Goal: Task Accomplishment & Management: Manage account settings

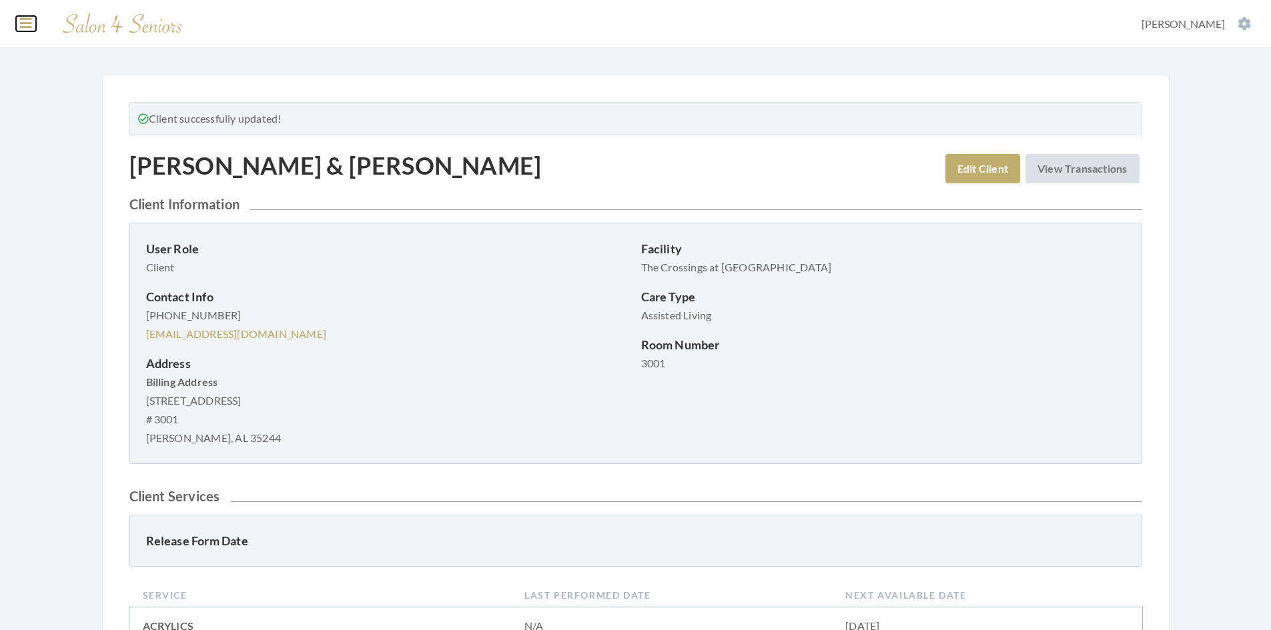
drag, startPoint x: 0, startPoint y: 0, endPoint x: 31, endPoint y: 25, distance: 39.9
click at [31, 25] on icon at bounding box center [26, 23] width 12 height 13
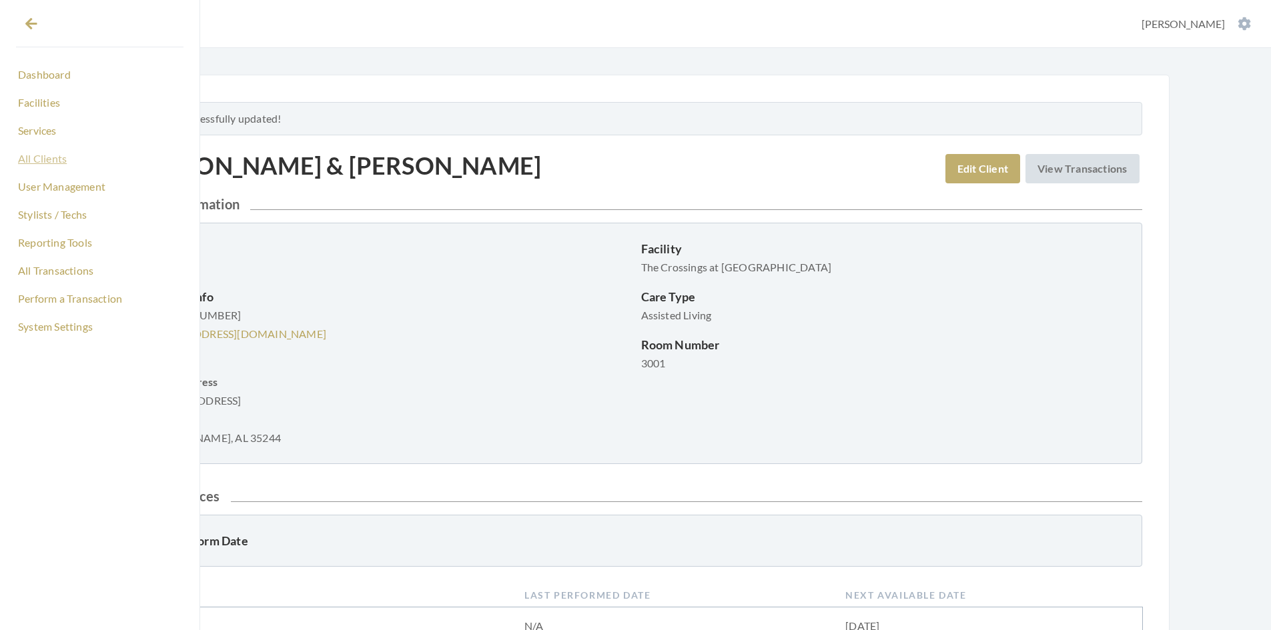
click at [41, 159] on link "All Clients" at bounding box center [99, 158] width 167 height 23
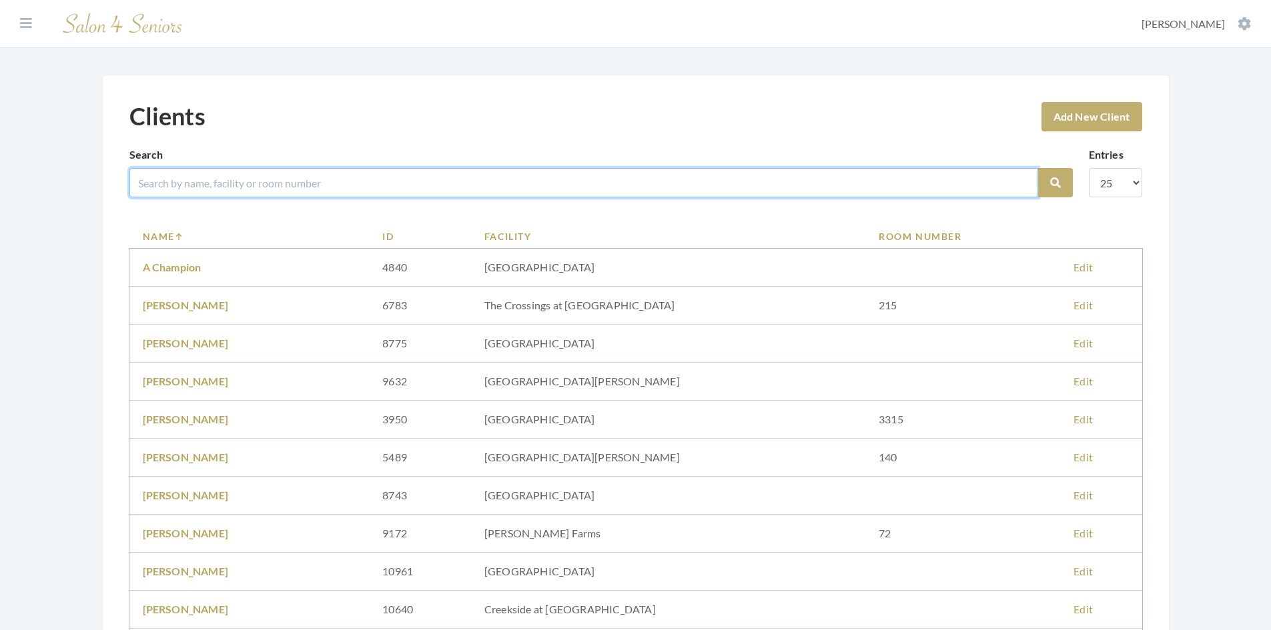
click input "search"
type input "washb"
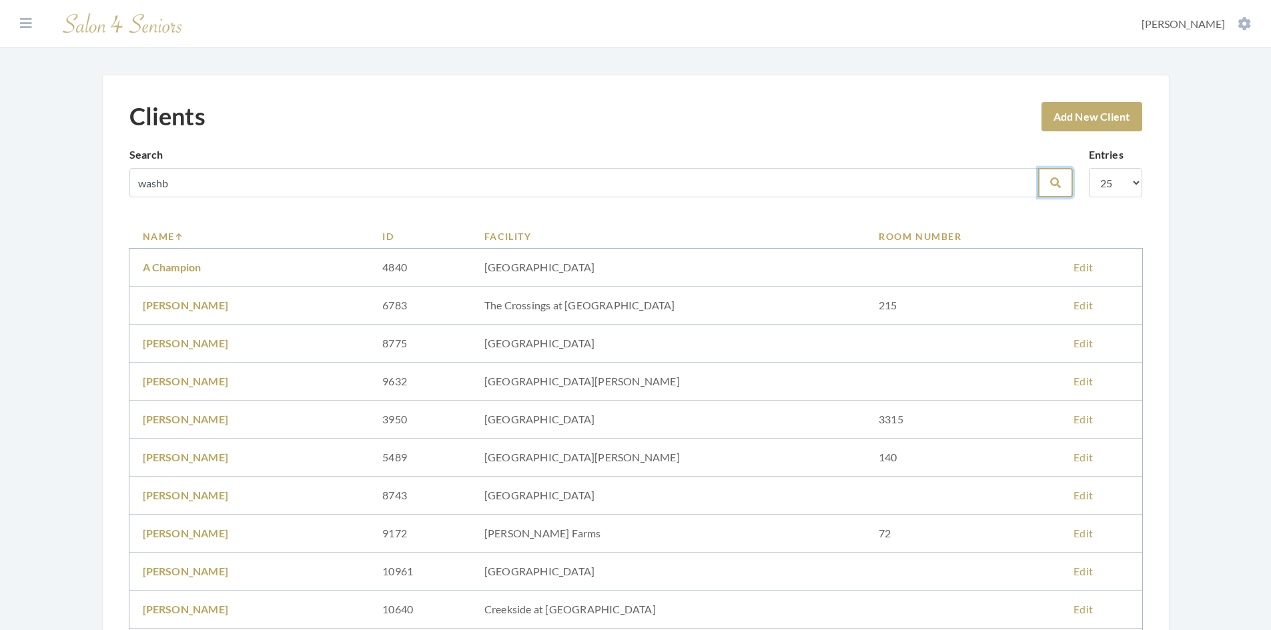
click icon "submit"
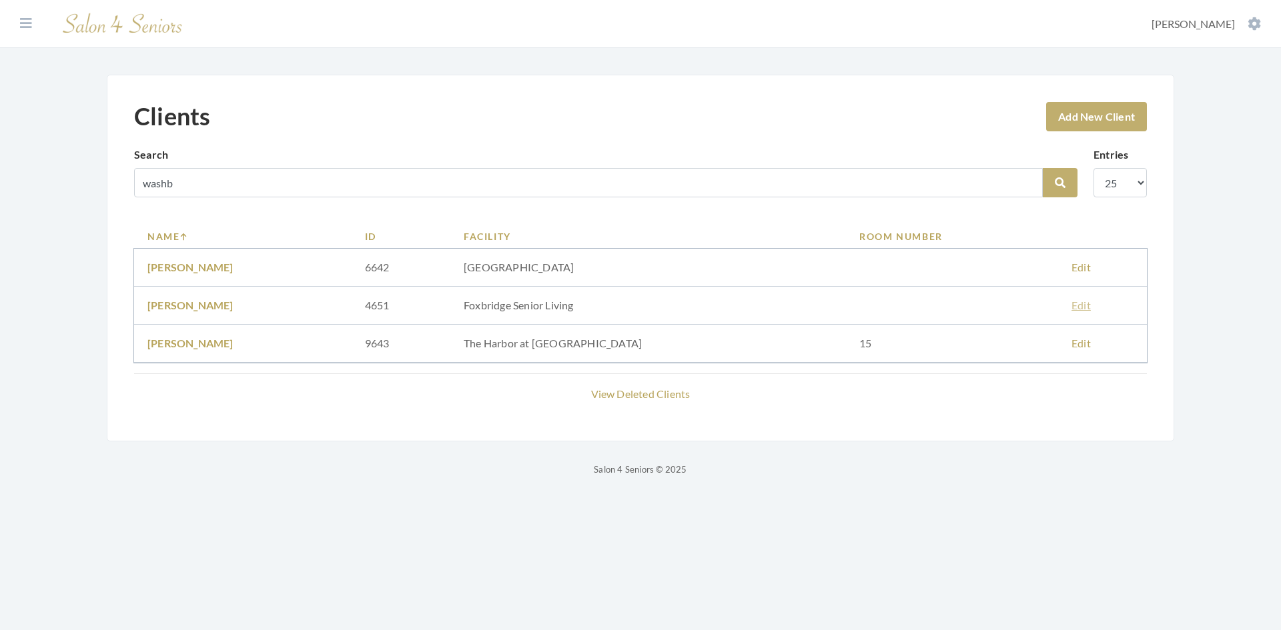
click at [1074, 307] on link "Edit" at bounding box center [1081, 305] width 19 height 13
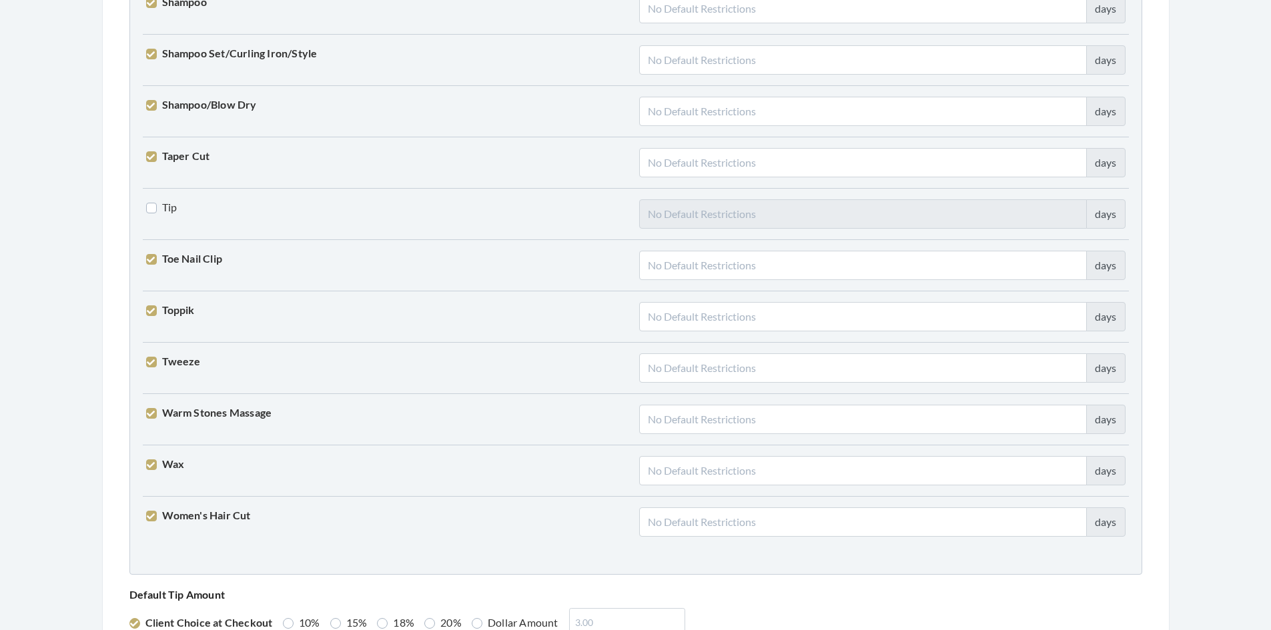
scroll to position [3287, 0]
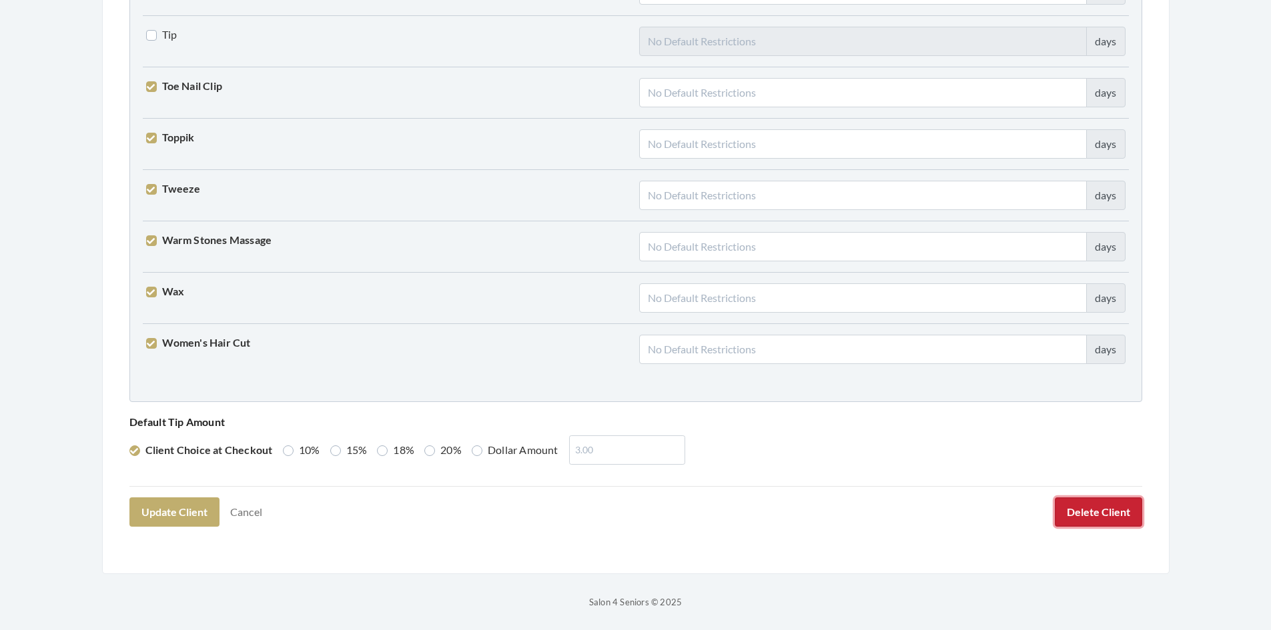
click at [1079, 515] on button "Delete Client" at bounding box center [1098, 512] width 87 height 29
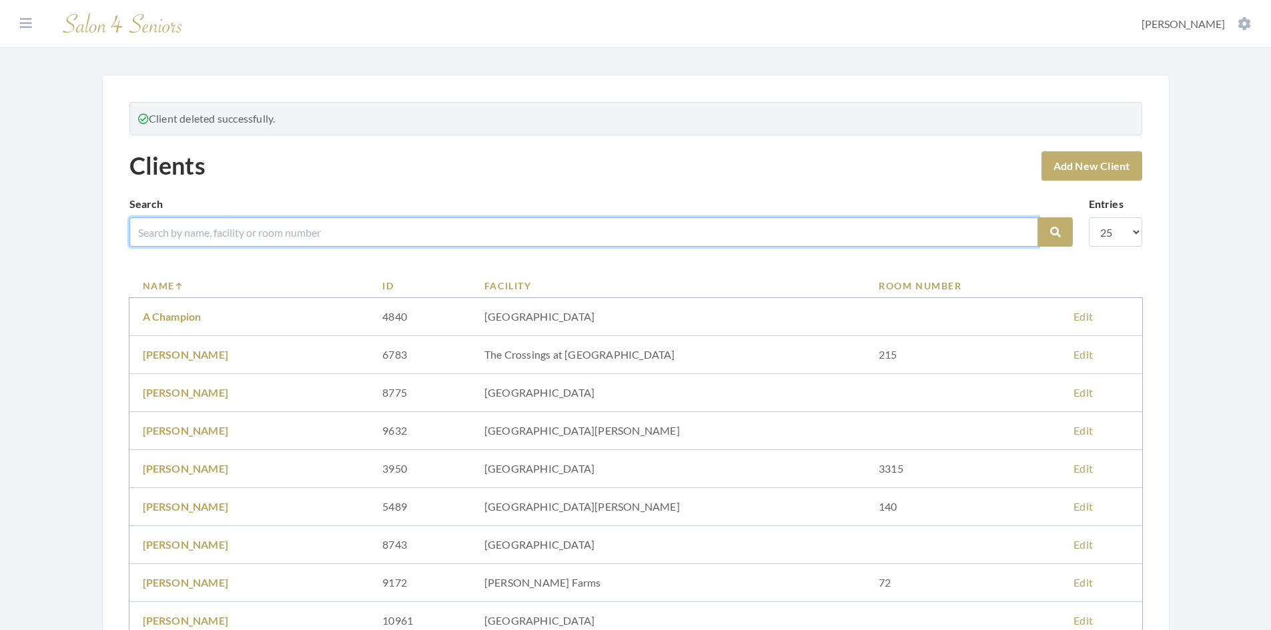
click at [379, 229] on input "search" at bounding box center [583, 232] width 909 height 29
type input "washb"
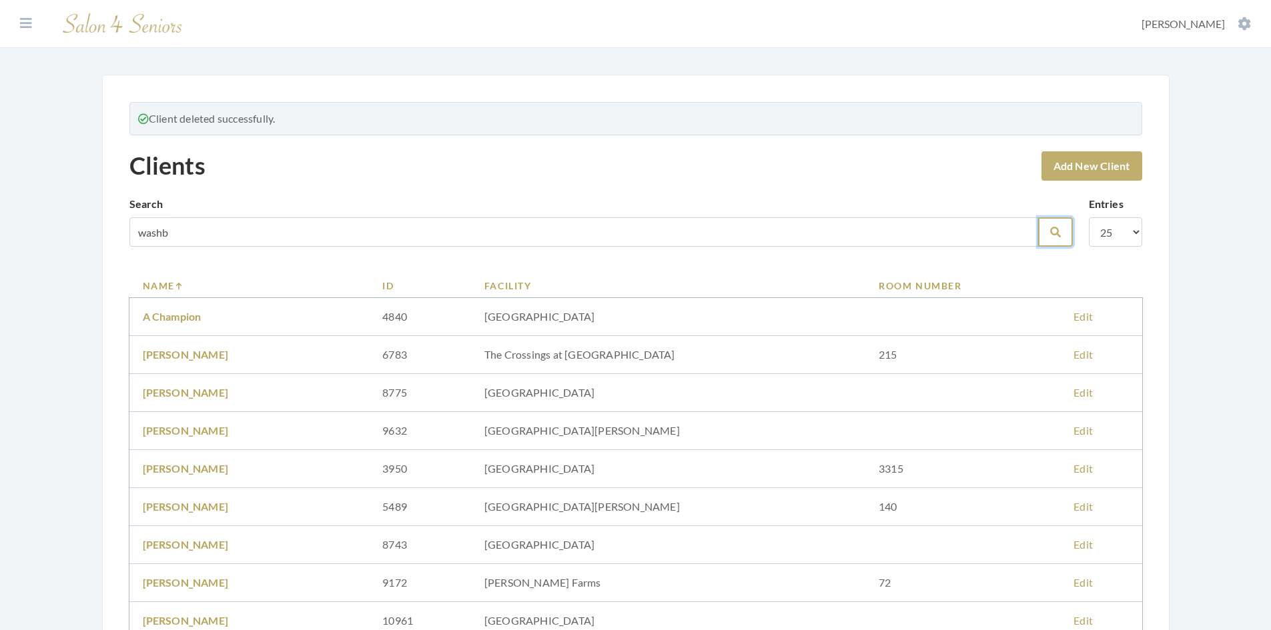
click at [1051, 235] on icon "submit" at bounding box center [1055, 232] width 11 height 11
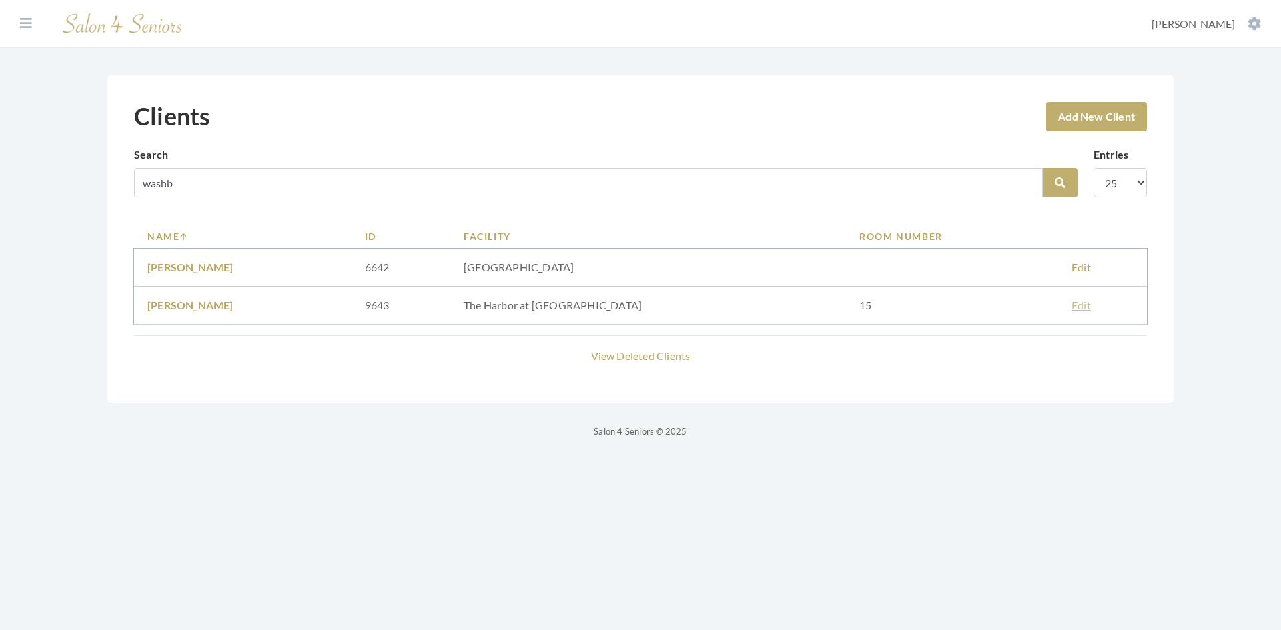
click at [1072, 305] on link "Edit" at bounding box center [1081, 305] width 19 height 13
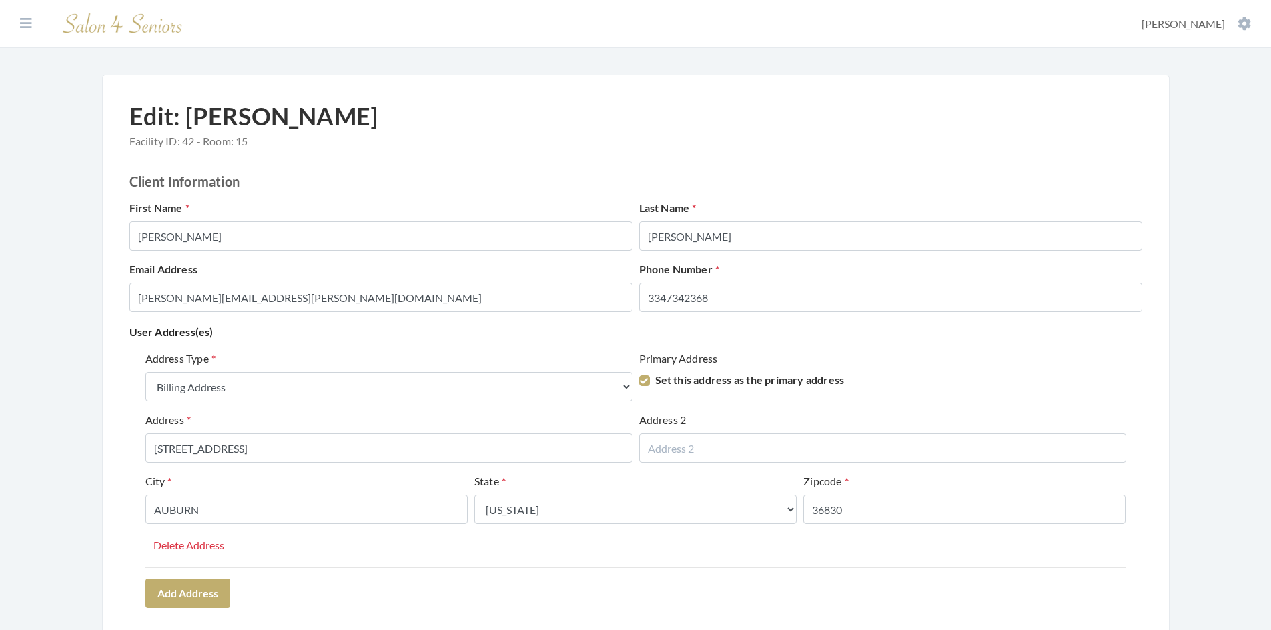
select select "billing"
select select "al"
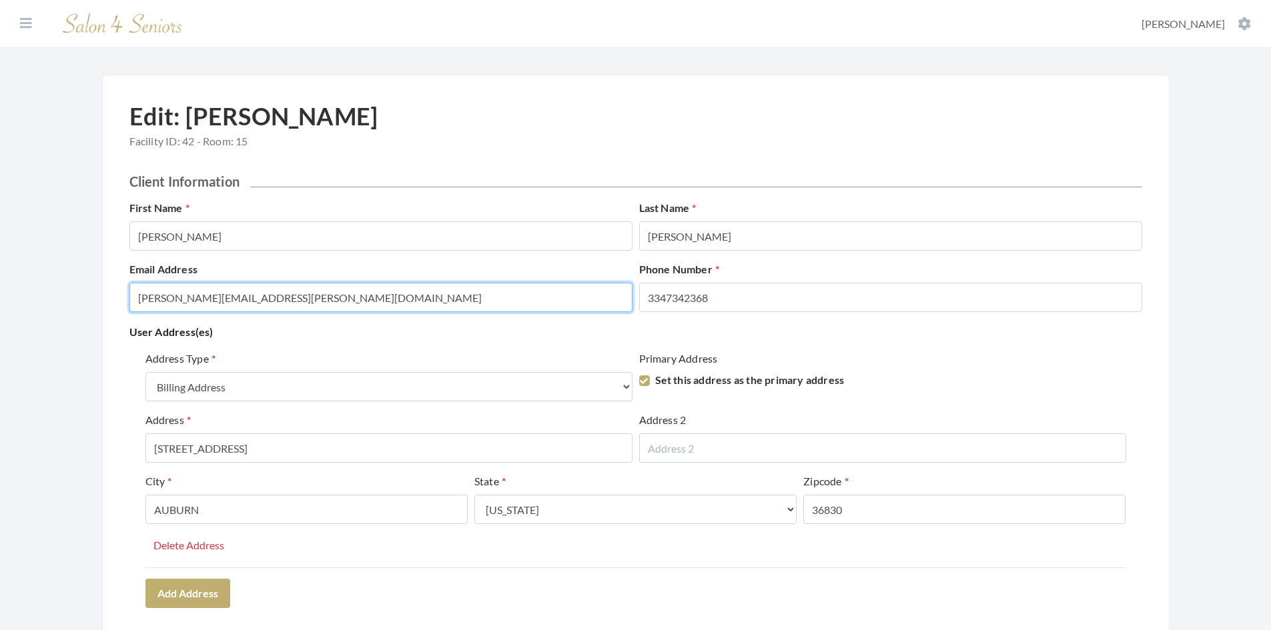
drag, startPoint x: 392, startPoint y: 300, endPoint x: 96, endPoint y: 290, distance: 296.4
paste input "kevpwash@gmail.com"
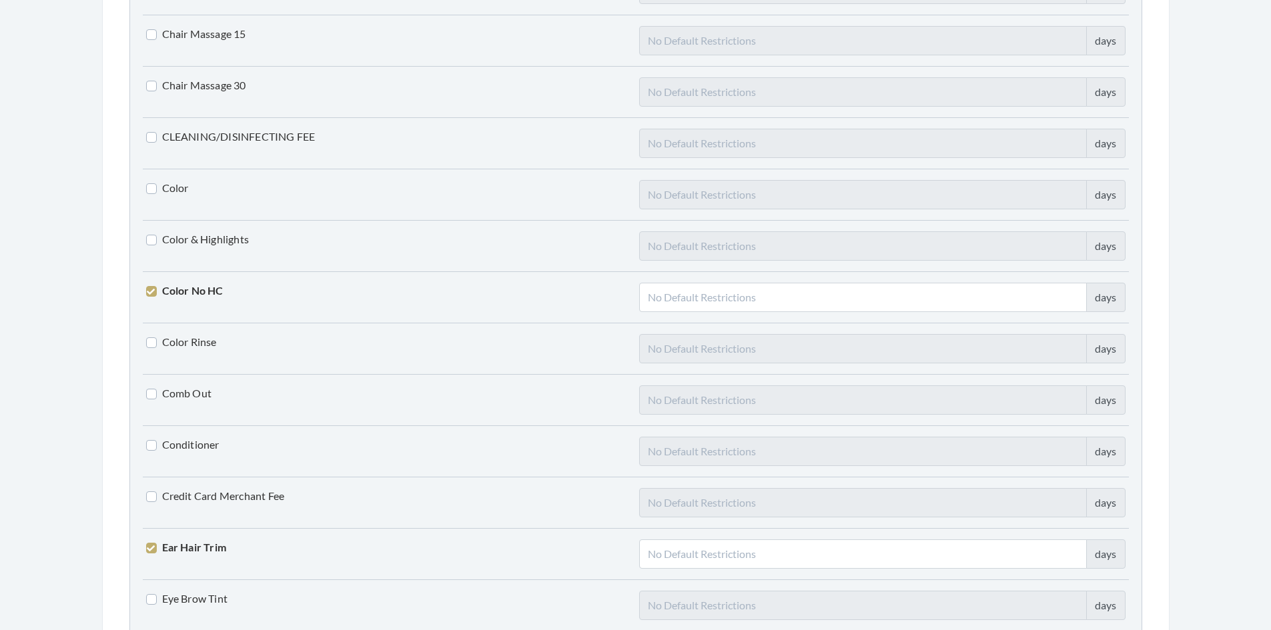
scroll to position [1334, 0]
type input "kevpwash@gmail.com"
click at [153, 298] on label "Color No HC" at bounding box center [184, 292] width 77 height 16
checkbox input "false"
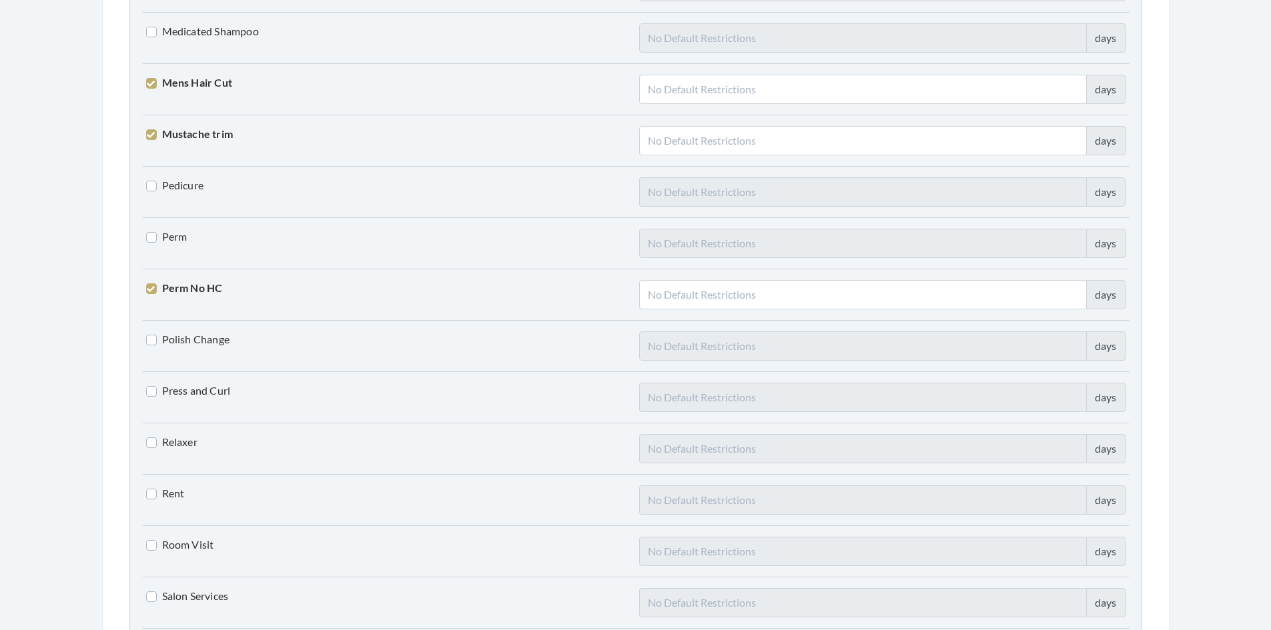
scroll to position [2469, 0]
click at [151, 290] on label "Perm No HC" at bounding box center [184, 288] width 77 height 16
checkbox input "false"
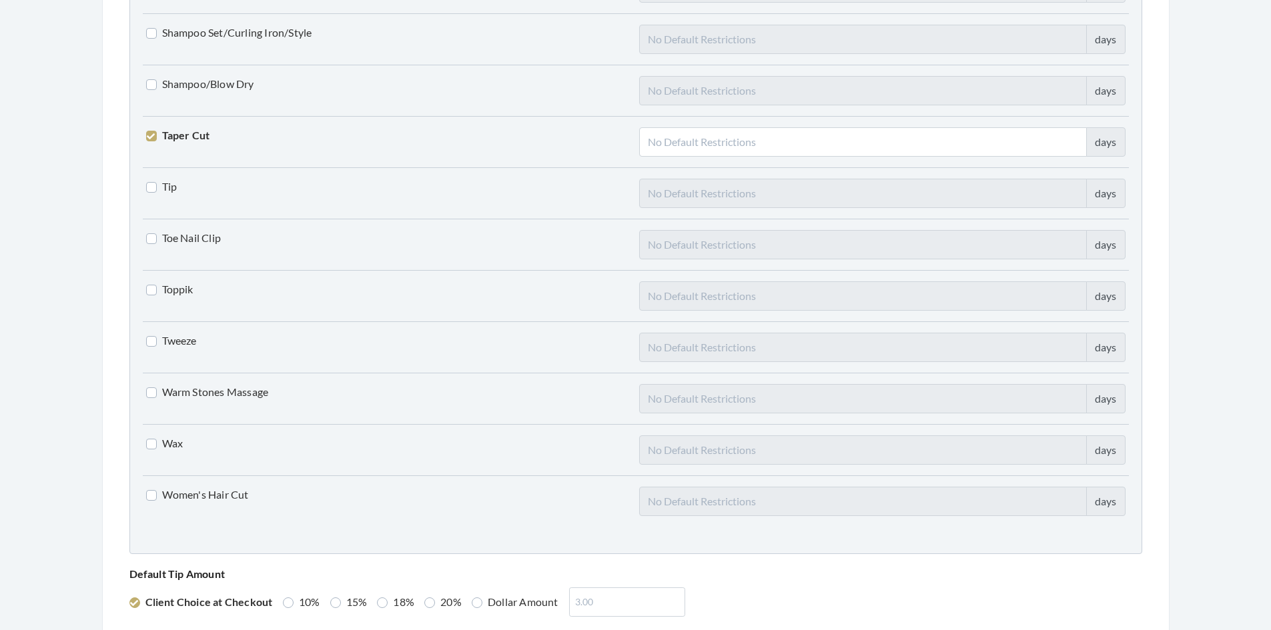
scroll to position [3136, 0]
drag, startPoint x: 150, startPoint y: 138, endPoint x: 184, endPoint y: 141, distance: 34.1
click at [154, 137] on label "Taper Cut" at bounding box center [178, 134] width 64 height 16
checkbox input "false"
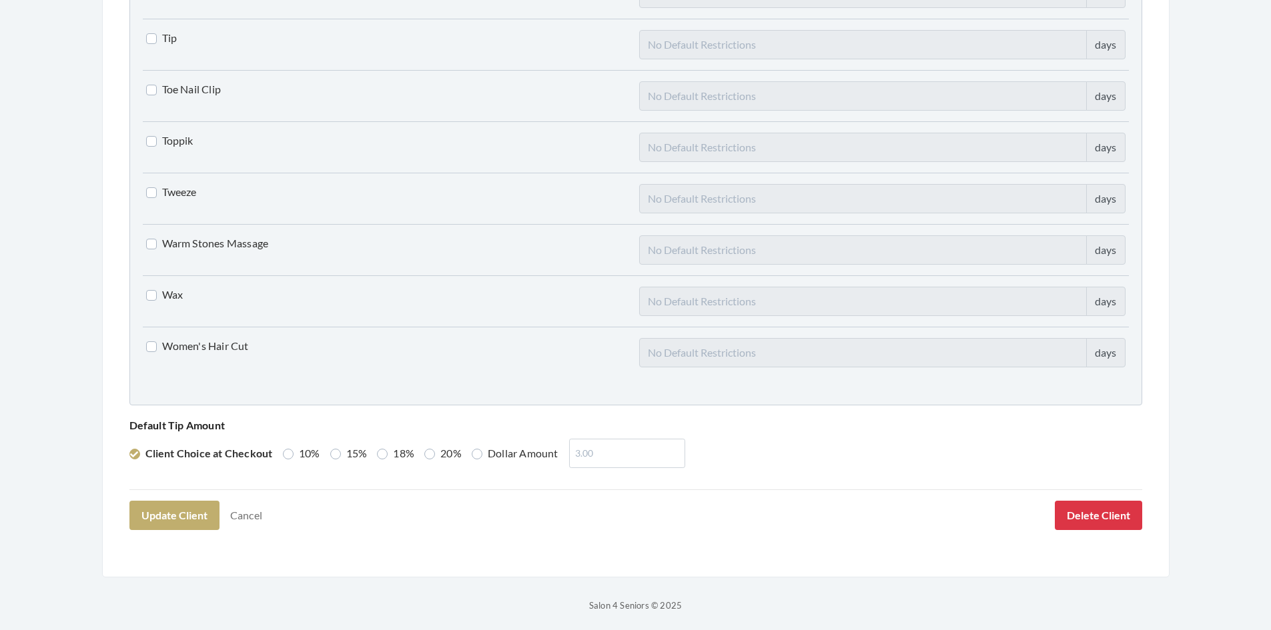
scroll to position [3287, 0]
click at [192, 514] on button "Update Client" at bounding box center [174, 512] width 90 height 29
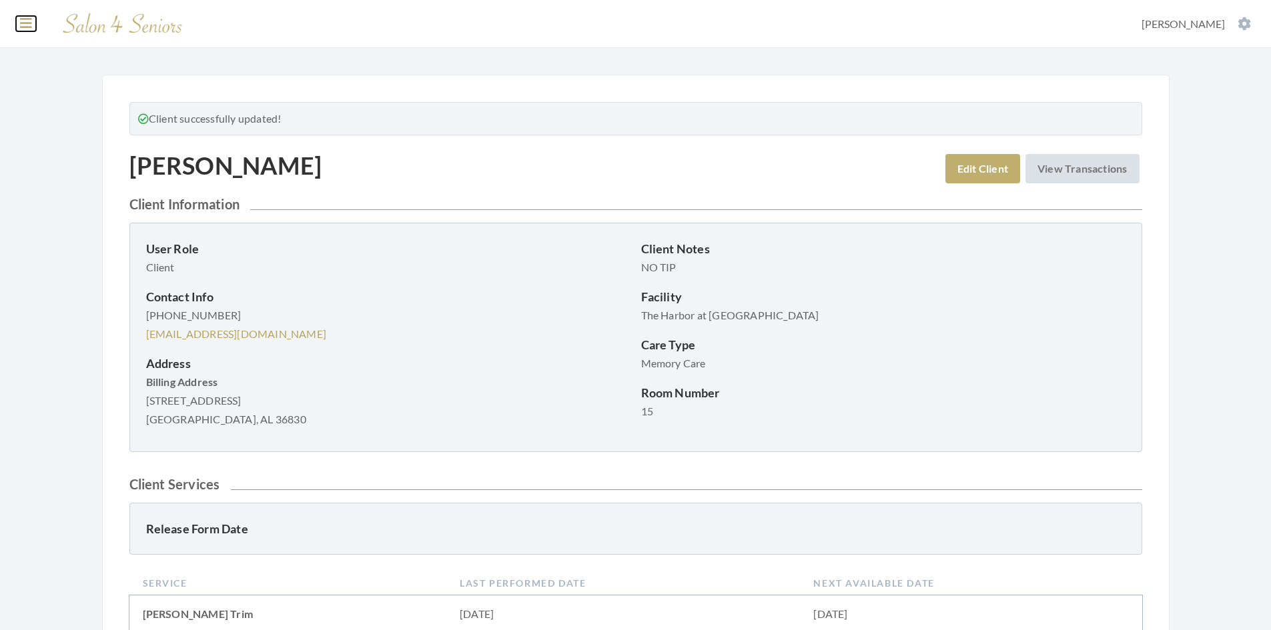
click at [25, 25] on icon at bounding box center [26, 23] width 12 height 13
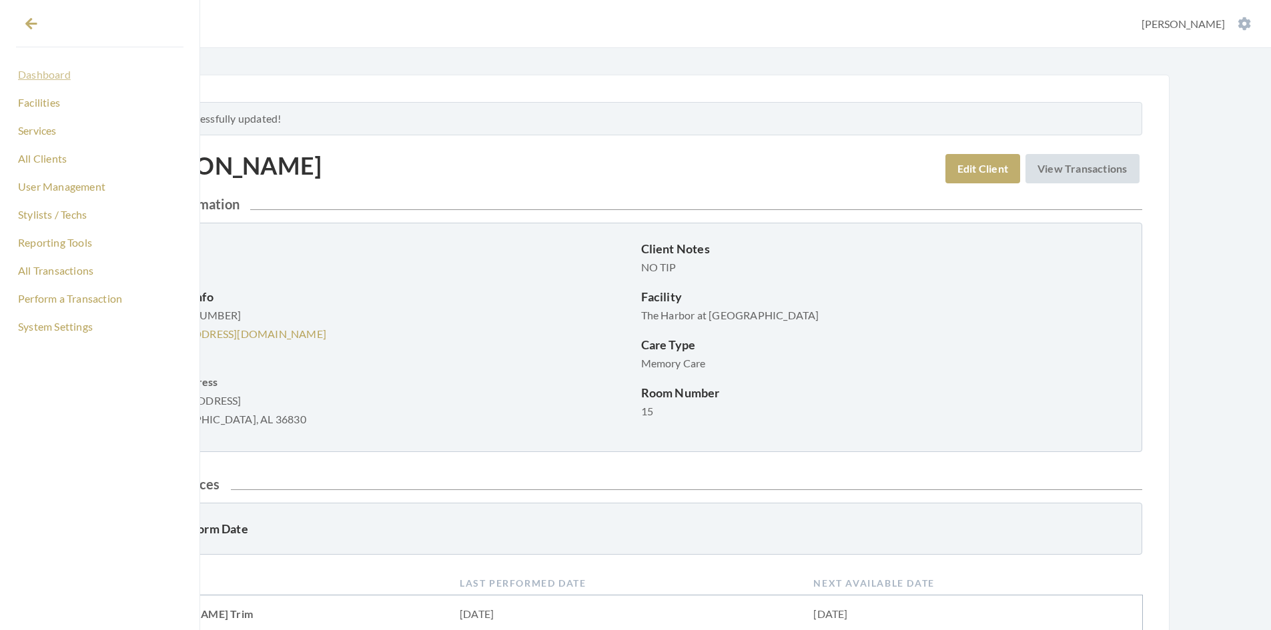
click at [45, 75] on link "Dashboard" at bounding box center [99, 74] width 167 height 23
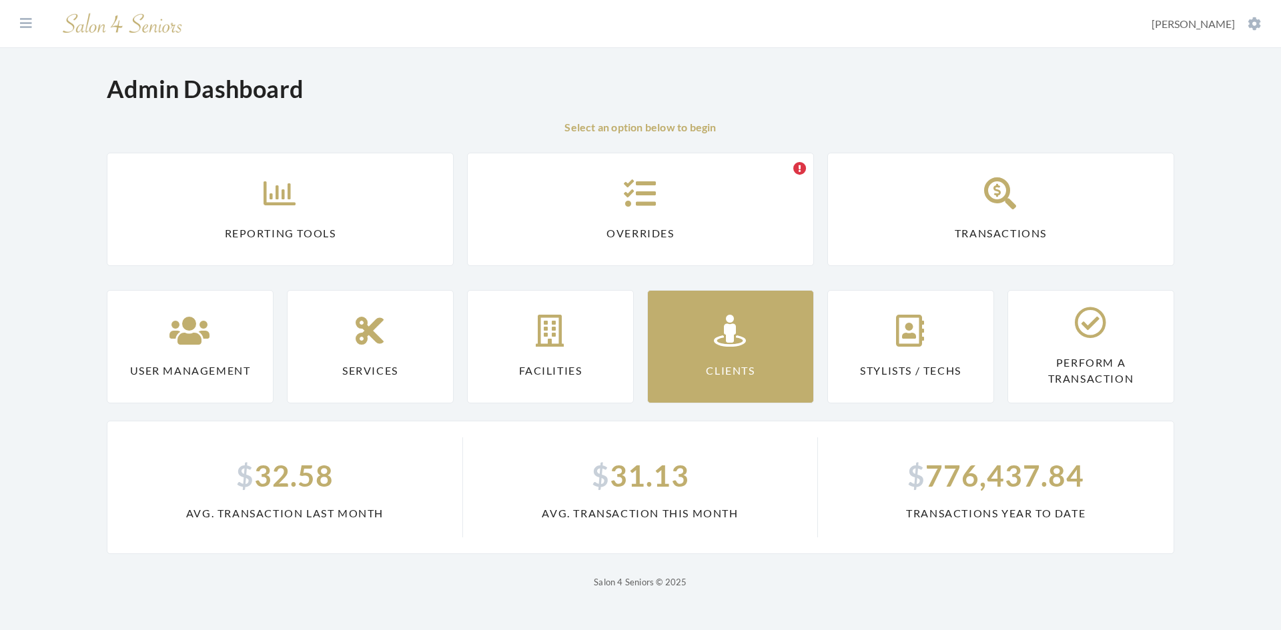
click at [693, 340] on link "Clients" at bounding box center [730, 346] width 167 height 113
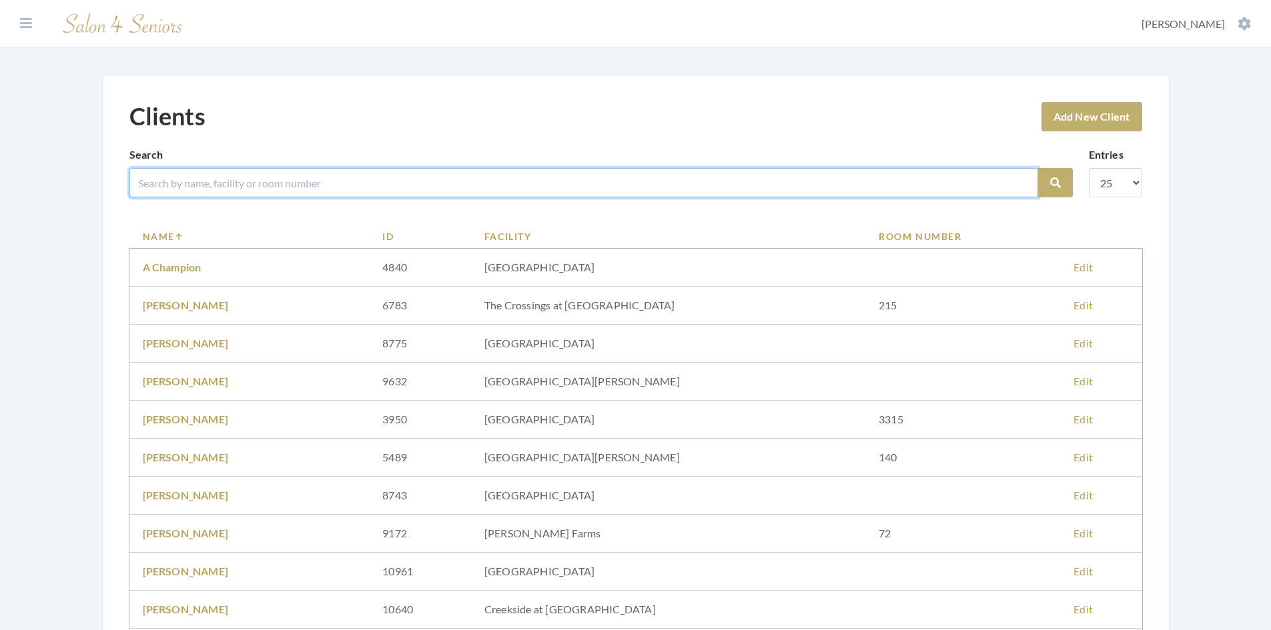
click at [290, 186] on input "search" at bounding box center [583, 182] width 909 height 29
type input "mims"
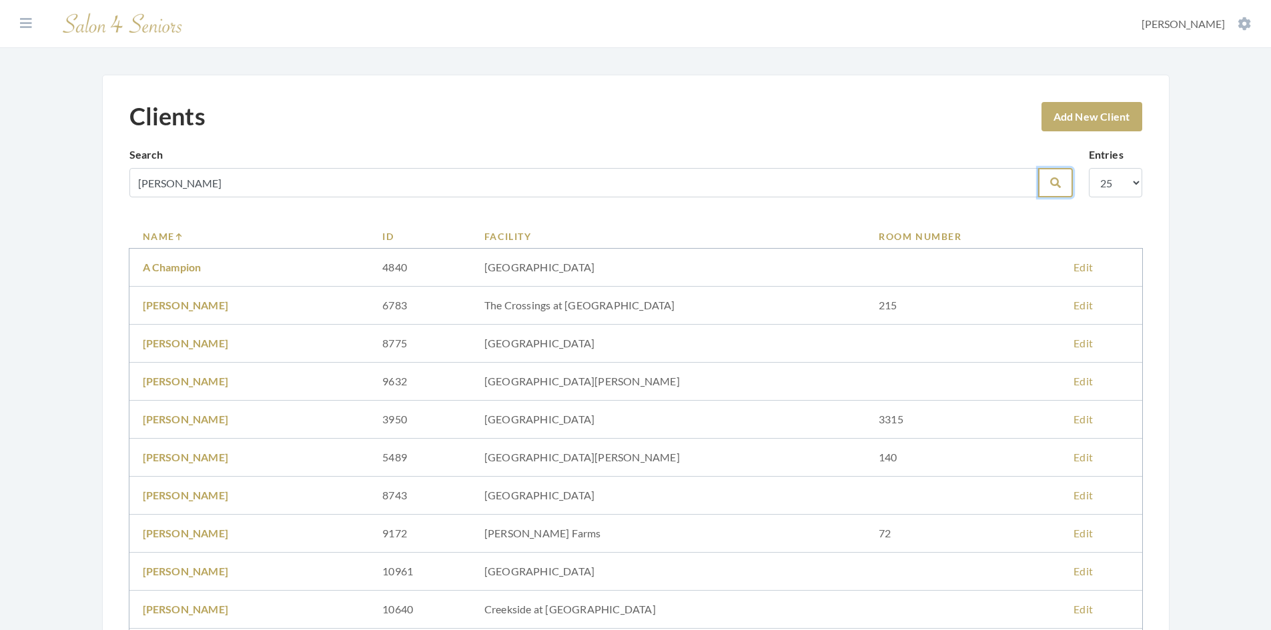
click at [1054, 185] on icon "submit" at bounding box center [1055, 182] width 11 height 11
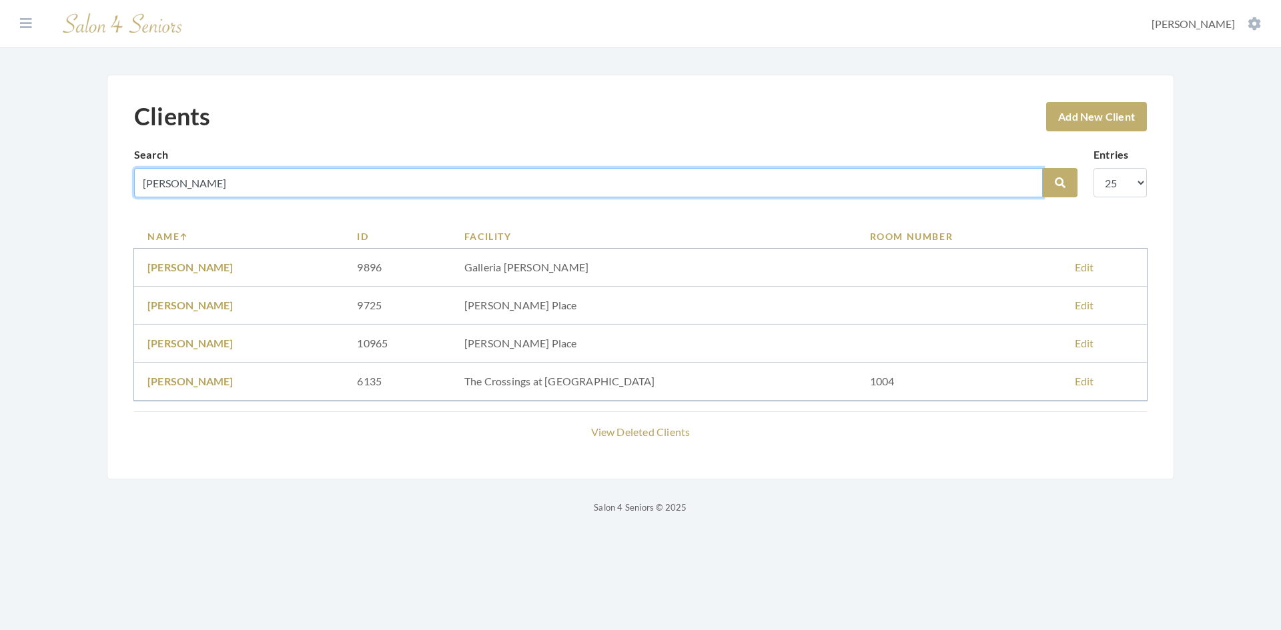
drag, startPoint x: 205, startPoint y: 183, endPoint x: 126, endPoint y: 197, distance: 80.5
click at [121, 199] on div "Clients Add New Client Search [PERSON_NAME] Search Entries 10 25 50 100 Name ID…" at bounding box center [641, 277] width 1068 height 405
type input "[PERSON_NAME]"
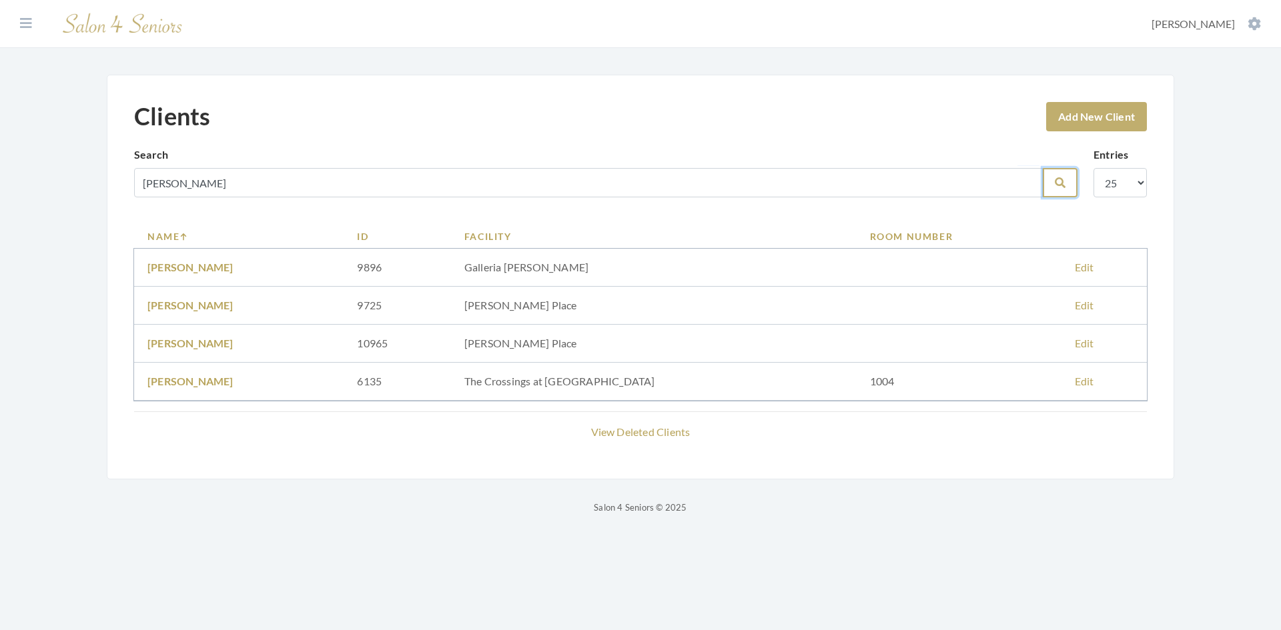
click at [1061, 186] on icon "submit" at bounding box center [1060, 182] width 11 height 11
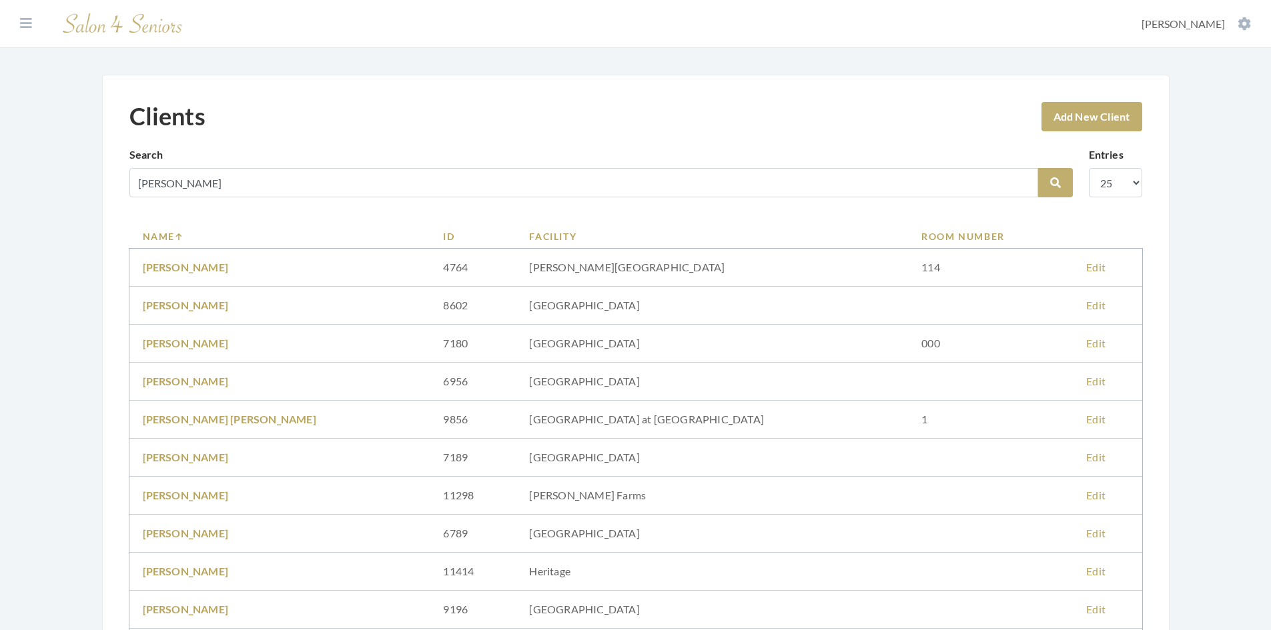
scroll to position [67, 0]
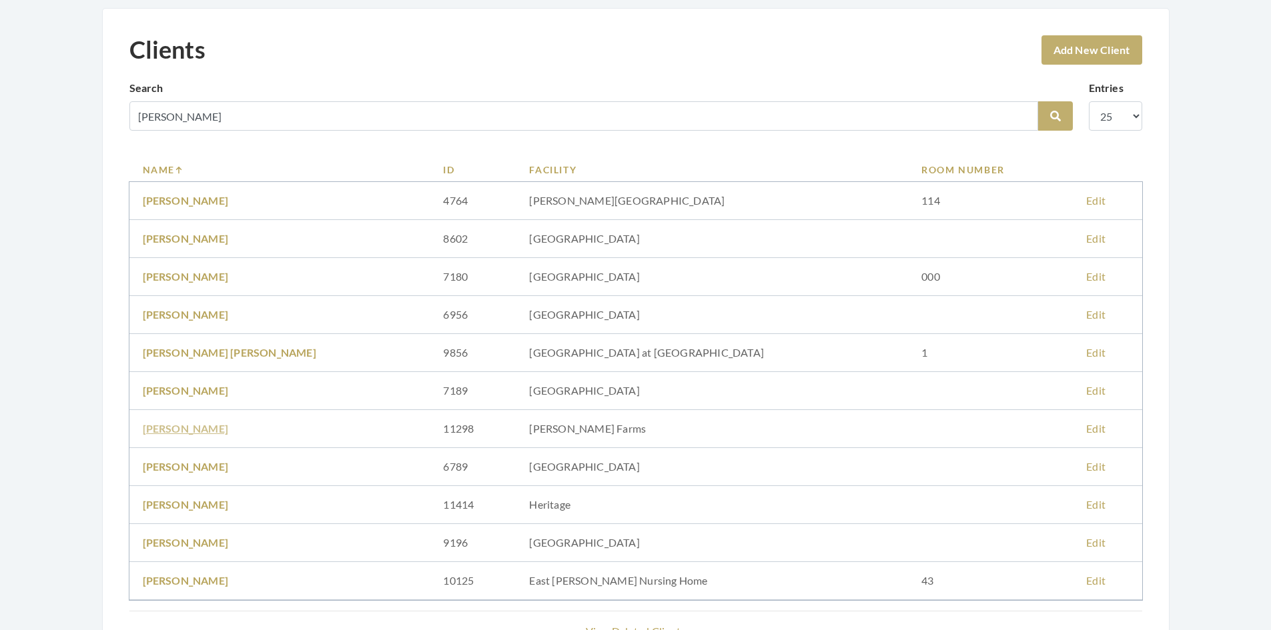
click at [195, 428] on link "[PERSON_NAME]" at bounding box center [186, 428] width 86 height 13
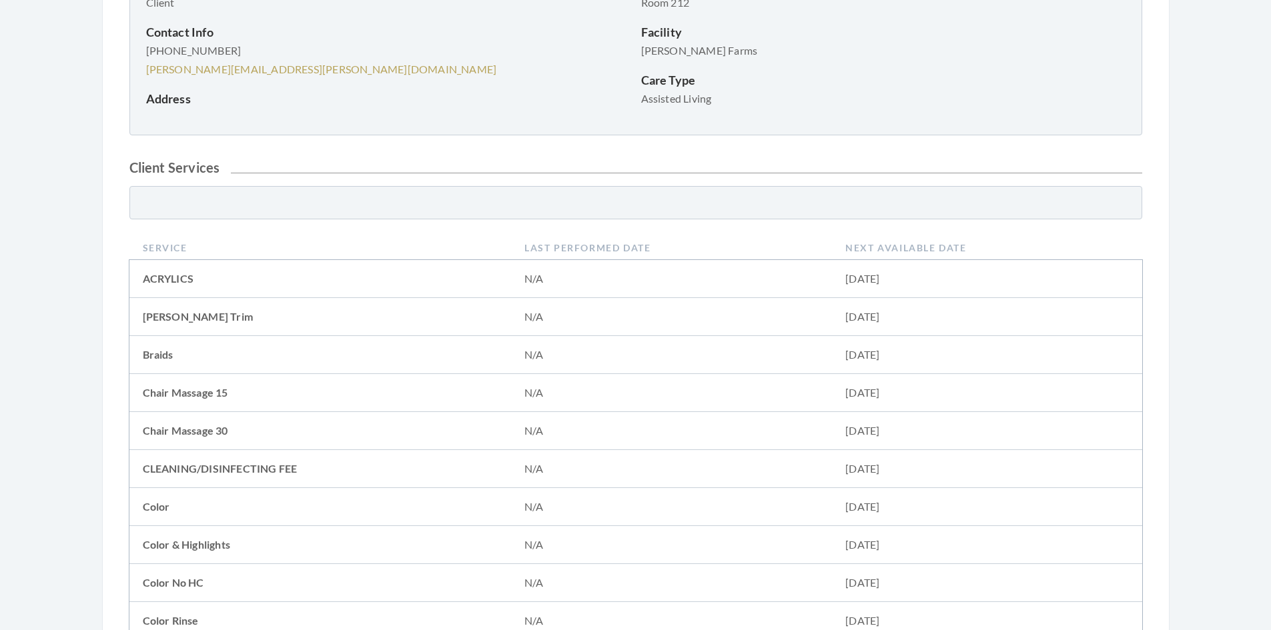
scroll to position [54, 0]
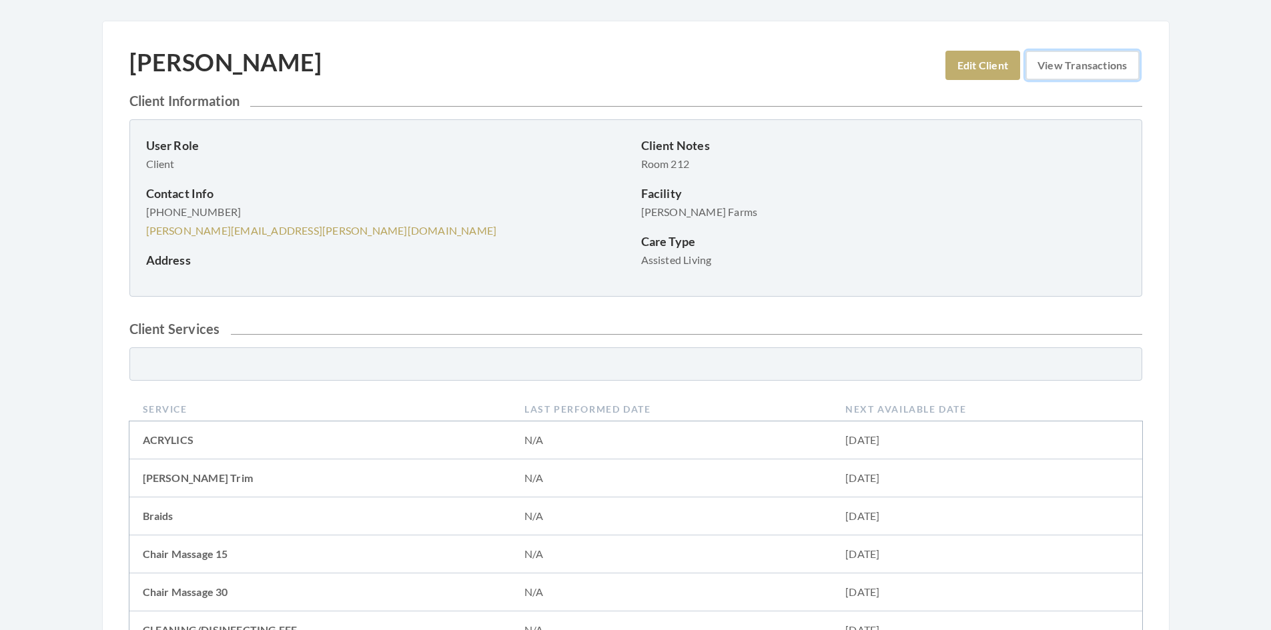
click at [1092, 57] on link "View Transactions" at bounding box center [1081, 65] width 113 height 29
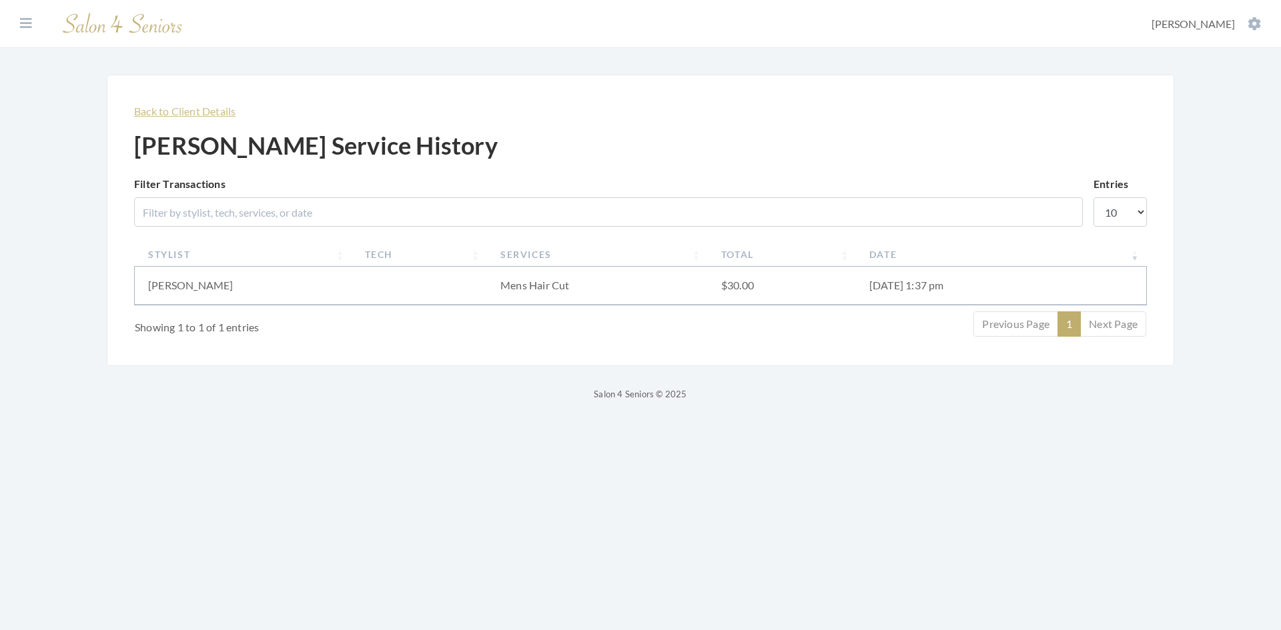
click at [199, 107] on link "Back to Client Details" at bounding box center [184, 111] width 101 height 13
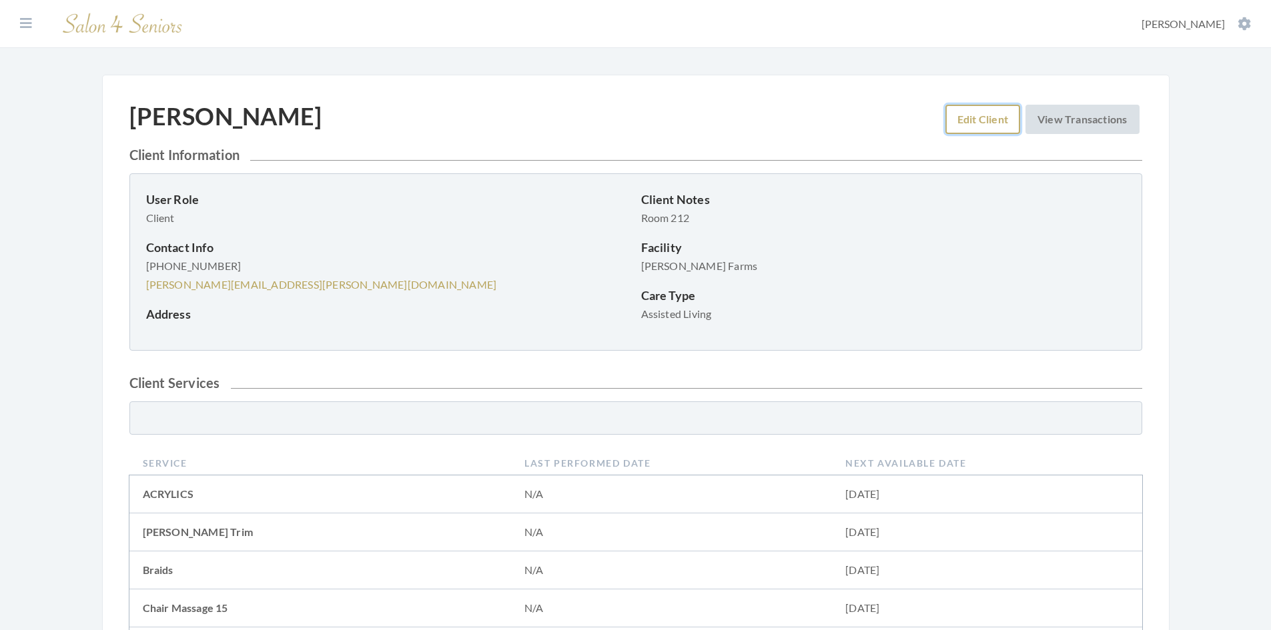
click at [971, 117] on link "Edit Client" at bounding box center [982, 119] width 75 height 29
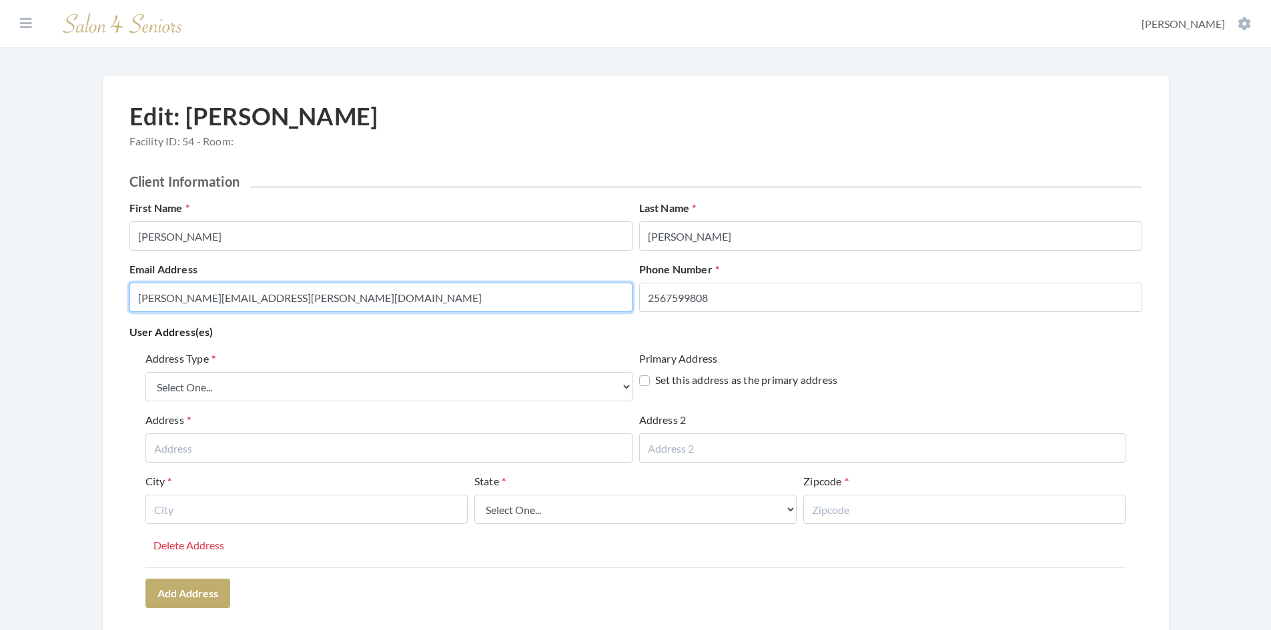
drag, startPoint x: 366, startPoint y: 294, endPoint x: 55, endPoint y: 256, distance: 312.6
paste input "[EMAIL_ADDRESS][DOMAIN_NAME]"
type input "[EMAIL_ADDRESS][DOMAIN_NAME]"
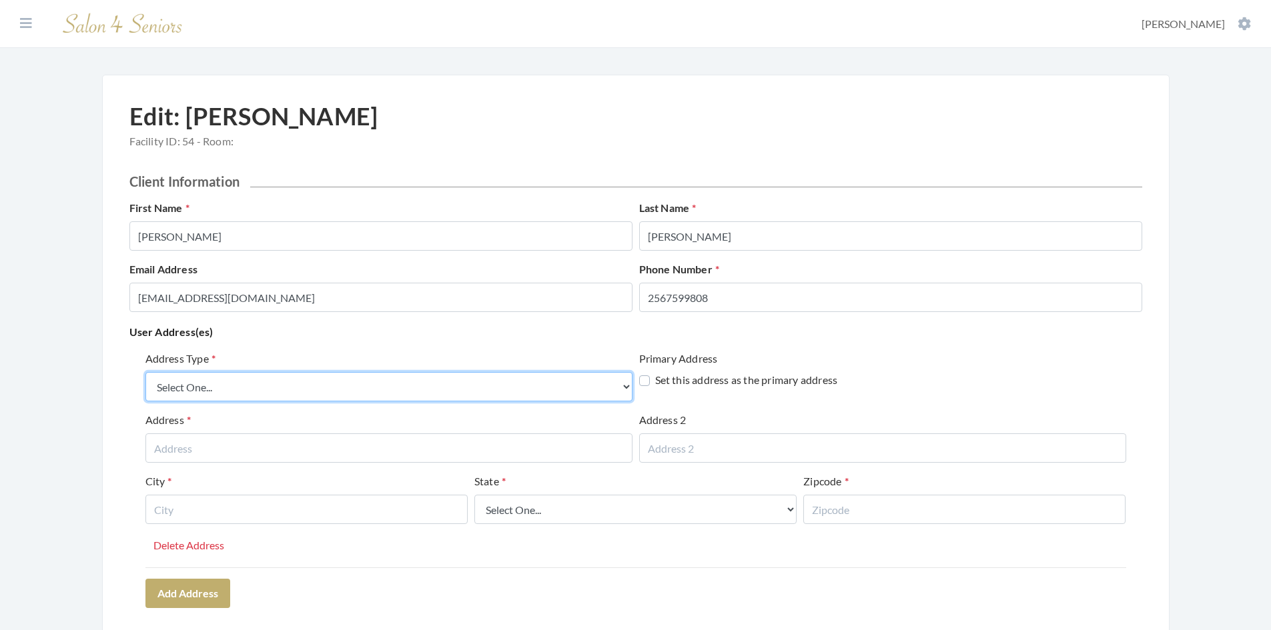
click at [226, 389] on select "Select One... Office Address Home Address Billing Address" at bounding box center [388, 386] width 487 height 29
select select "office"
click at [145, 372] on select "Select One... Office Address Home Address Billing Address" at bounding box center [388, 386] width 487 height 29
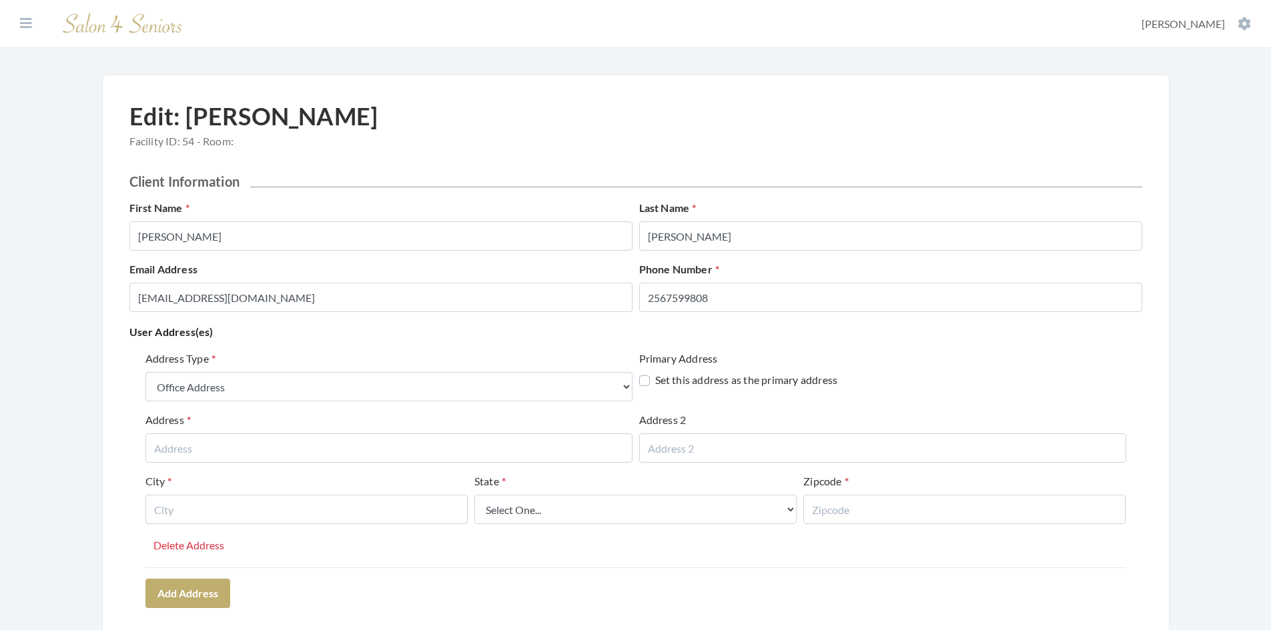
click at [642, 382] on label "Set this address as the primary address" at bounding box center [738, 380] width 199 height 16
click at [644, 380] on label "Set this address as the primary address" at bounding box center [741, 380] width 205 height 16
checkbox input "false"
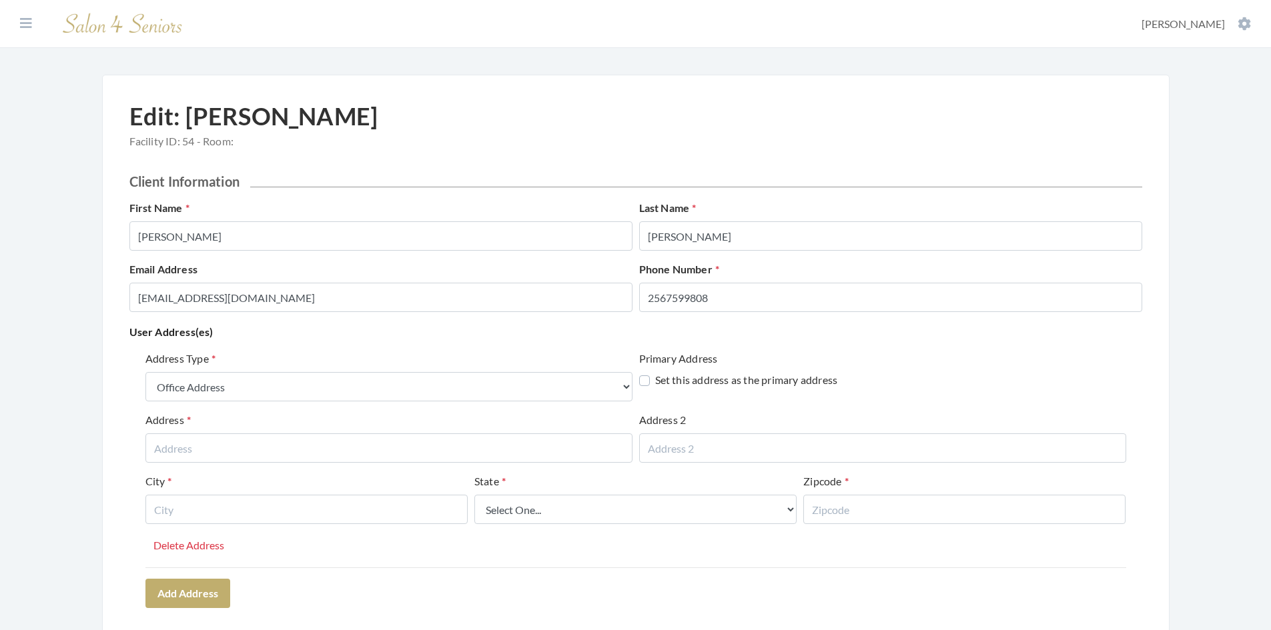
drag, startPoint x: 435, startPoint y: 420, endPoint x: 420, endPoint y: 434, distance: 21.2
click at [426, 428] on div "Address" at bounding box center [388, 437] width 487 height 51
click at [408, 446] on input "text" at bounding box center [388, 448] width 487 height 29
type input "[STREET_ADDRESS]"
type input "Suite 100"
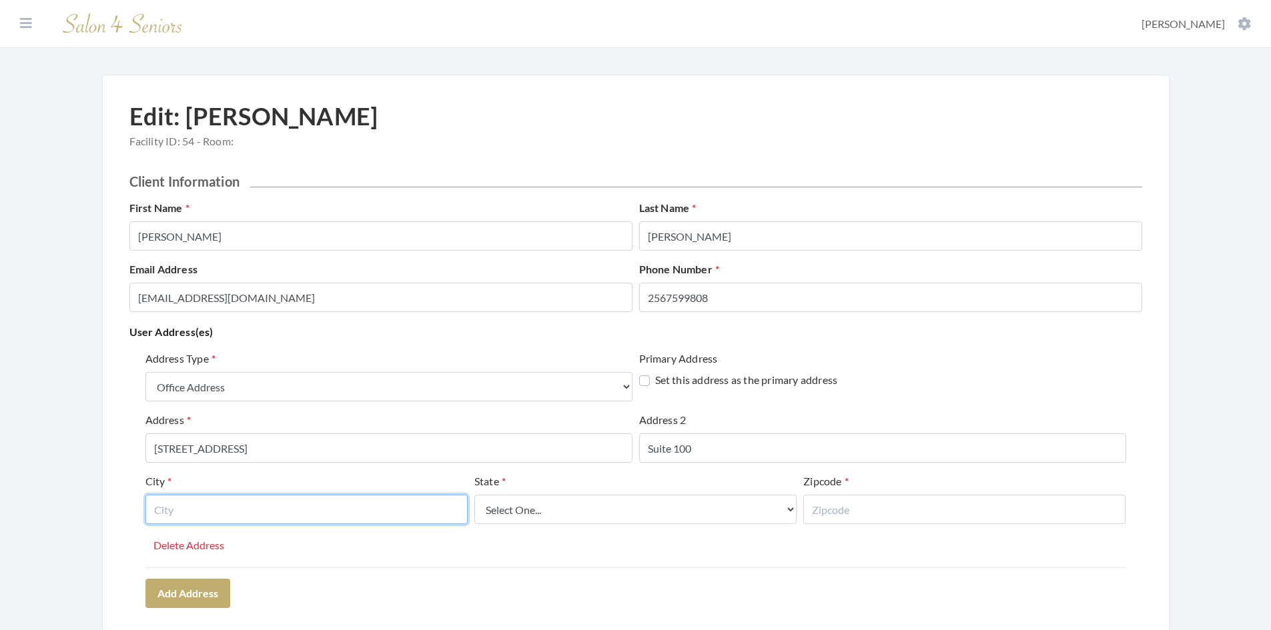
type input "Hoover"
select select "al"
type input "35216"
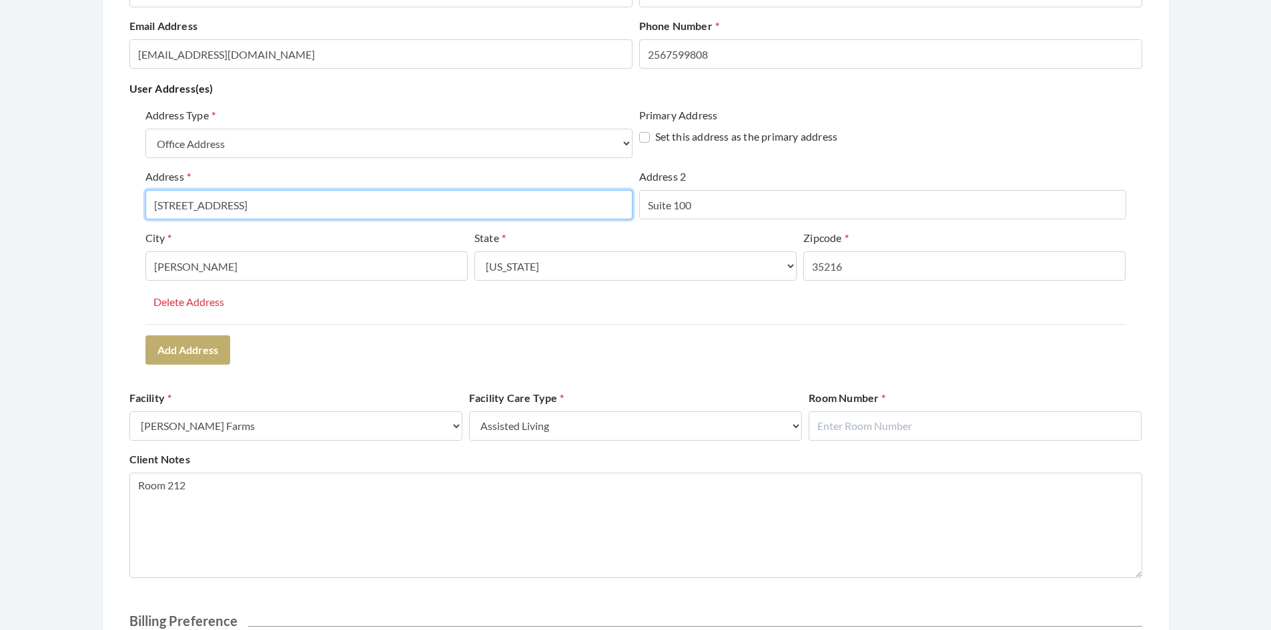
scroll to position [267, 0]
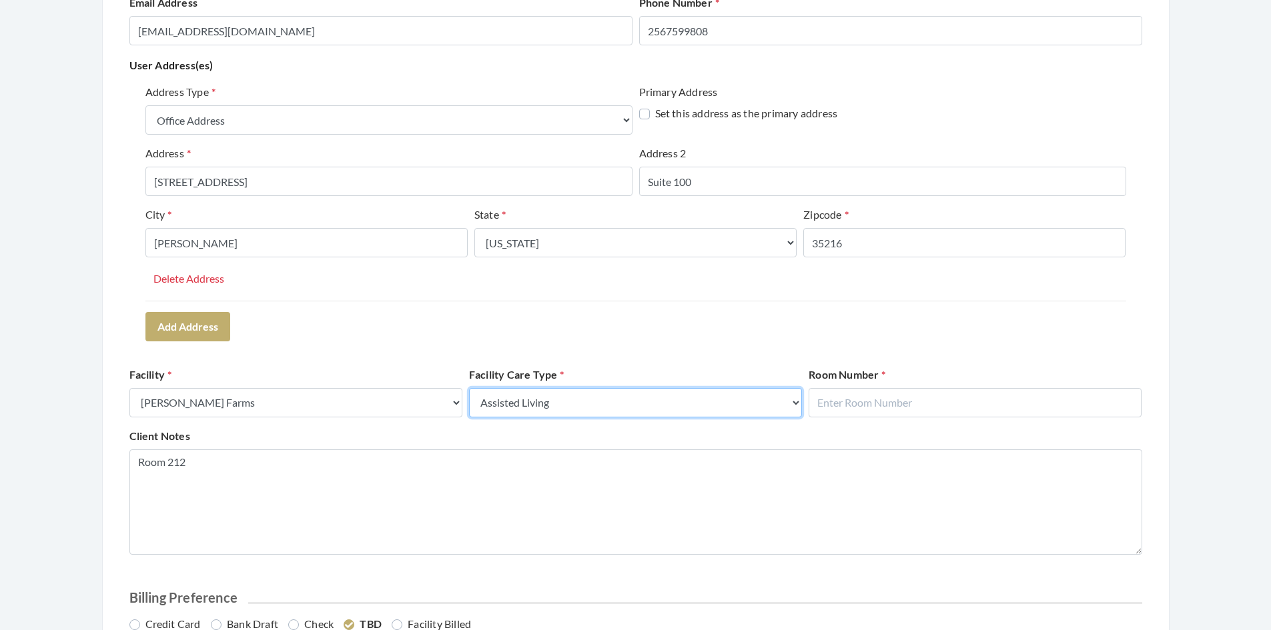
click at [796, 400] on select "Select a Care Type Nursing Home Rehab Memory Care Assisted Living Independent L…" at bounding box center [635, 402] width 333 height 29
select select "3"
click at [469, 388] on select "Select a Care Type Nursing Home Rehab Memory Care Assisted Living Independent L…" at bounding box center [635, 402] width 333 height 29
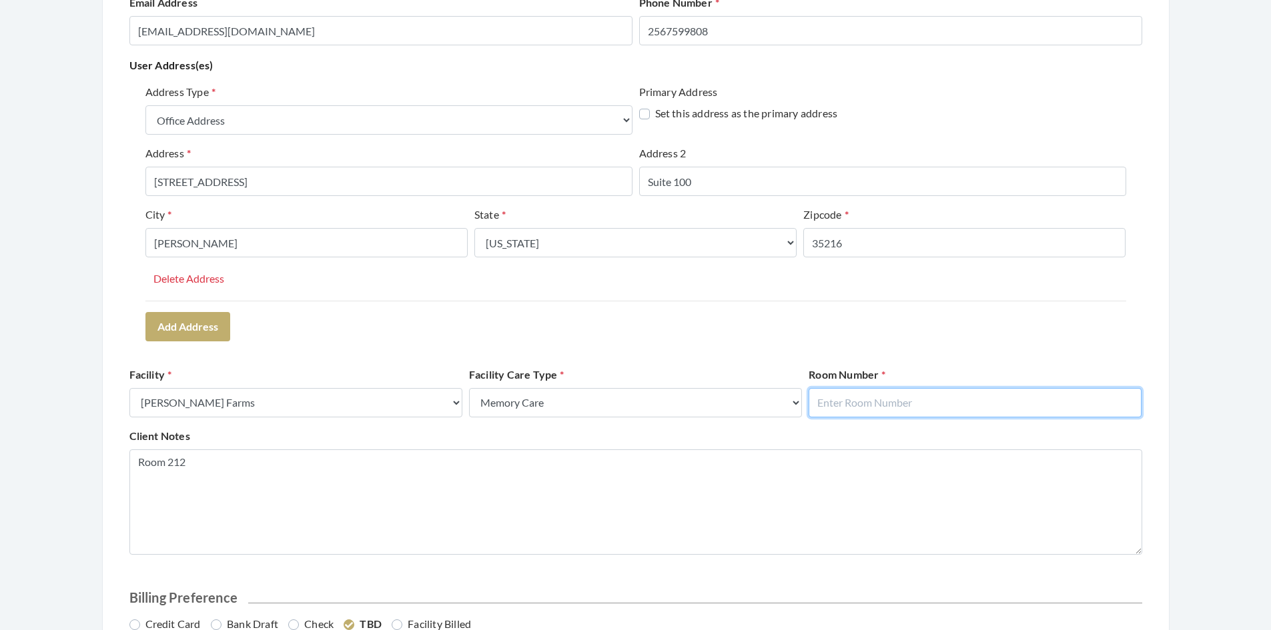
click at [844, 404] on input "text" at bounding box center [975, 402] width 333 height 29
type input "1"
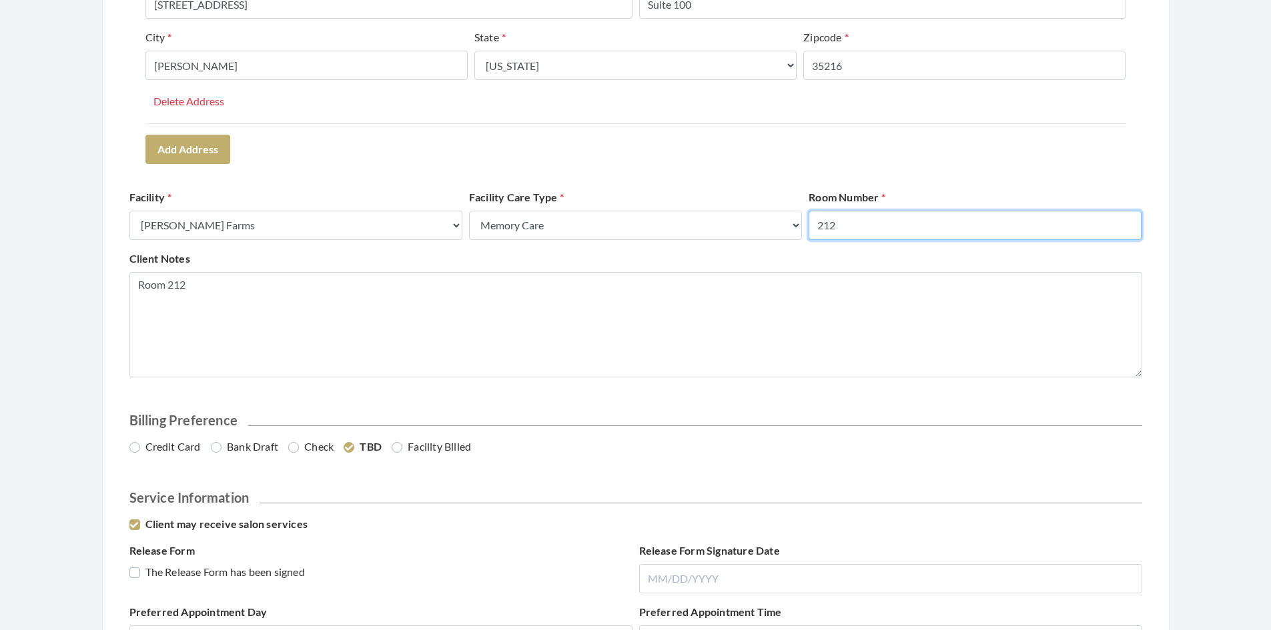
scroll to position [467, 0]
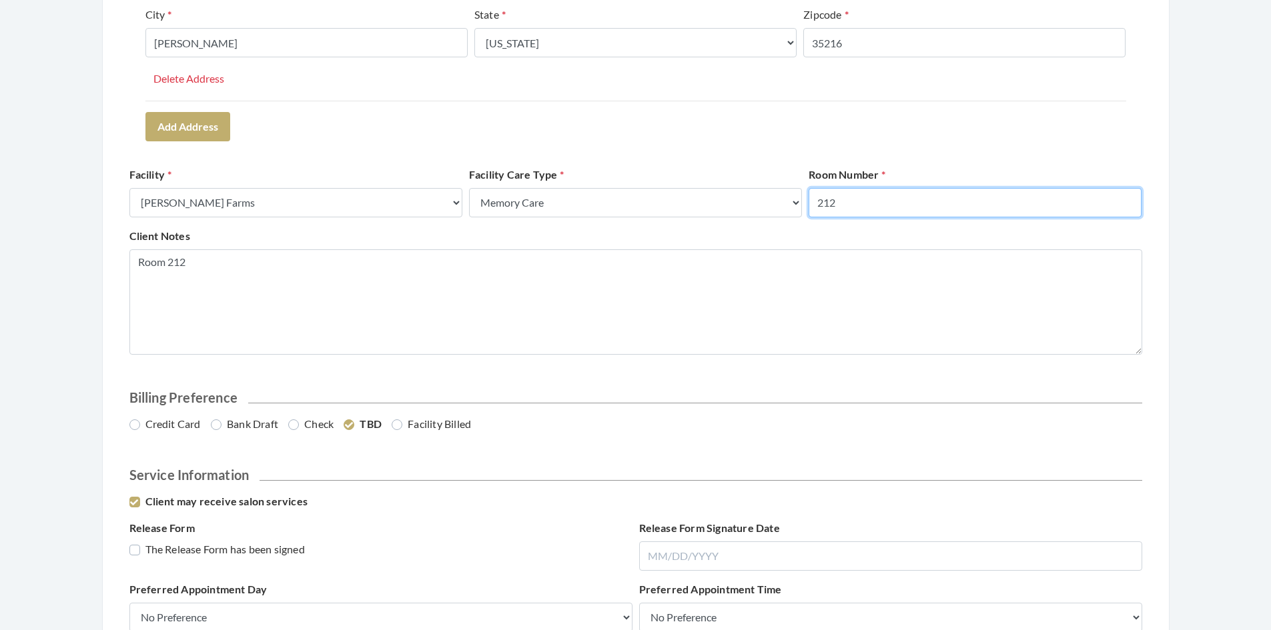
type input "212"
click at [135, 426] on label "Credit Card" at bounding box center [164, 424] width 71 height 16
radio input "true"
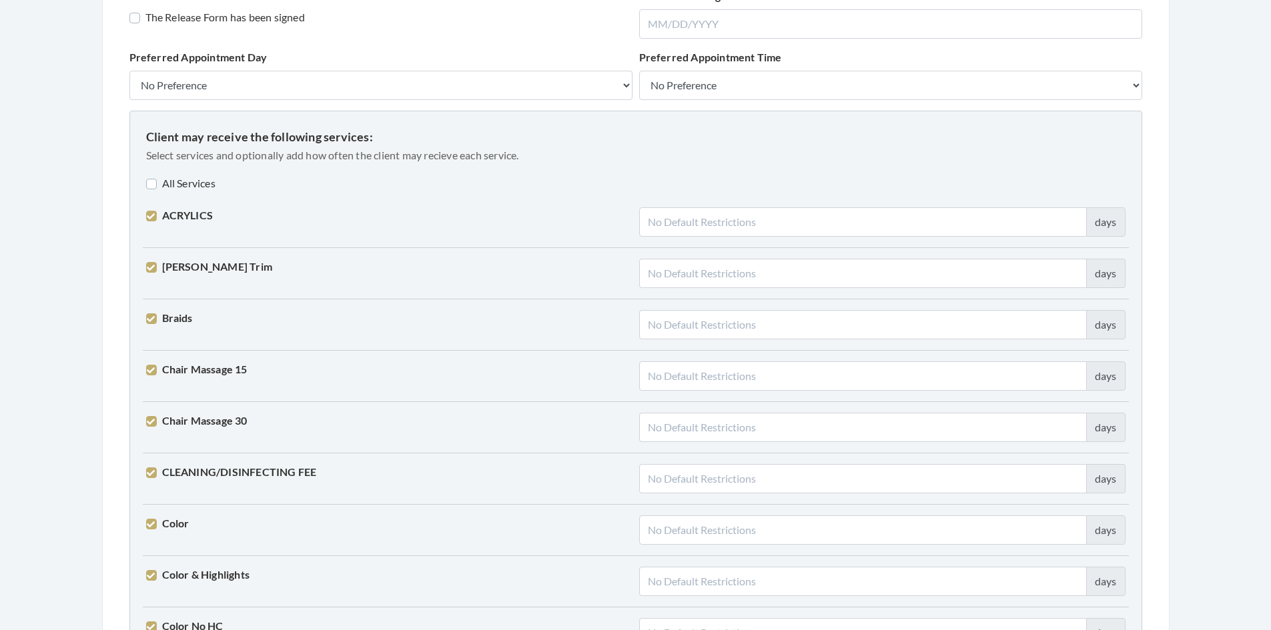
scroll to position [1001, 0]
click at [156, 179] on label "All Services" at bounding box center [180, 182] width 69 height 16
click at [156, 179] on label "All Services" at bounding box center [182, 182] width 73 height 16
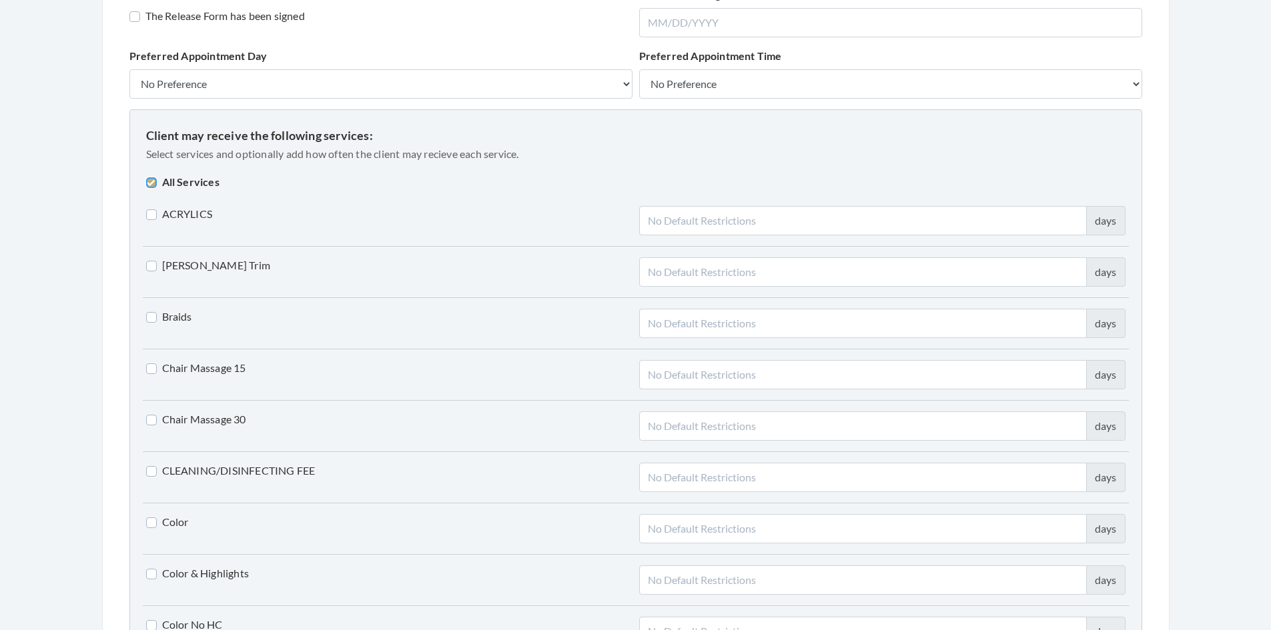
checkbox input "false"
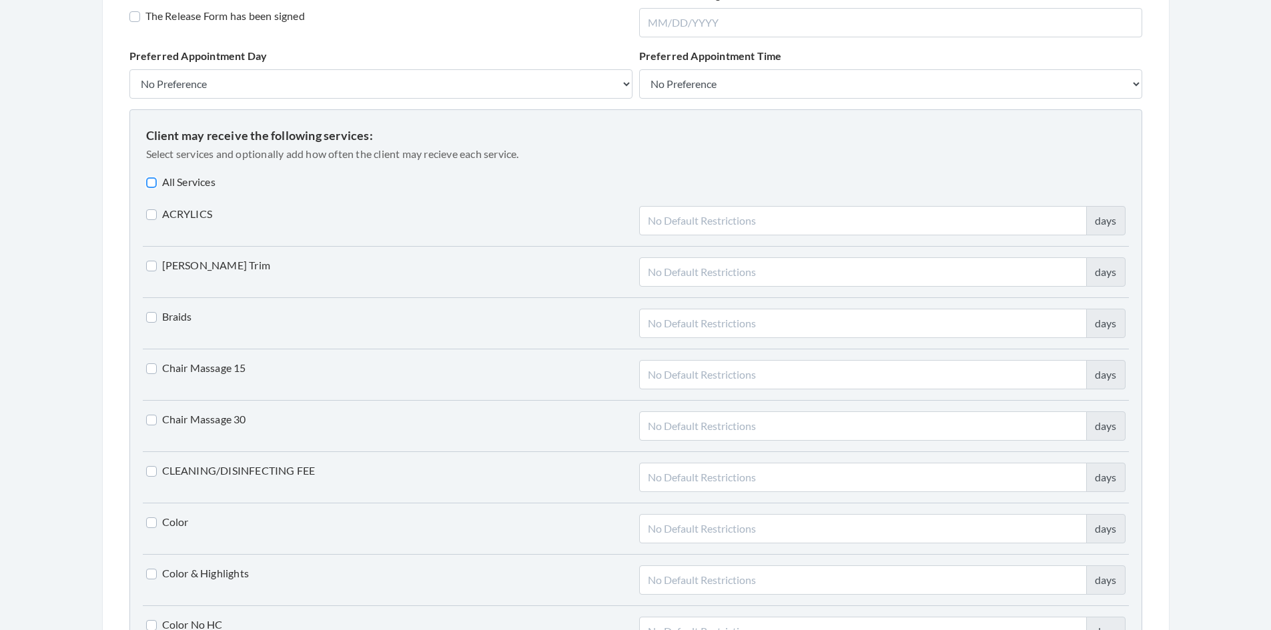
checkbox input "false"
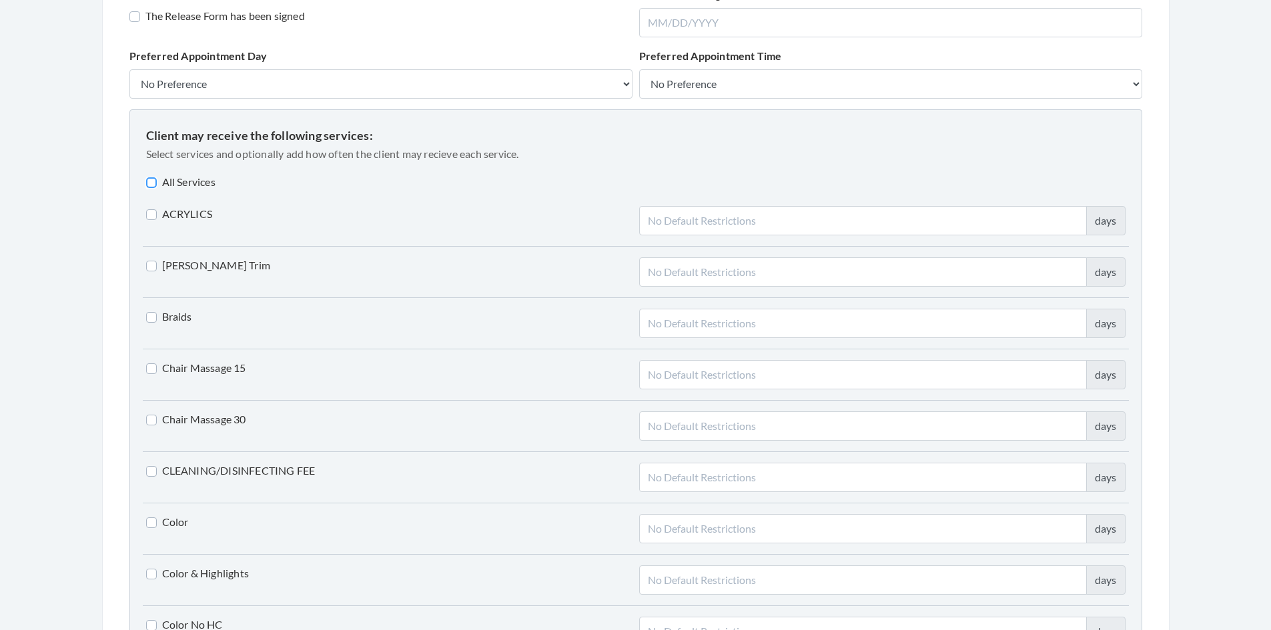
checkbox input "false"
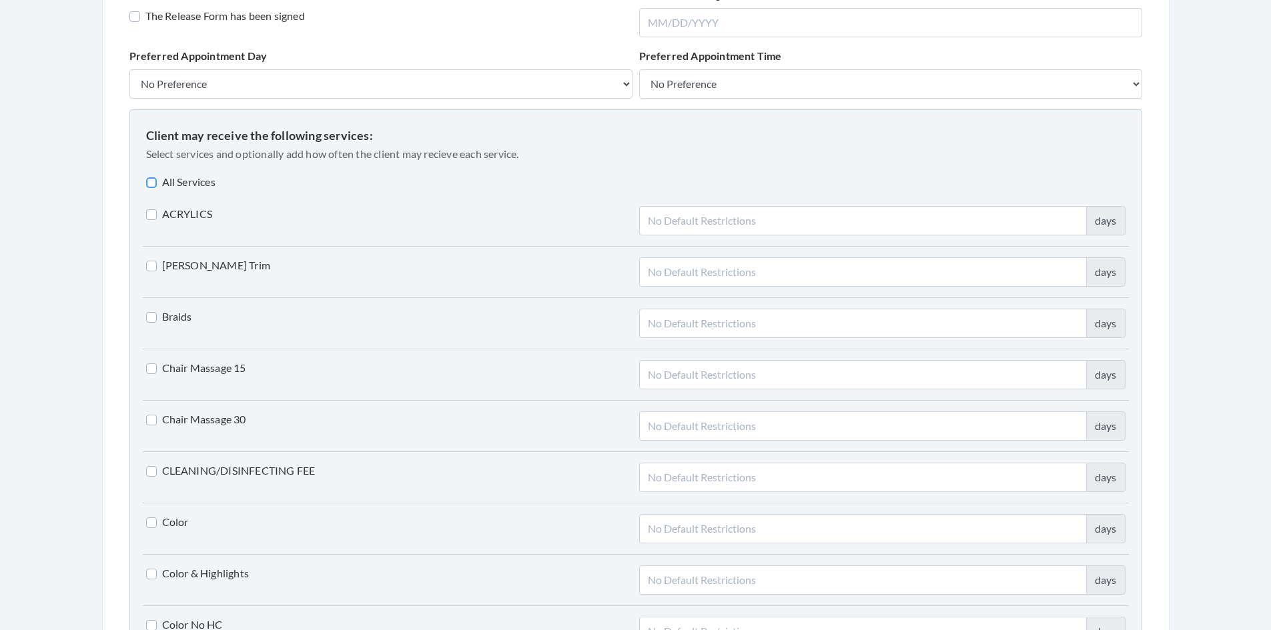
checkbox input "false"
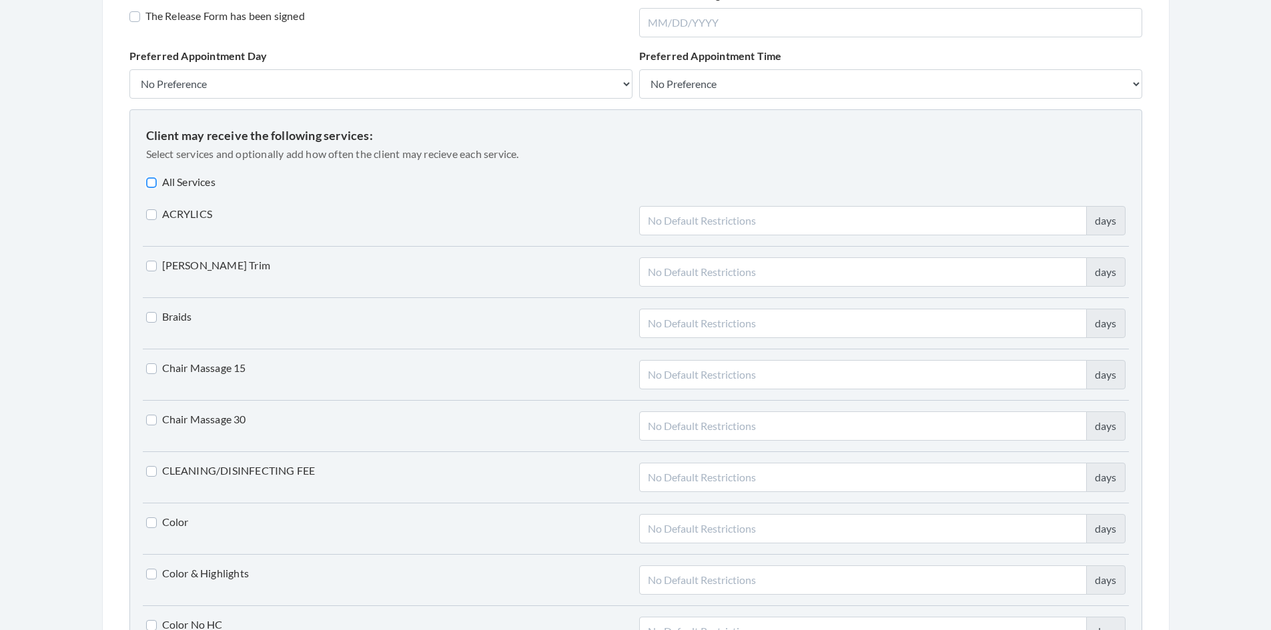
checkbox input "false"
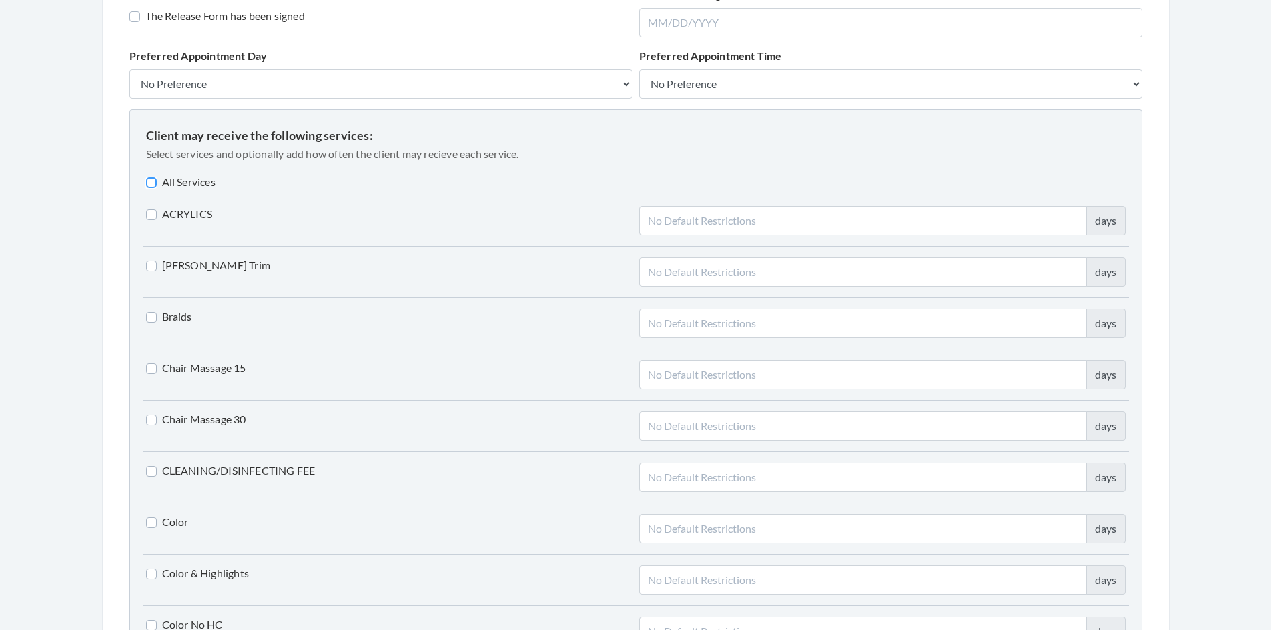
checkbox input "false"
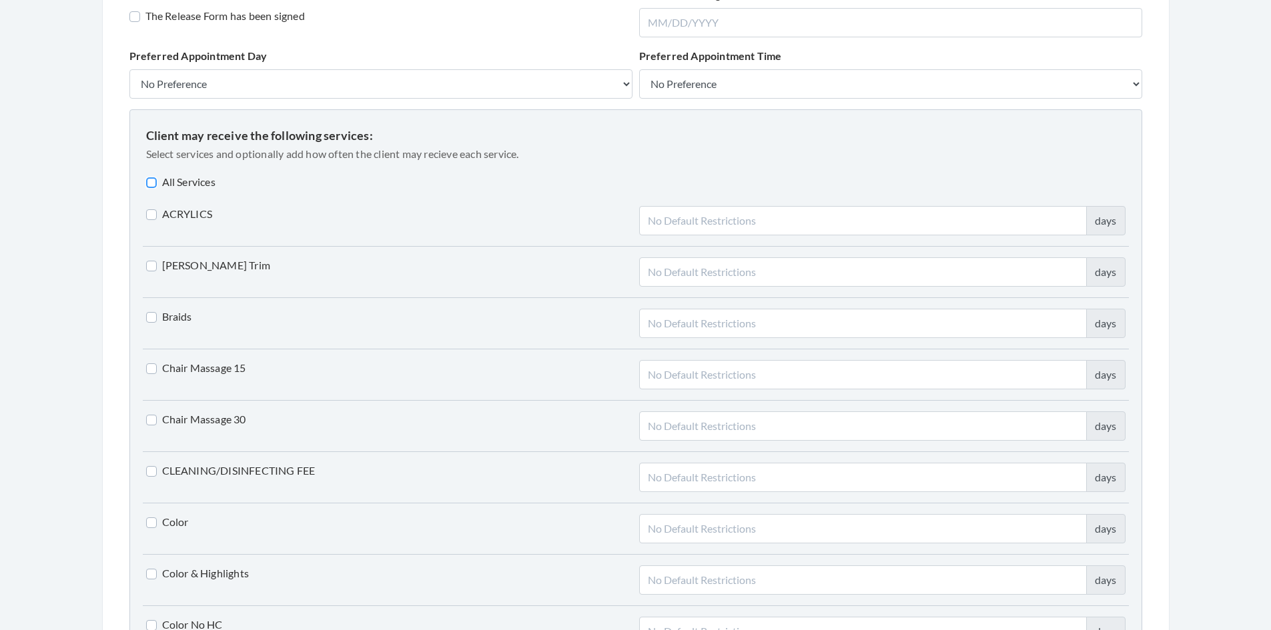
checkbox input "false"
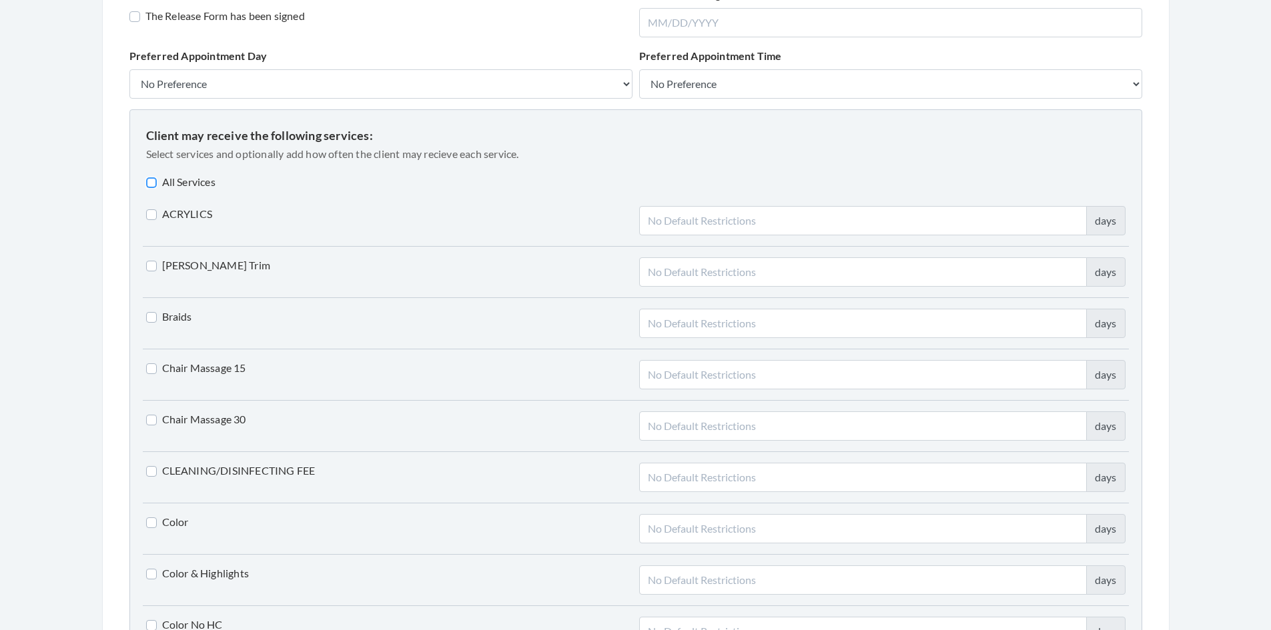
checkbox input "false"
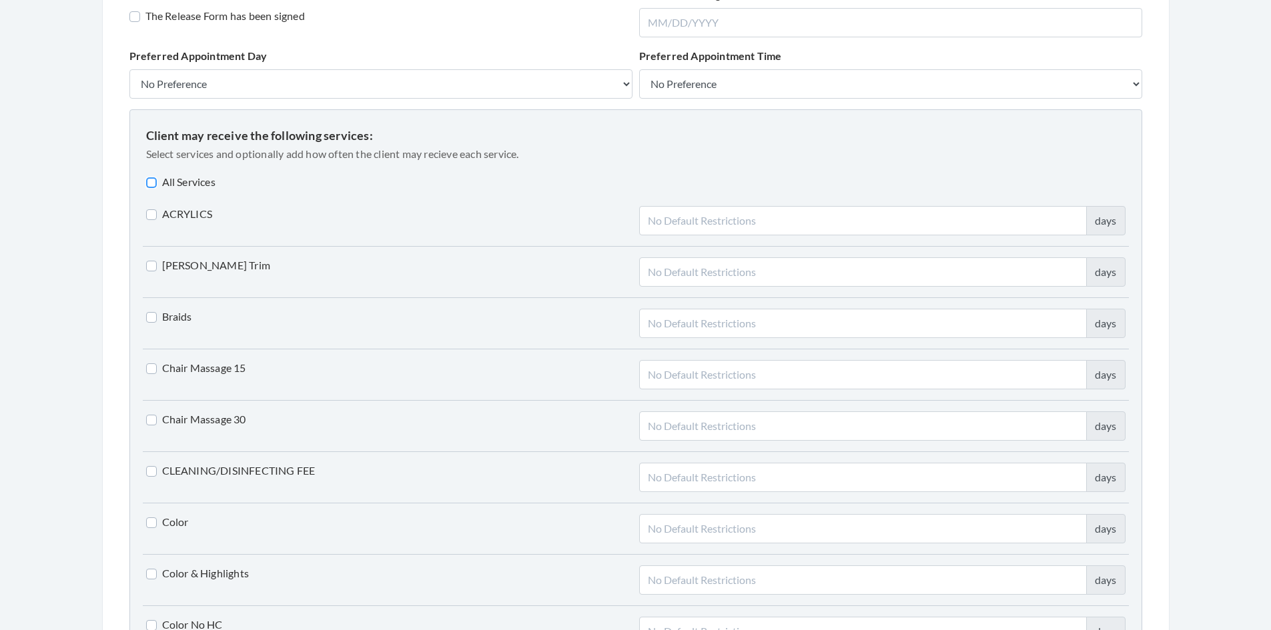
checkbox input "false"
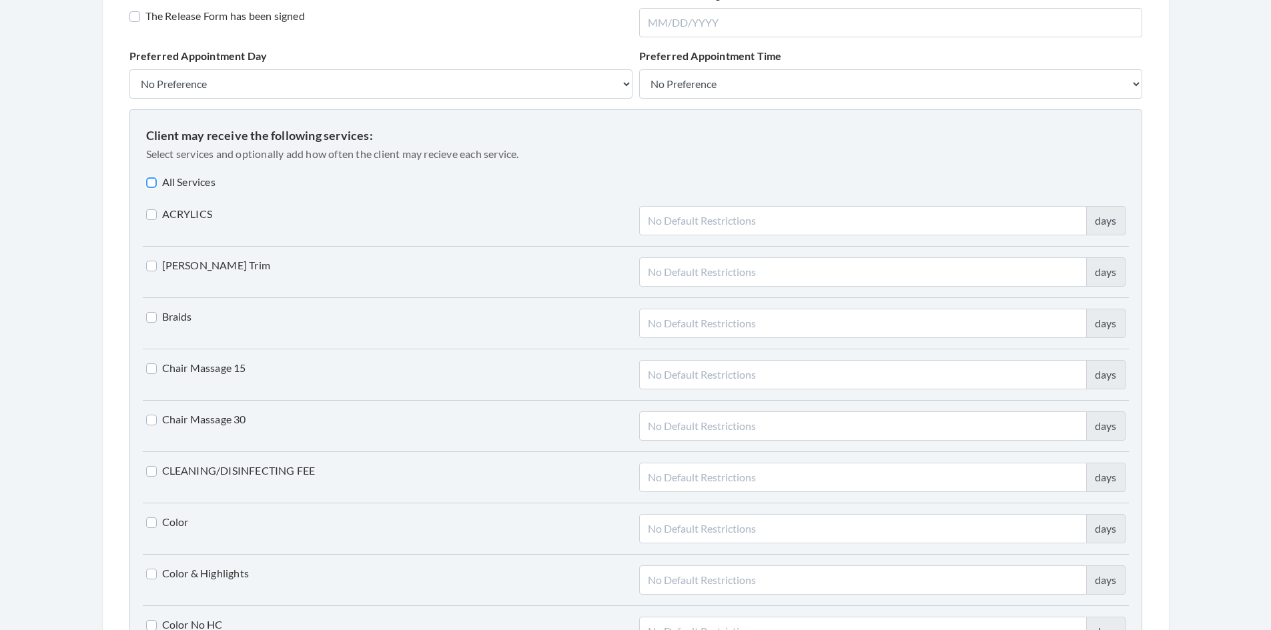
checkbox input "false"
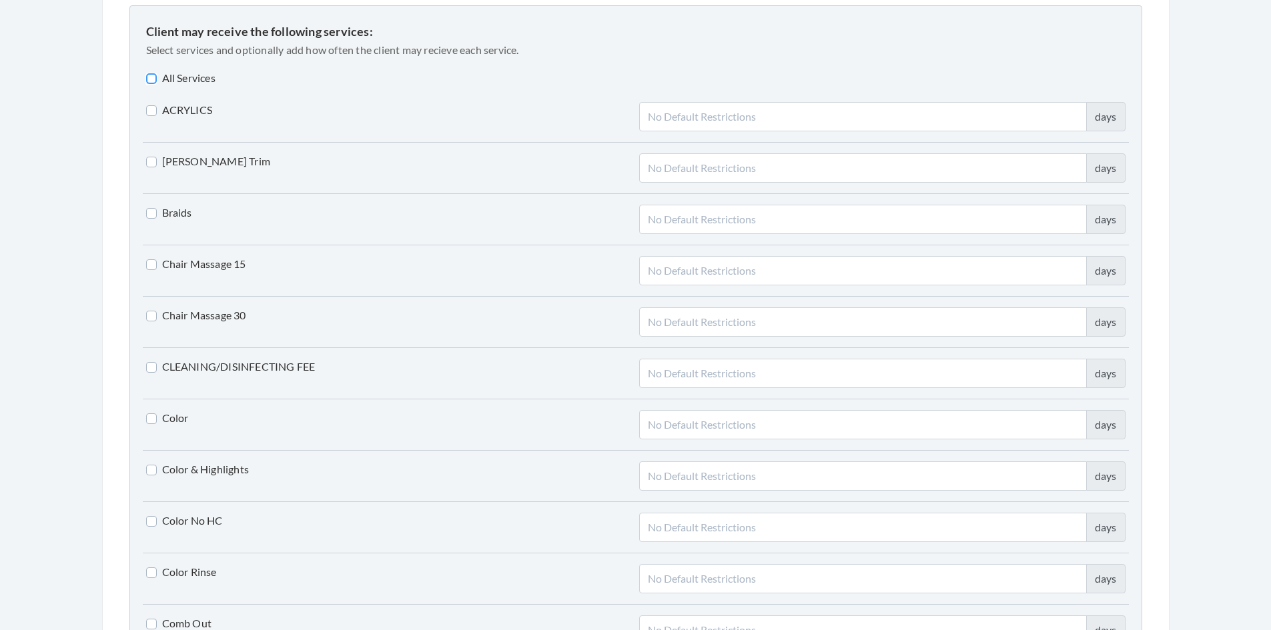
scroll to position [1134, 0]
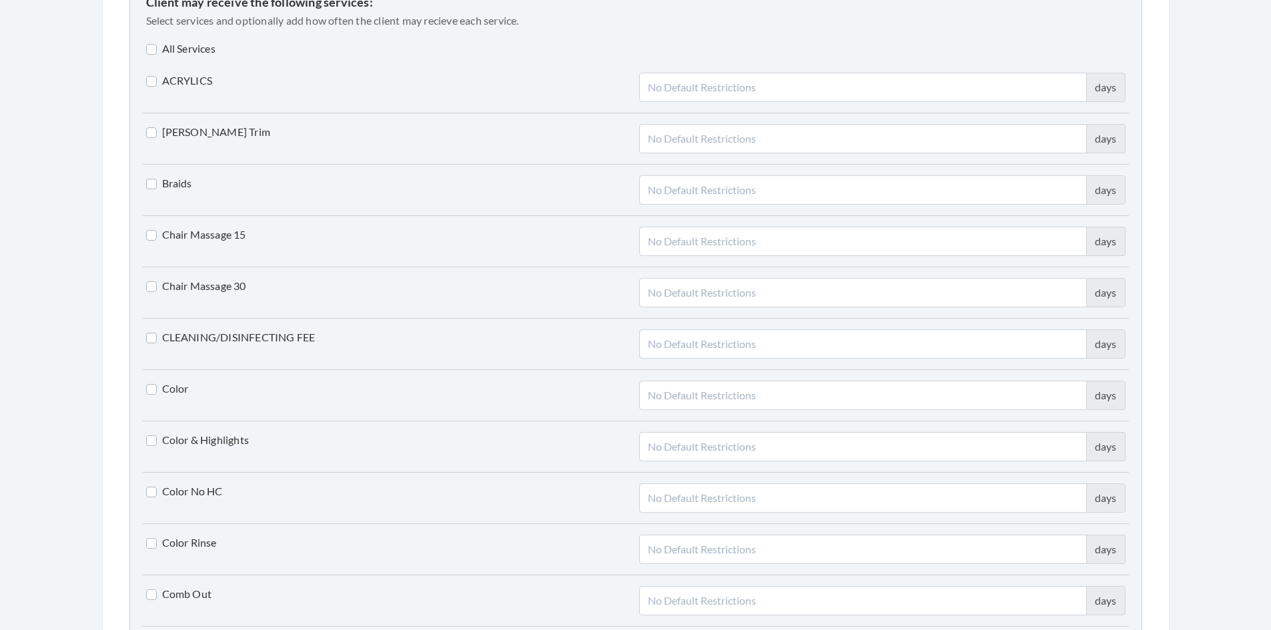
click at [151, 138] on label "Beard Trim" at bounding box center [208, 132] width 125 height 16
checkbox input "true"
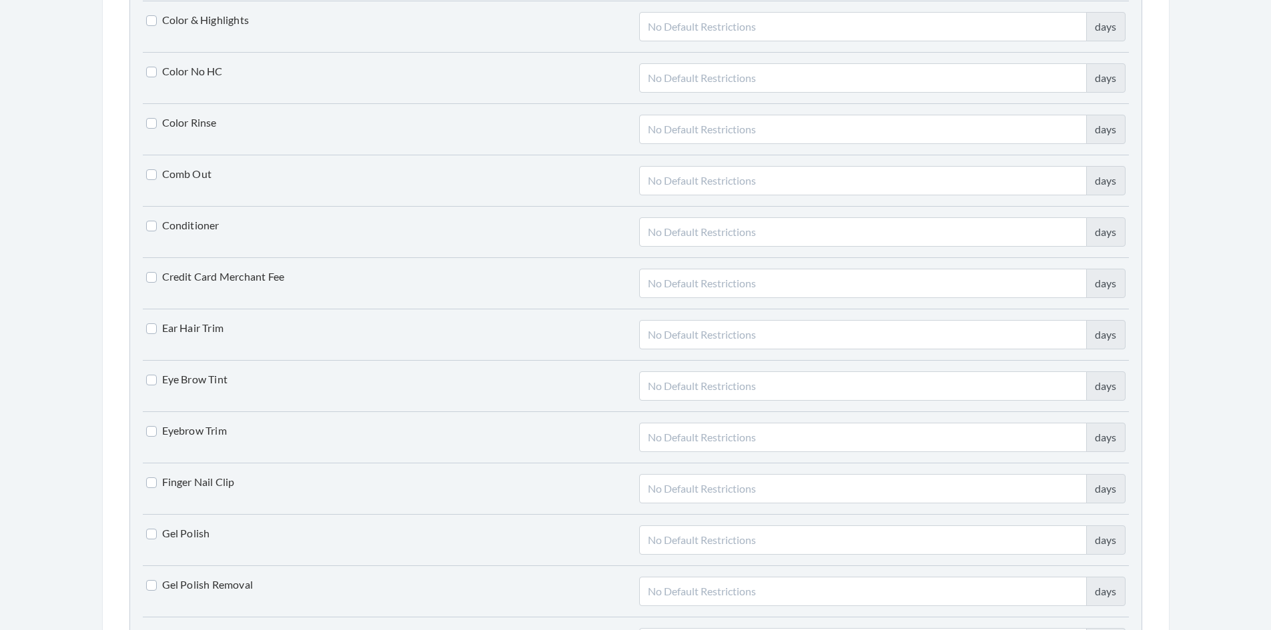
scroll to position [1601, 0]
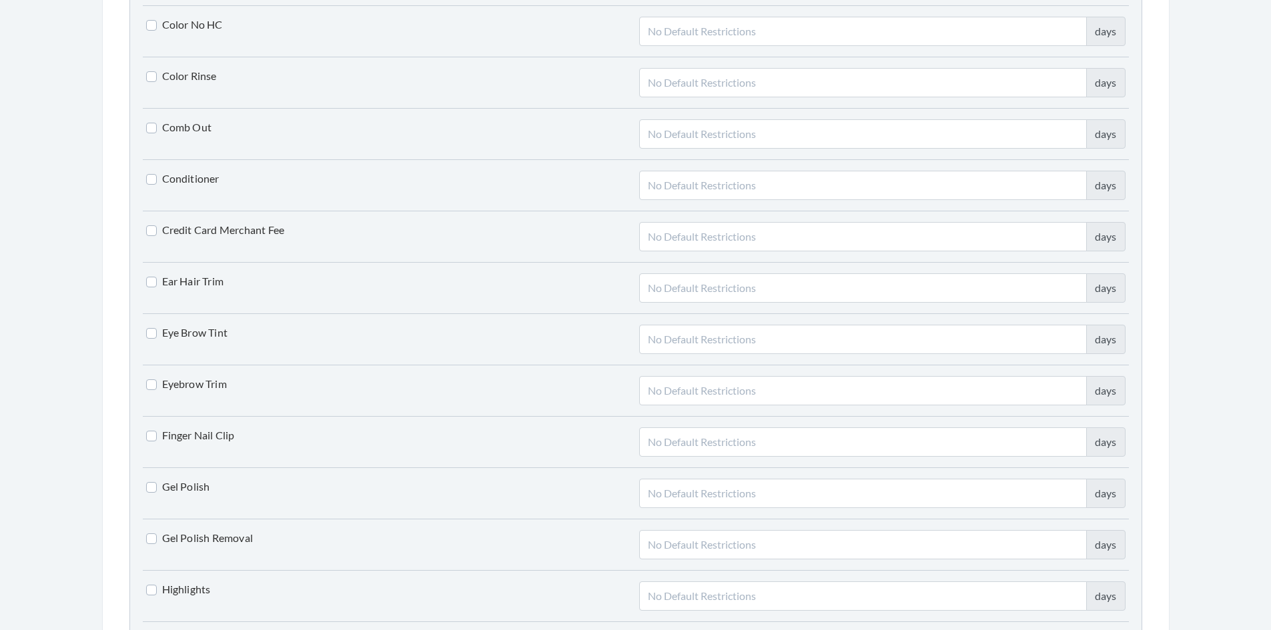
click at [153, 388] on label "Eyebrow Trim" at bounding box center [186, 384] width 81 height 16
checkbox input "true"
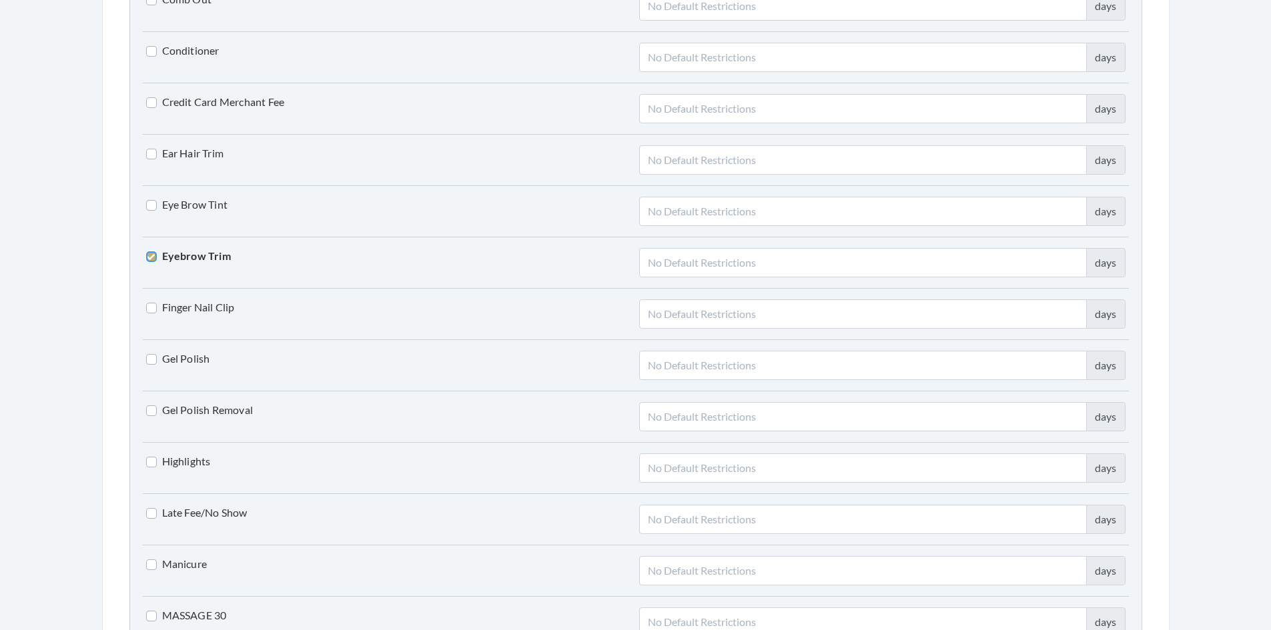
scroll to position [1735, 0]
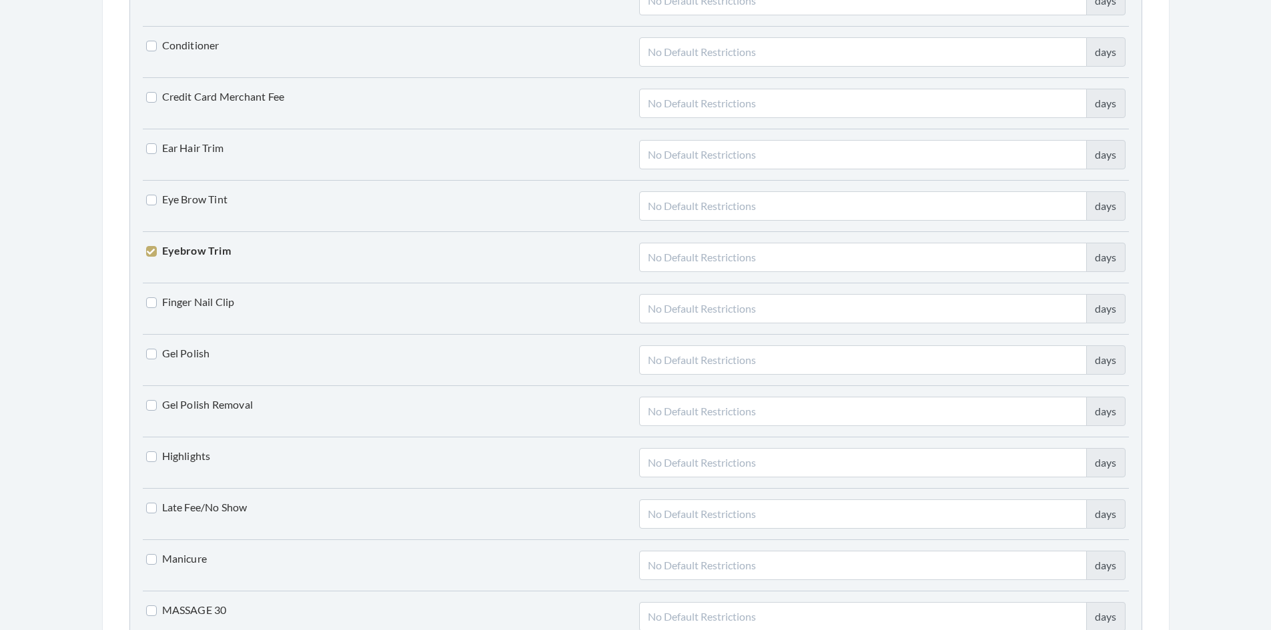
click at [151, 306] on label "Finger Nail Clip" at bounding box center [190, 302] width 89 height 16
checkbox input "true"
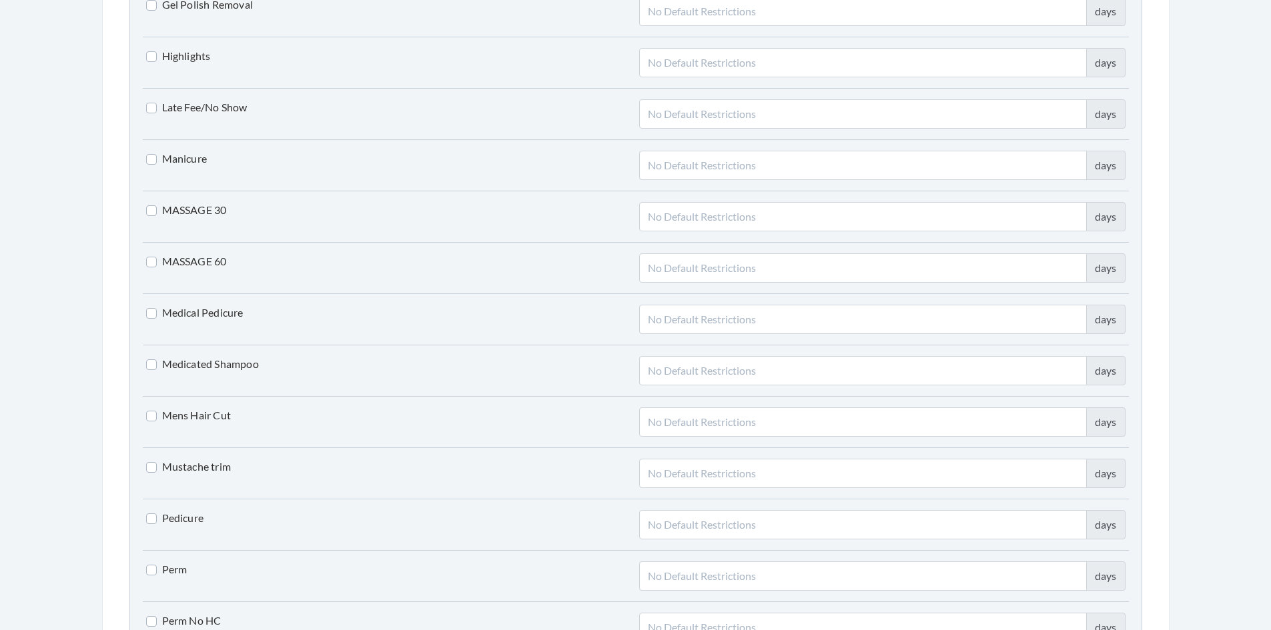
scroll to position [2202, 0]
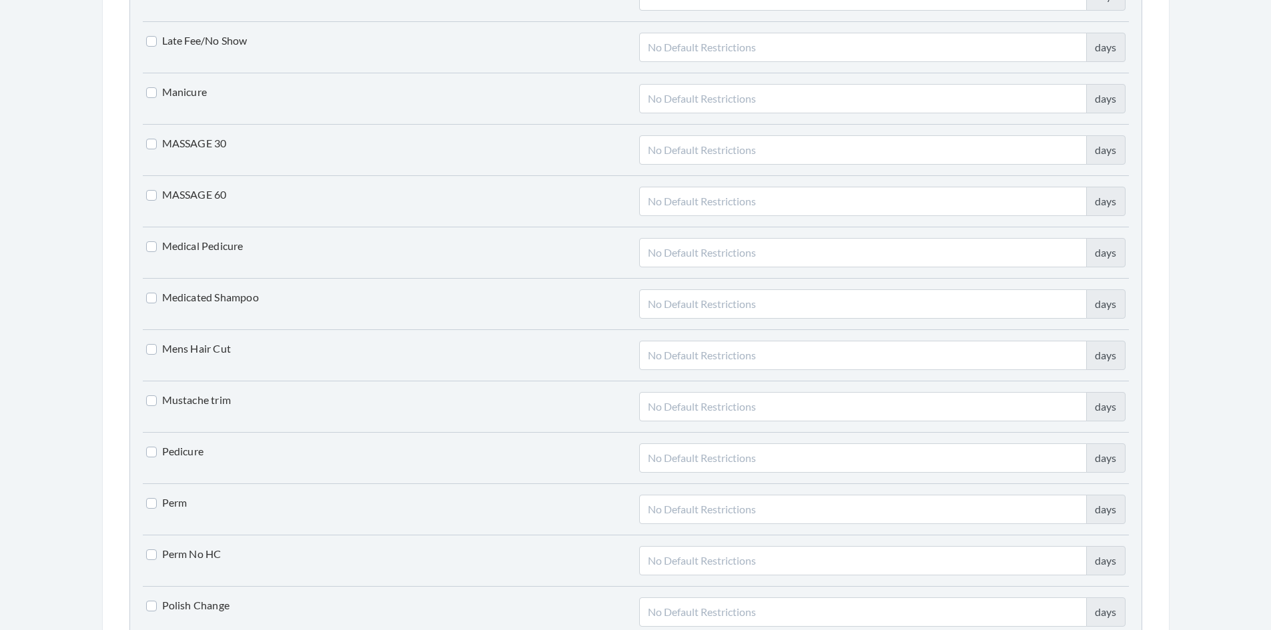
click at [147, 352] on label "Mens Hair Cut" at bounding box center [188, 349] width 85 height 16
checkbox input "true"
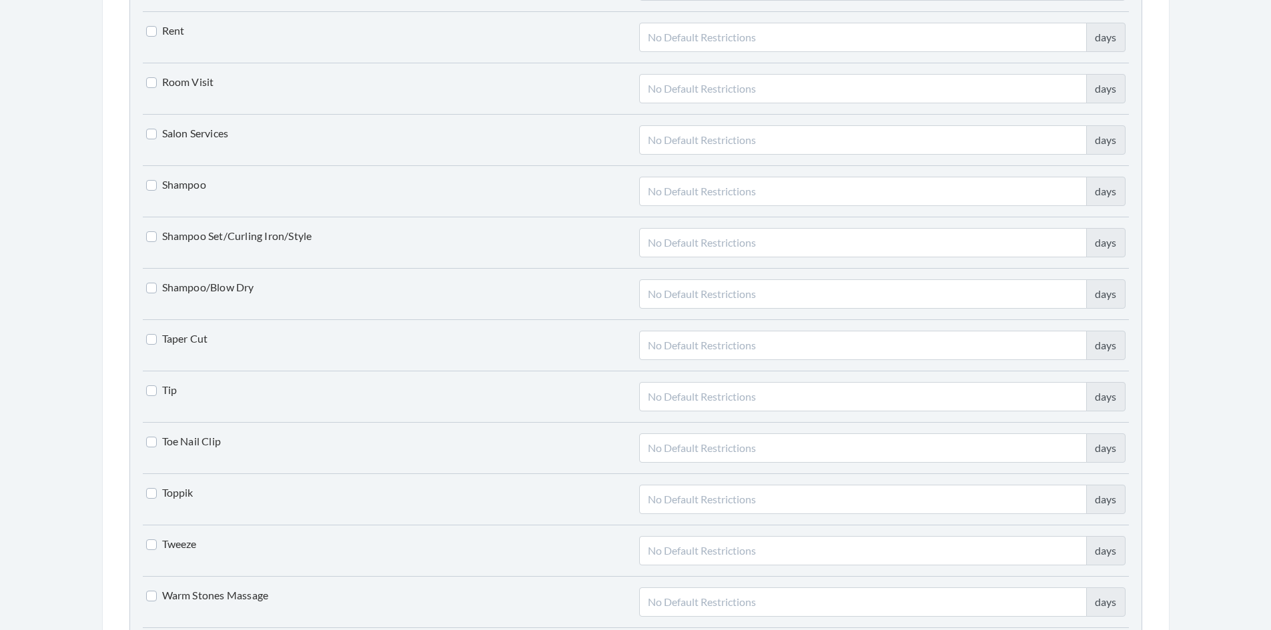
scroll to position [2936, 0]
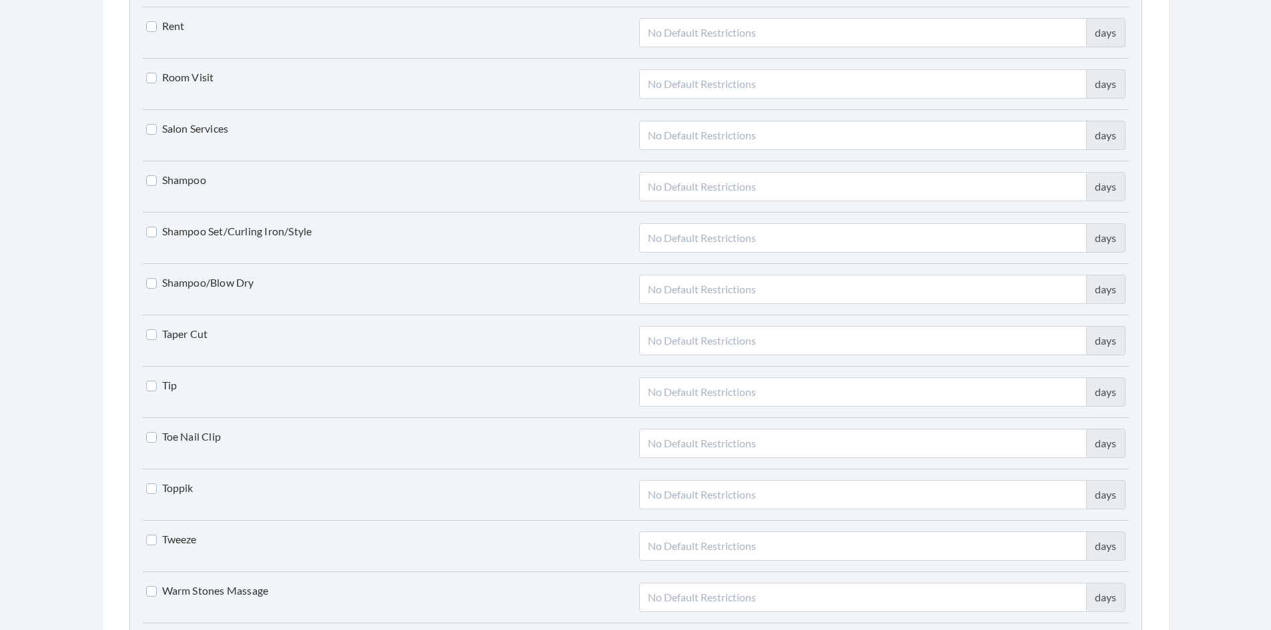
click at [155, 438] on label "Toe Nail Clip" at bounding box center [183, 437] width 75 height 16
checkbox input "true"
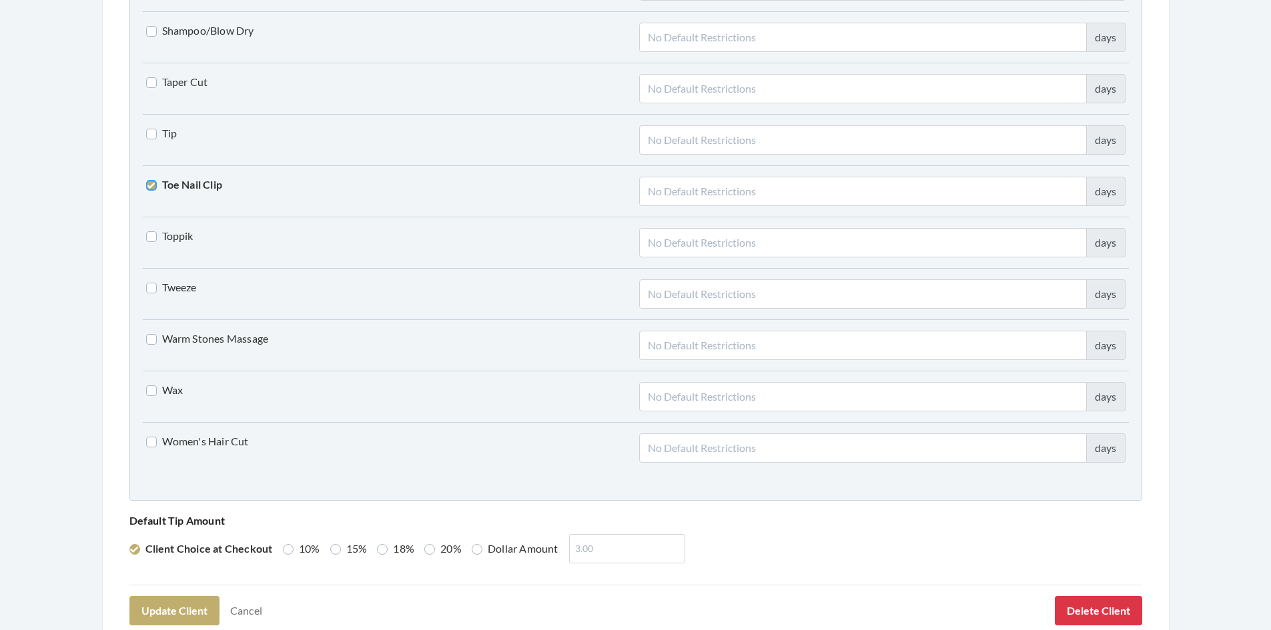
scroll to position [3203, 0]
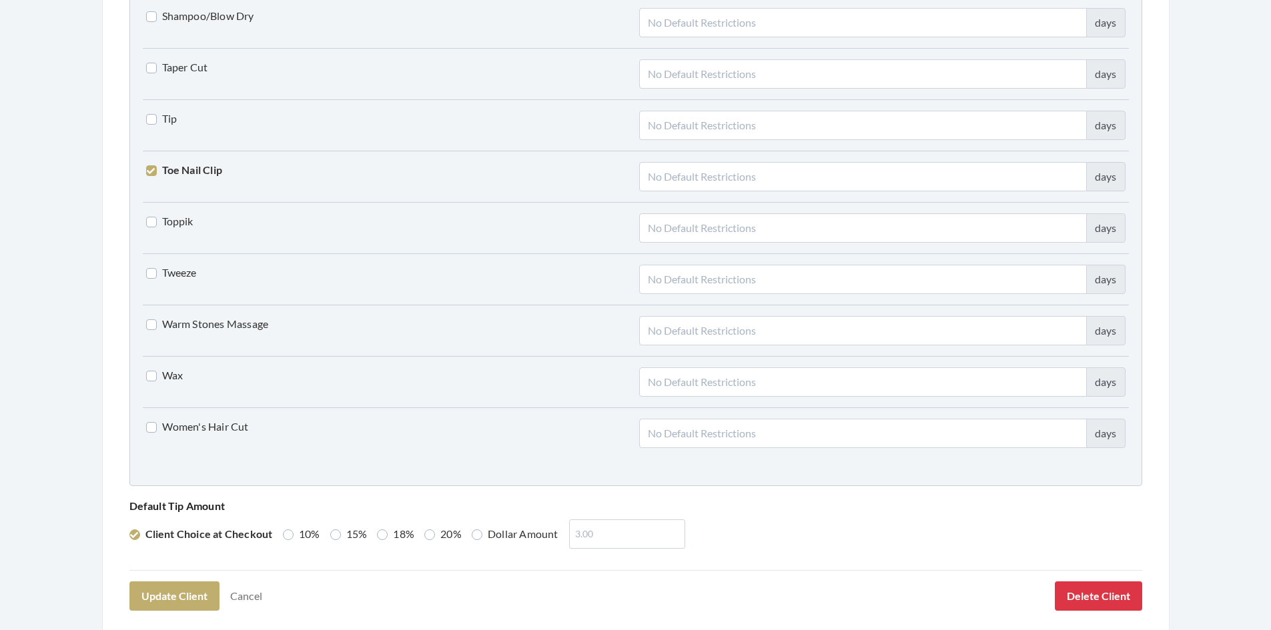
click at [432, 536] on label "20%" at bounding box center [442, 534] width 37 height 16
radio input "true"
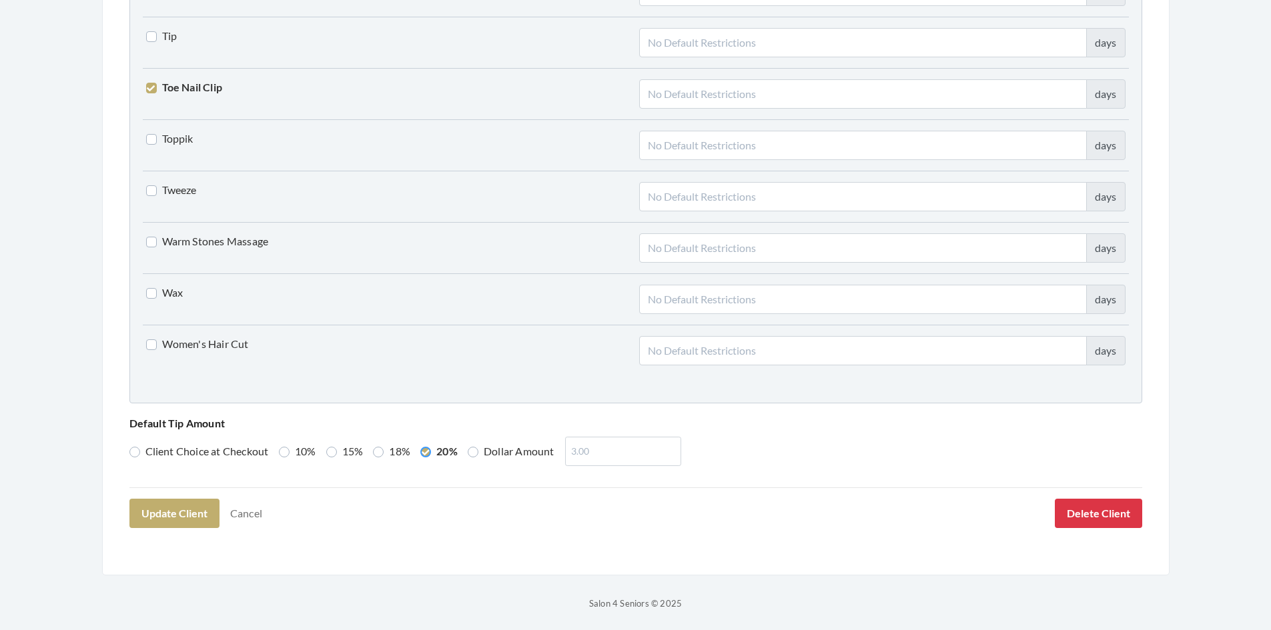
scroll to position [3287, 0]
click at [175, 510] on button "Update Client" at bounding box center [174, 512] width 90 height 29
click at [193, 516] on button "Update Client" at bounding box center [174, 512] width 90 height 29
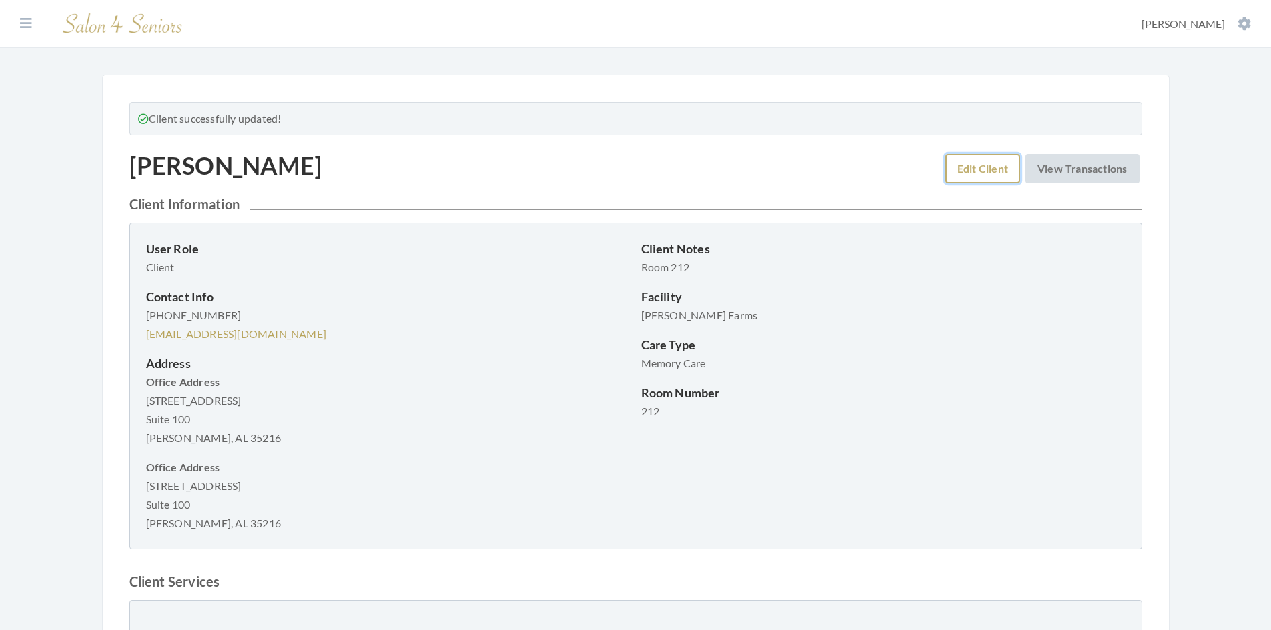
click at [979, 169] on link "Edit Client" at bounding box center [982, 168] width 75 height 29
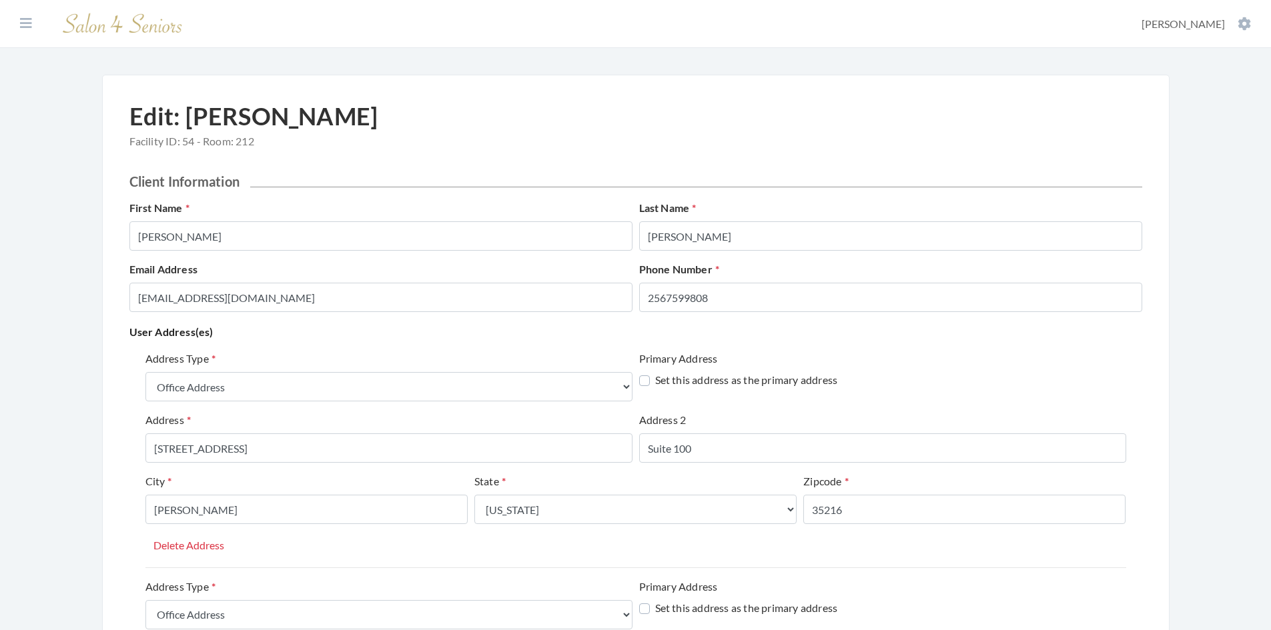
select select "office"
select select "al"
select select "office"
select select "al"
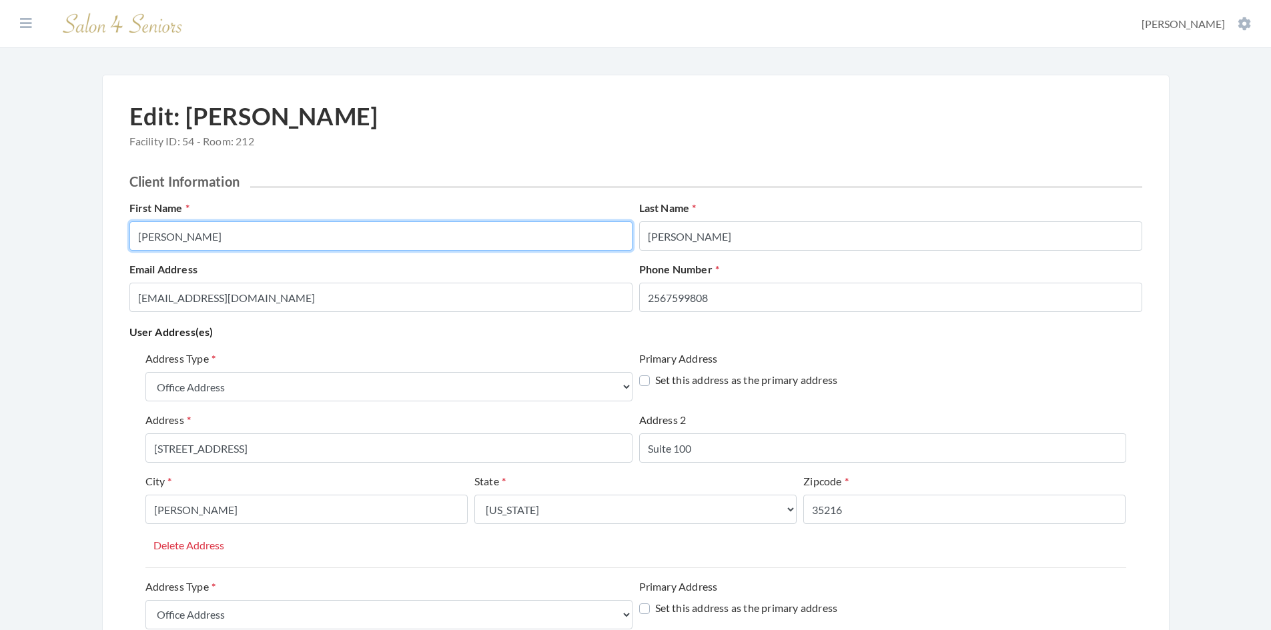
drag, startPoint x: 162, startPoint y: 237, endPoint x: 115, endPoint y: 240, distance: 47.4
type input "[PERSON_NAME]"
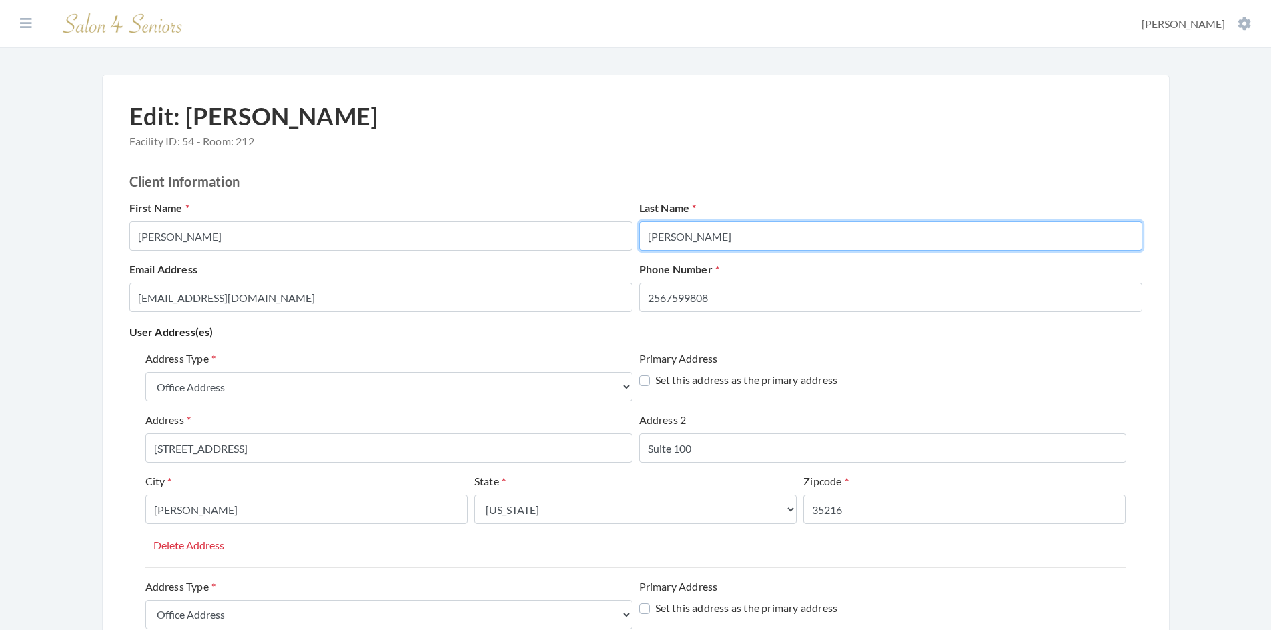
click at [705, 234] on input "[PERSON_NAME]" at bounding box center [890, 236] width 503 height 29
drag, startPoint x: 703, startPoint y: 236, endPoint x: 646, endPoint y: 242, distance: 57.0
click at [646, 242] on input "Wallace" at bounding box center [890, 236] width 503 height 29
type input "WALLACE"
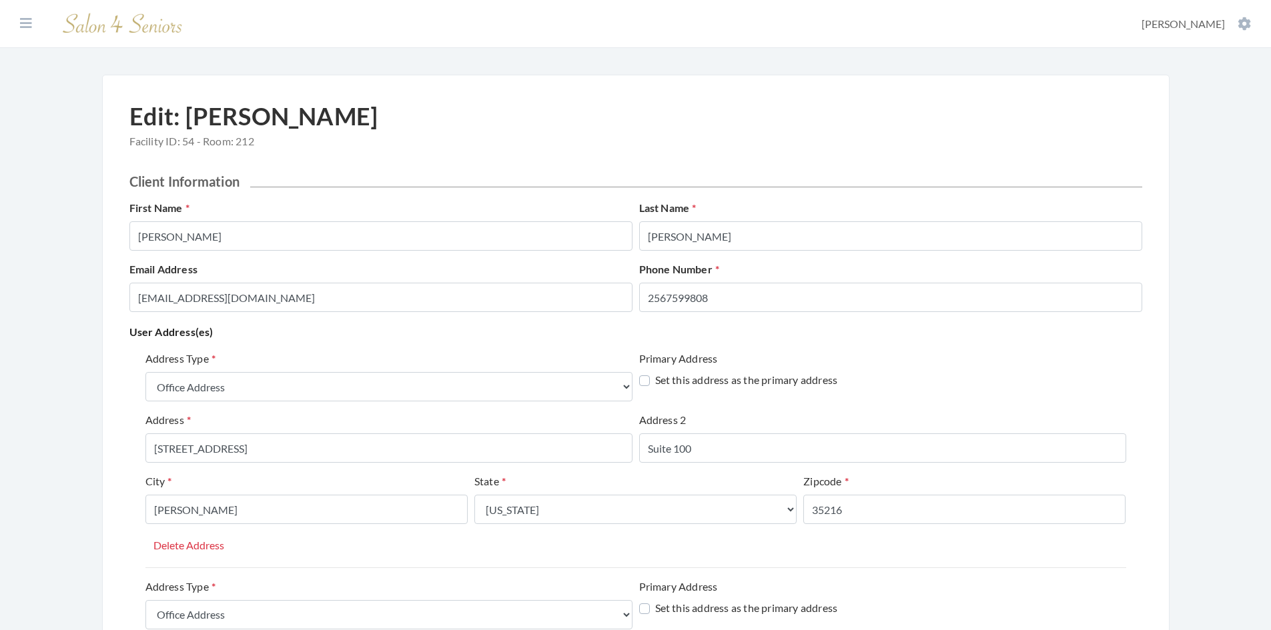
click at [765, 157] on div "Edit: Paul Wallace Facility ID: 54 - Room: 212" at bounding box center [635, 137] width 1013 height 71
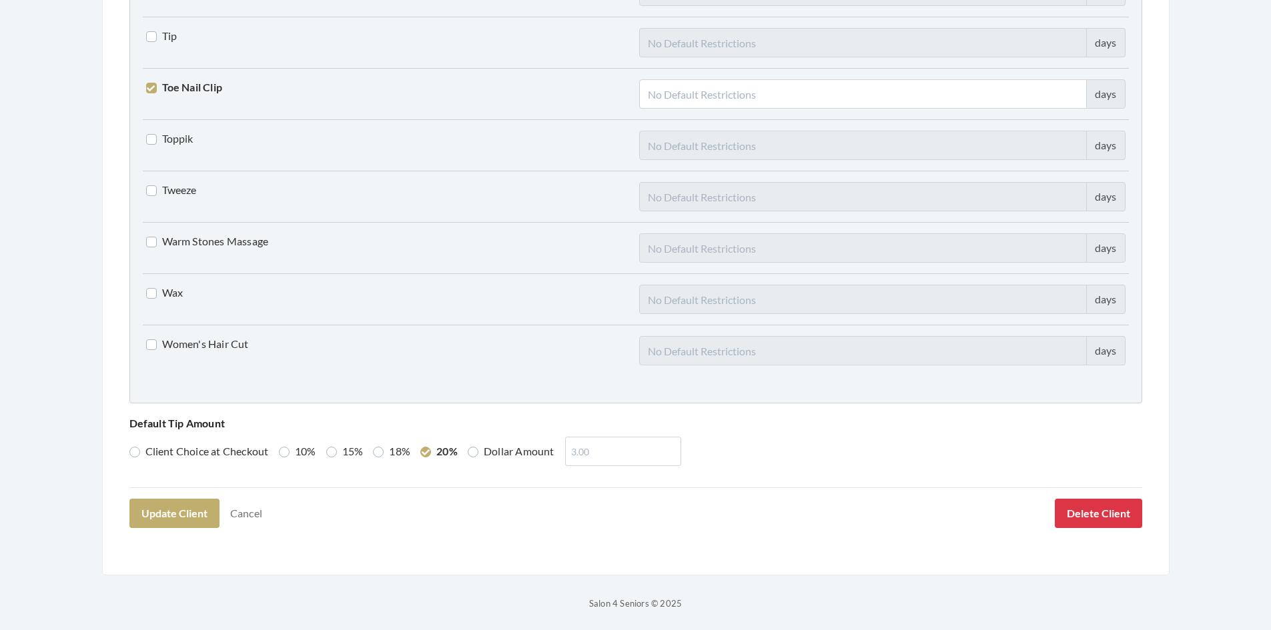
scroll to position [3514, 0]
click at [191, 512] on button "Update Client" at bounding box center [174, 512] width 90 height 29
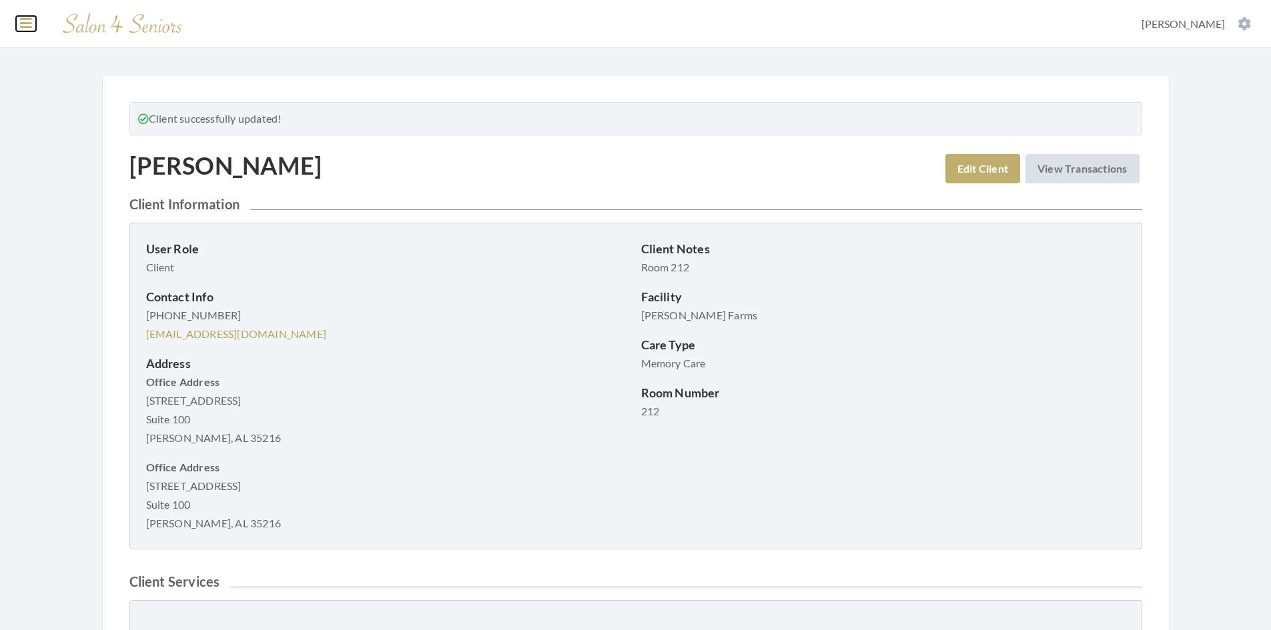
click at [23, 25] on icon at bounding box center [26, 23] width 12 height 13
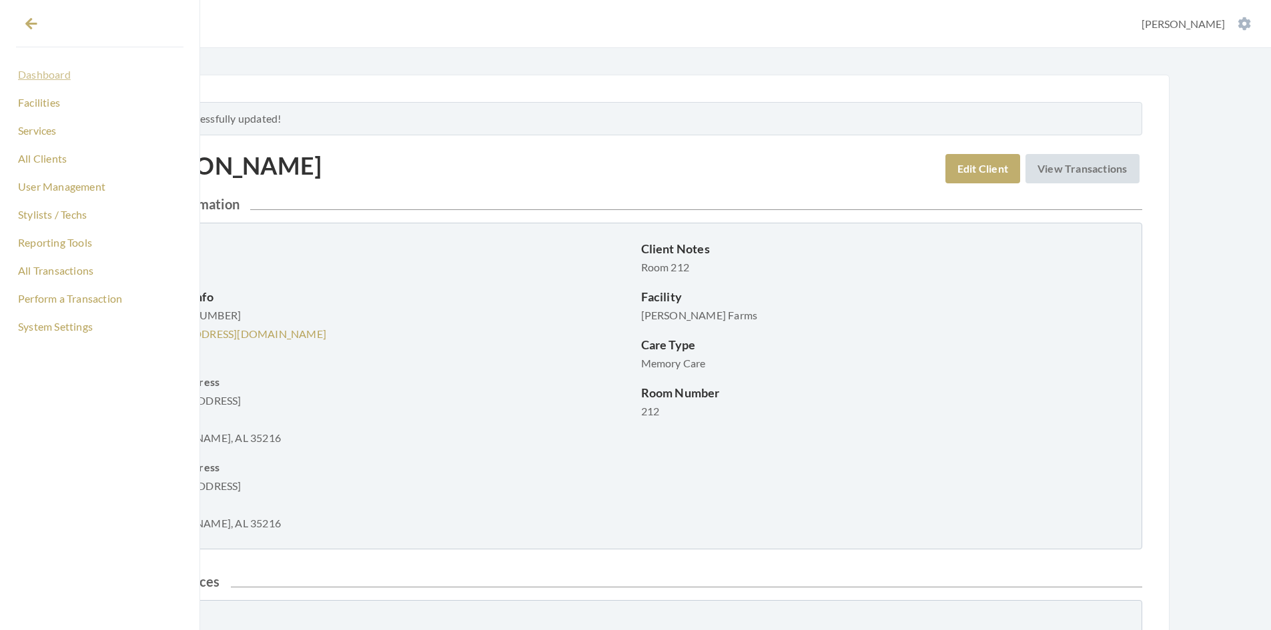
click at [41, 84] on link "Dashboard" at bounding box center [99, 74] width 167 height 23
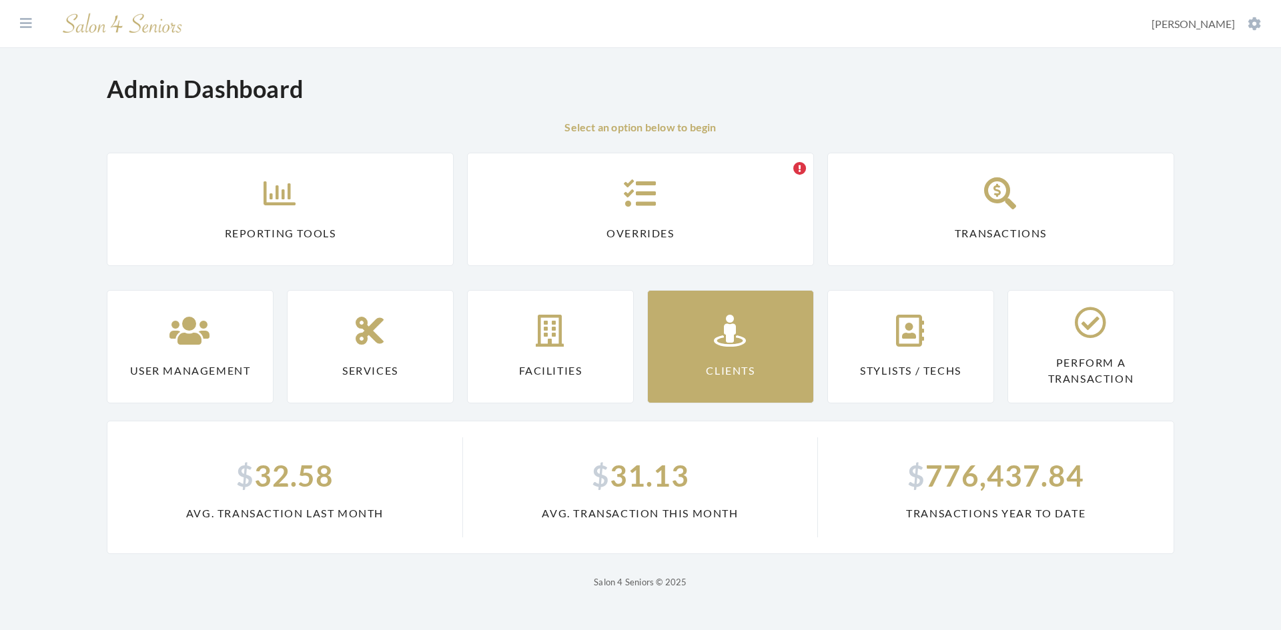
click at [729, 334] on icon at bounding box center [730, 331] width 33 height 32
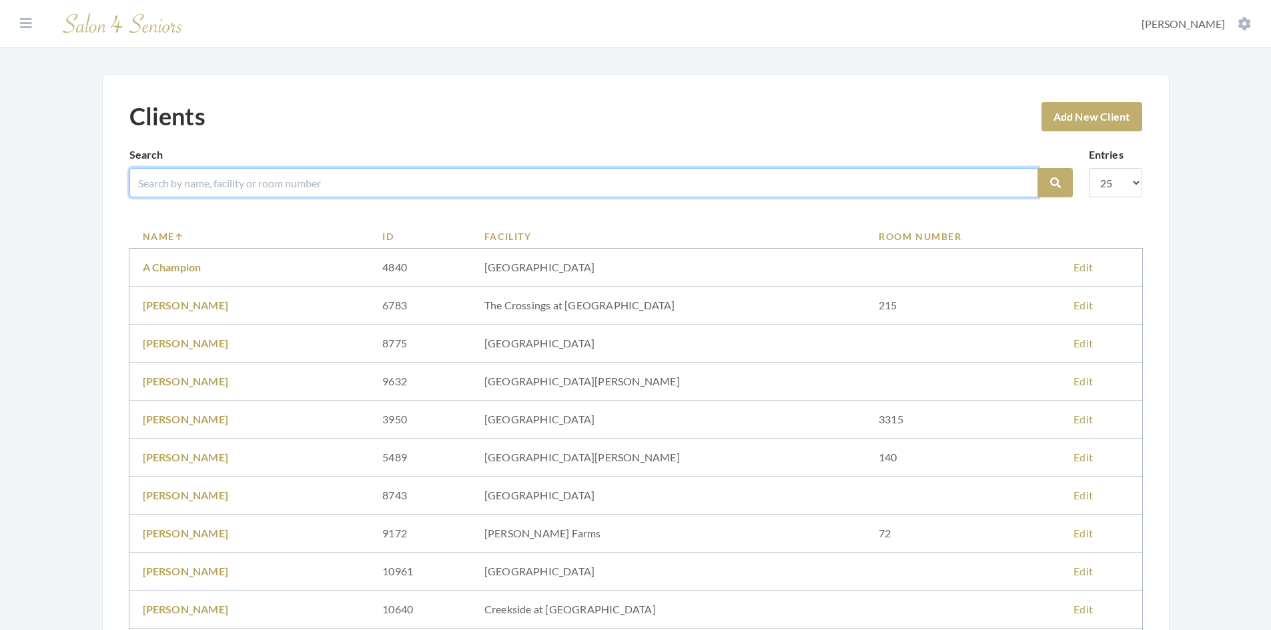
click at [320, 191] on input "search" at bounding box center [583, 182] width 909 height 29
type input "[PERSON_NAME]"
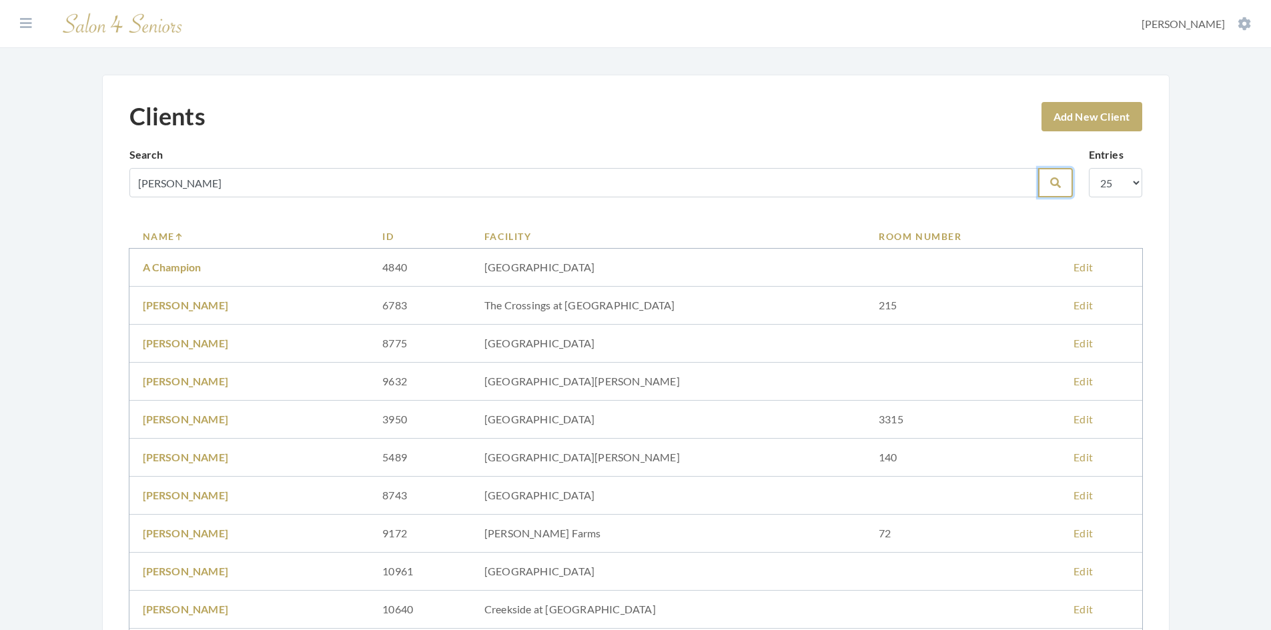
click at [1050, 185] on icon "submit" at bounding box center [1055, 182] width 11 height 11
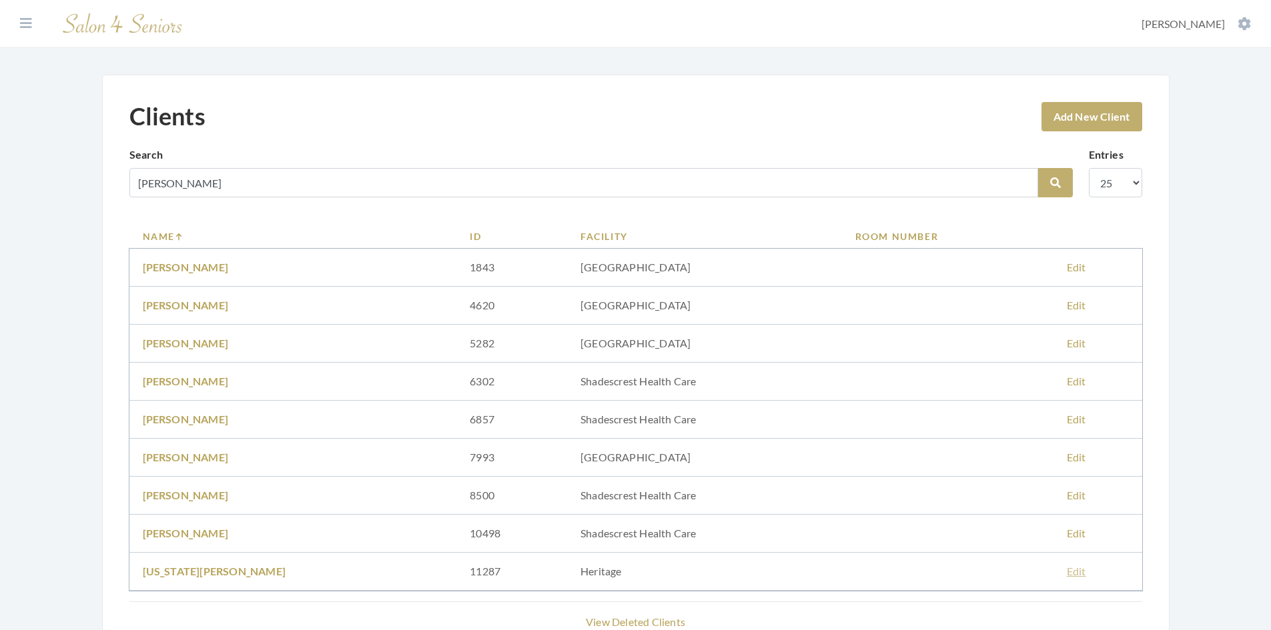
click at [1068, 572] on link "Edit" at bounding box center [1076, 571] width 19 height 13
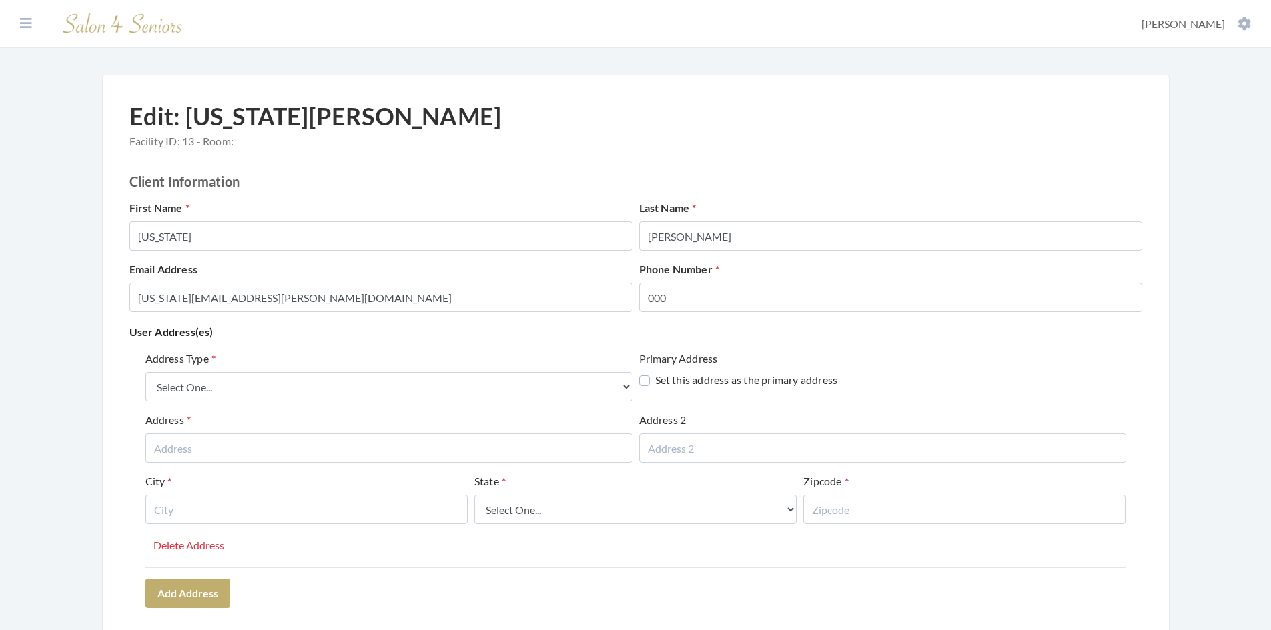
scroll to position [67, 0]
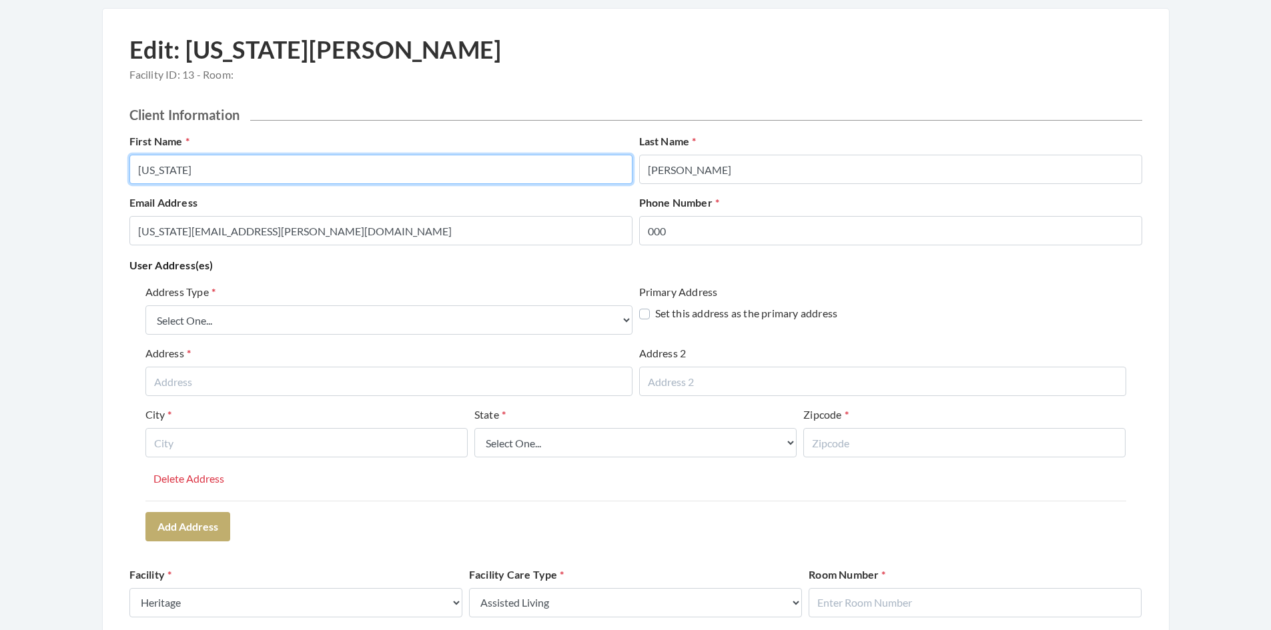
drag, startPoint x: 178, startPoint y: 169, endPoint x: 117, endPoint y: 169, distance: 61.4
type input "VIRGINIA"
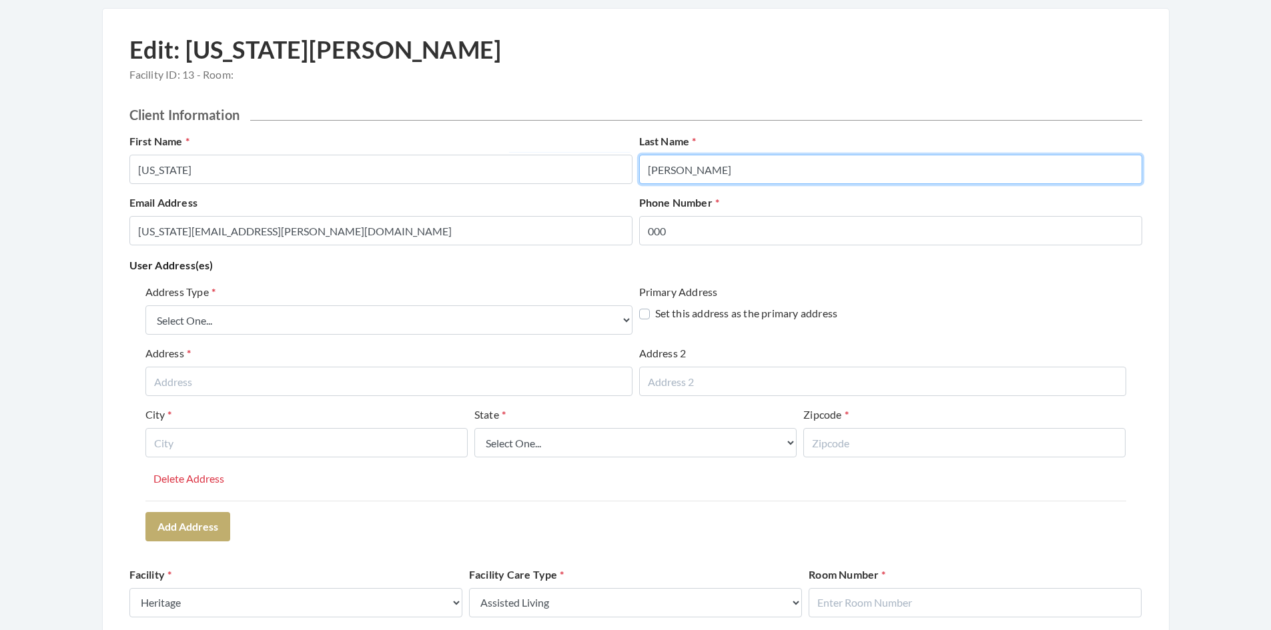
drag, startPoint x: 687, startPoint y: 167, endPoint x: 643, endPoint y: 175, distance: 44.8
click at [643, 175] on input "Harold" at bounding box center [890, 169] width 503 height 29
type input "HAROLD"
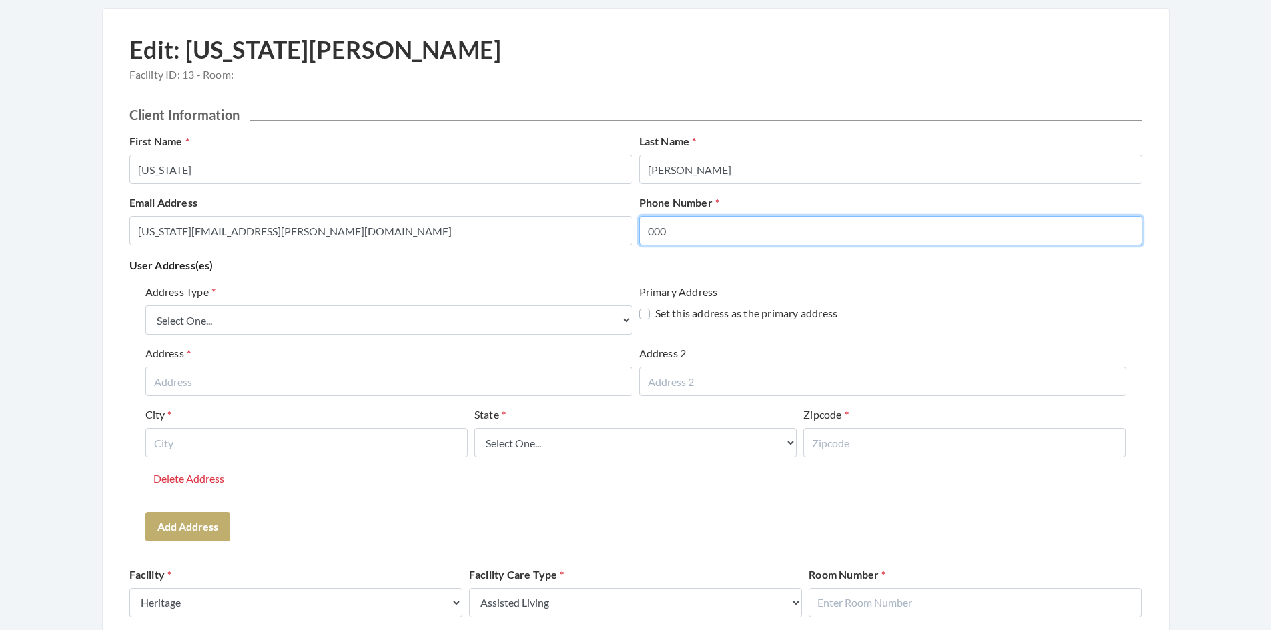
drag, startPoint x: 671, startPoint y: 228, endPoint x: 637, endPoint y: 241, distance: 37.2
click at [637, 241] on div "Phone Number 000" at bounding box center [891, 220] width 510 height 51
type input "256-910-1158"
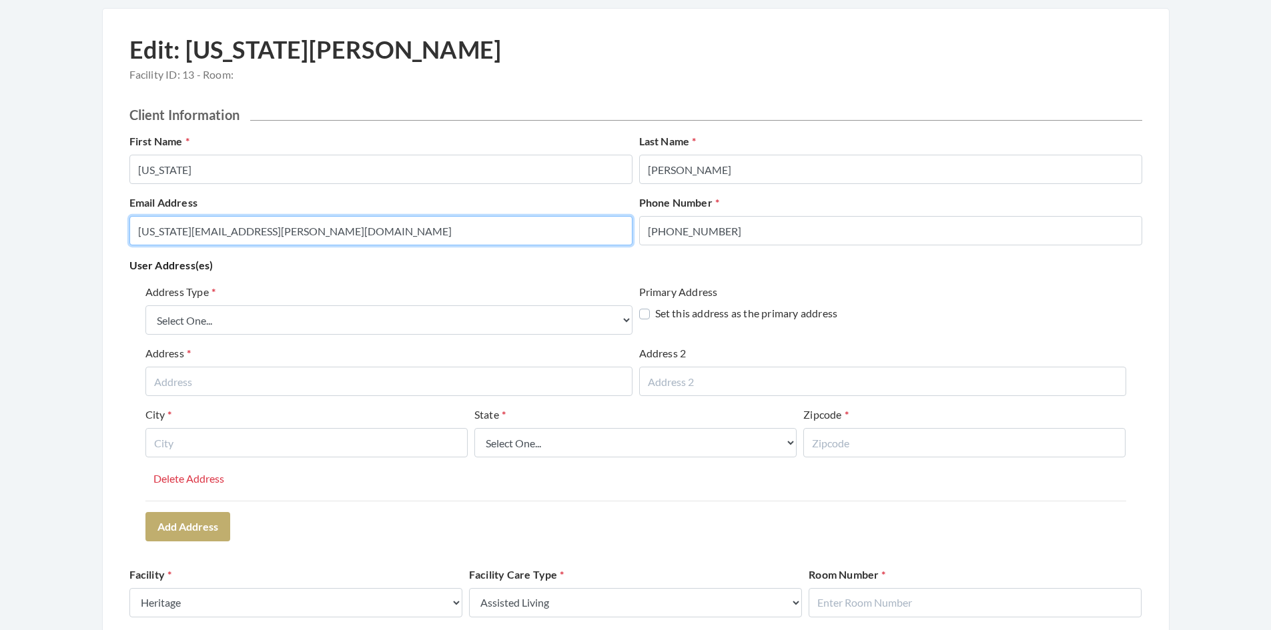
drag, startPoint x: 339, startPoint y: 228, endPoint x: 109, endPoint y: 241, distance: 230.6
type input "J"
type input "j.scott."
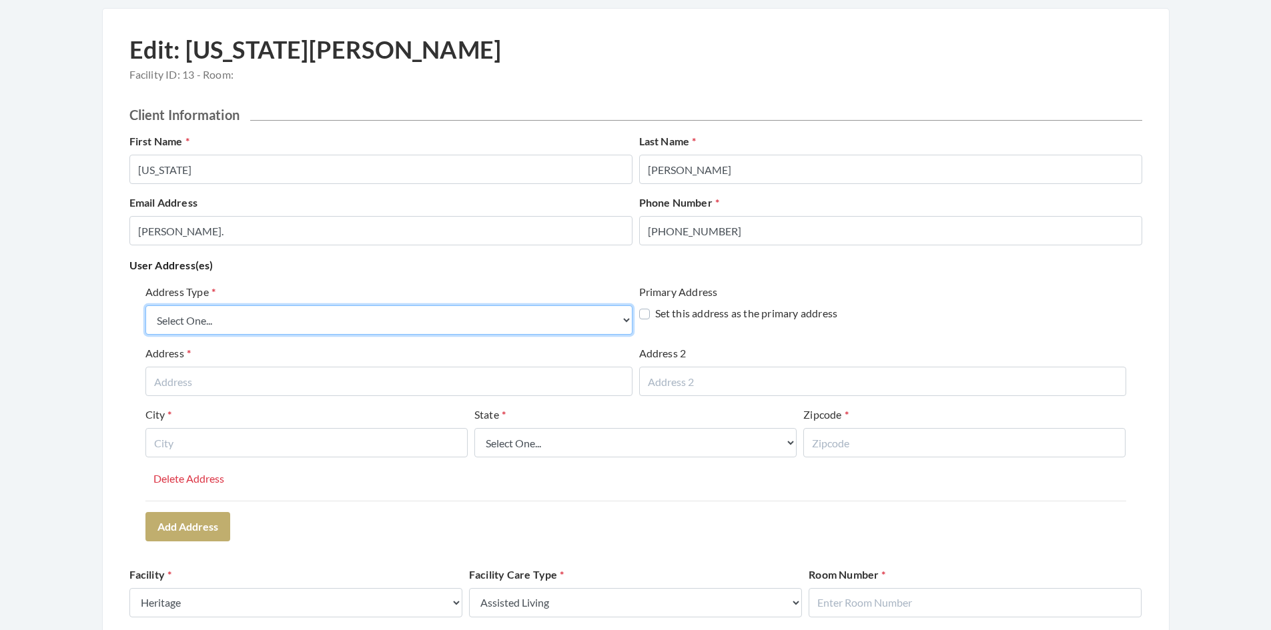
click at [531, 316] on select "Select One... Office Address Home Address Billing Address" at bounding box center [388, 320] width 487 height 29
select select "office"
click at [145, 306] on select "Select One... Office Address Home Address Billing Address" at bounding box center [388, 320] width 487 height 29
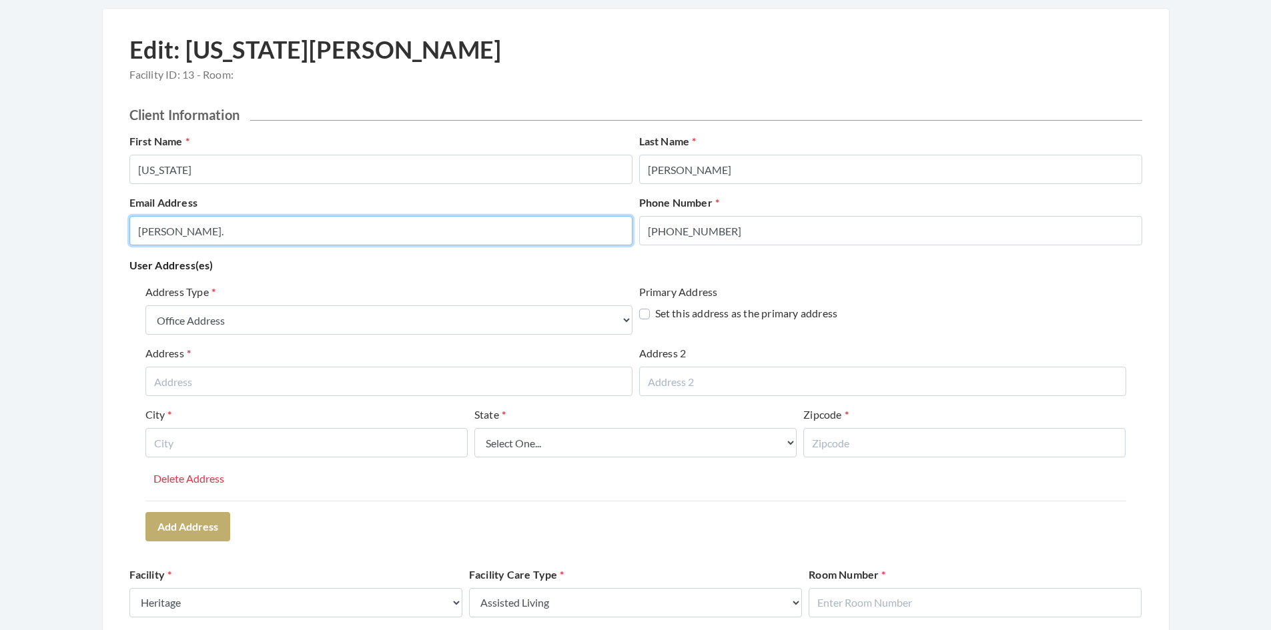
click at [185, 228] on input "j.scott." at bounding box center [380, 230] width 503 height 29
drag, startPoint x: 254, startPoint y: 230, endPoint x: 140, endPoint y: 231, distance: 114.1
click at [127, 224] on div "Email Address j.scott.larkin@gmail.com" at bounding box center [381, 220] width 510 height 51
type input "[PERSON_NAME][EMAIL_ADDRESS][PERSON_NAME][DOMAIN_NAME]"
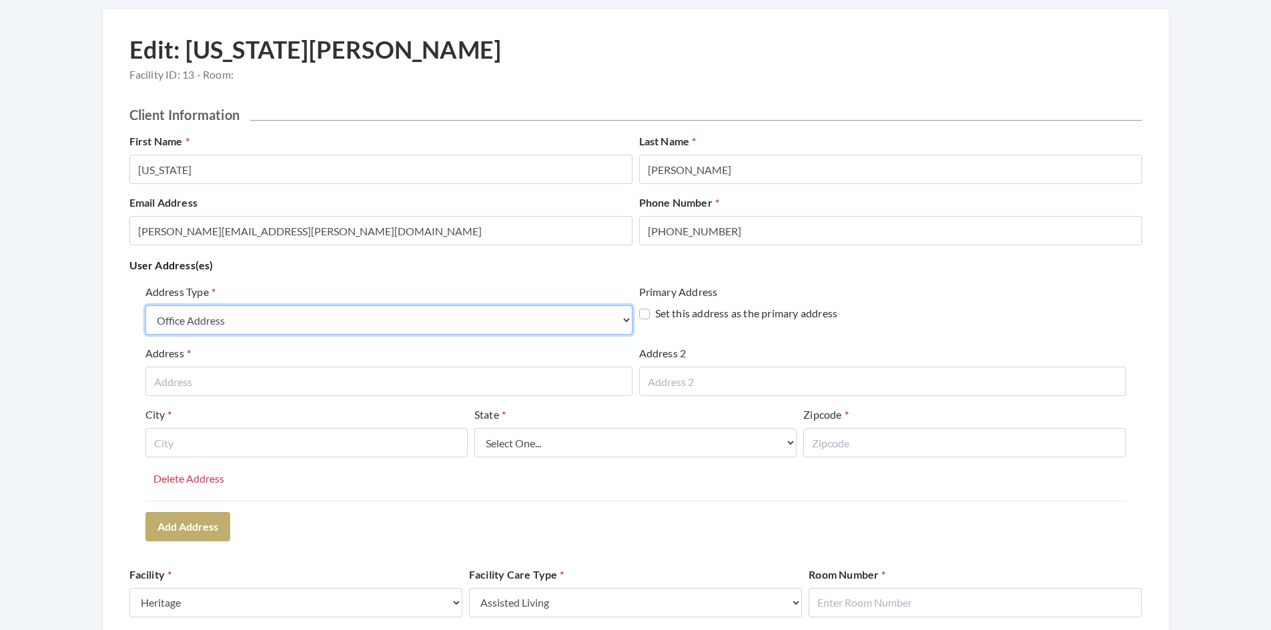
click at [414, 327] on select "Select One... Office Address Home Address Billing Address" at bounding box center [388, 320] width 487 height 29
click at [145, 306] on select "Select One... Office Address Home Address Billing Address" at bounding box center [388, 320] width 487 height 29
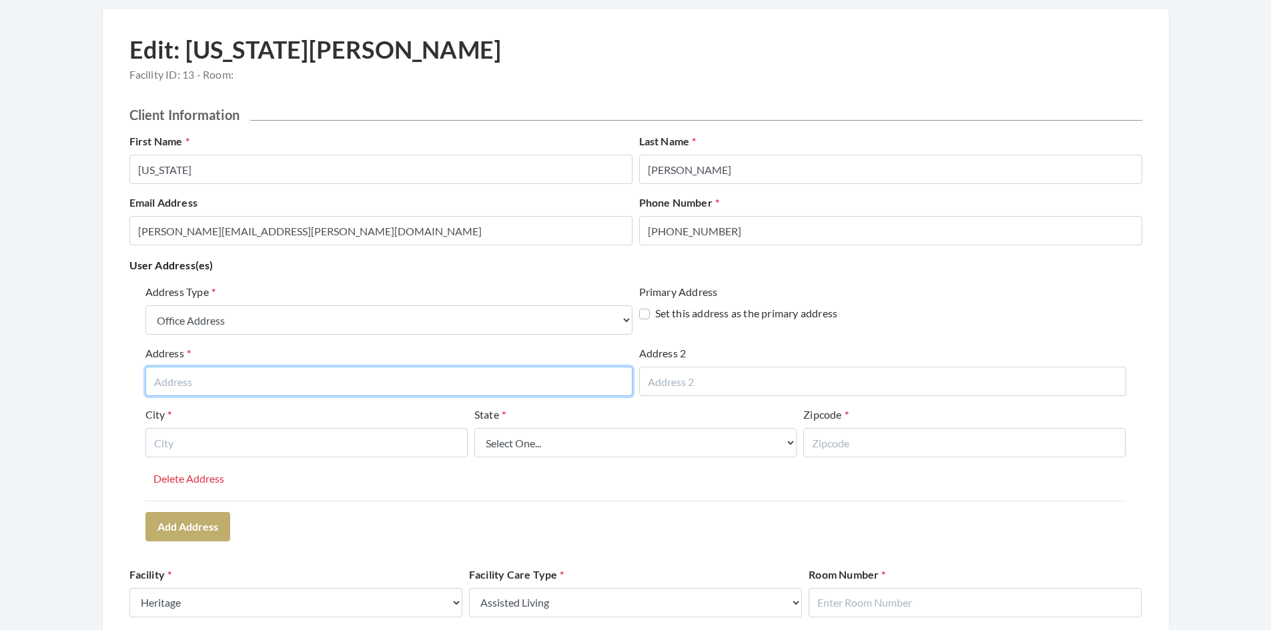
click at [320, 380] on input "text" at bounding box center [388, 381] width 487 height 29
type input "[STREET_ADDRESS]"
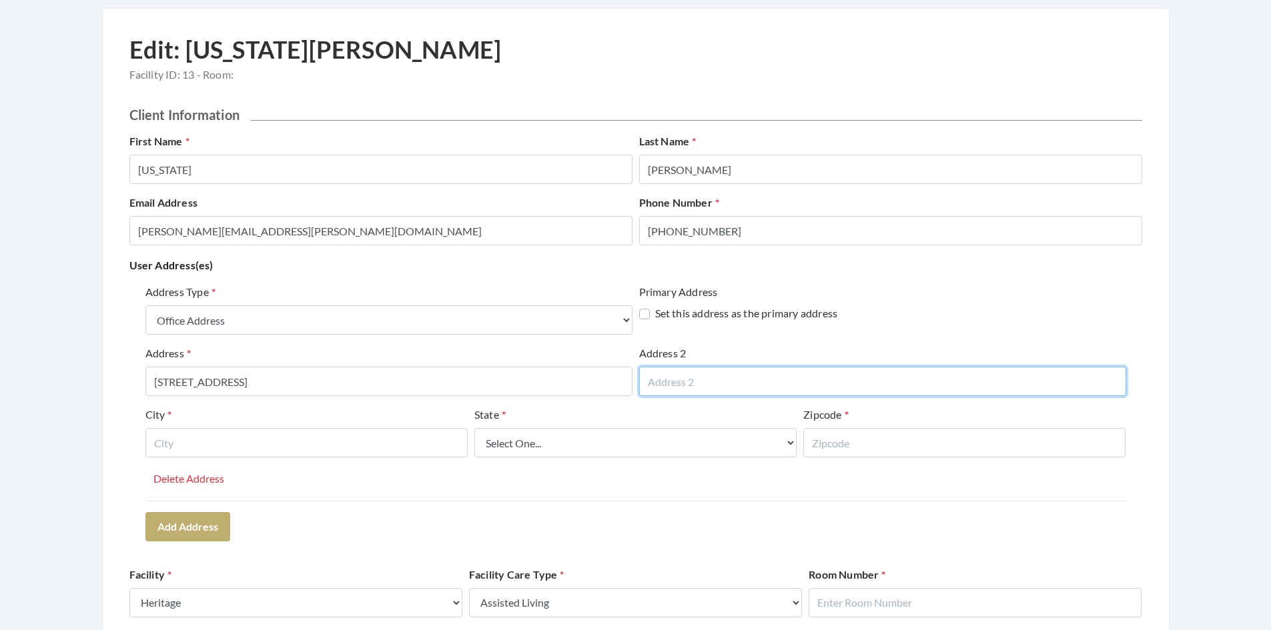
type input "Suite 100"
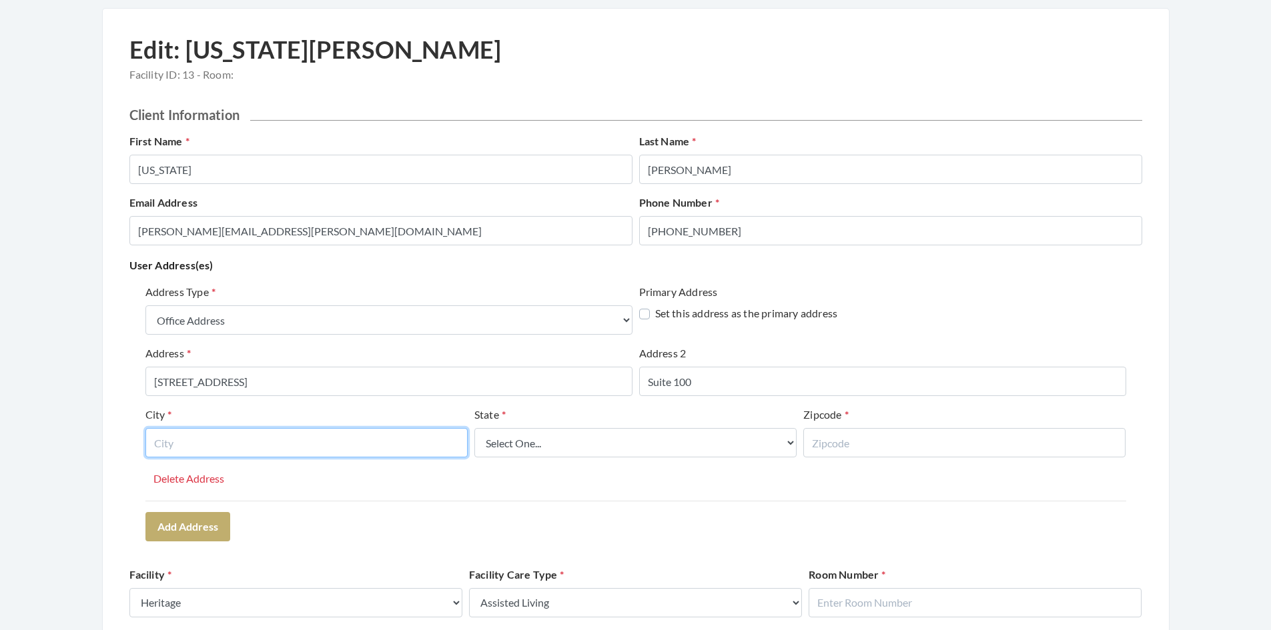
type input "Hoover"
select select "al"
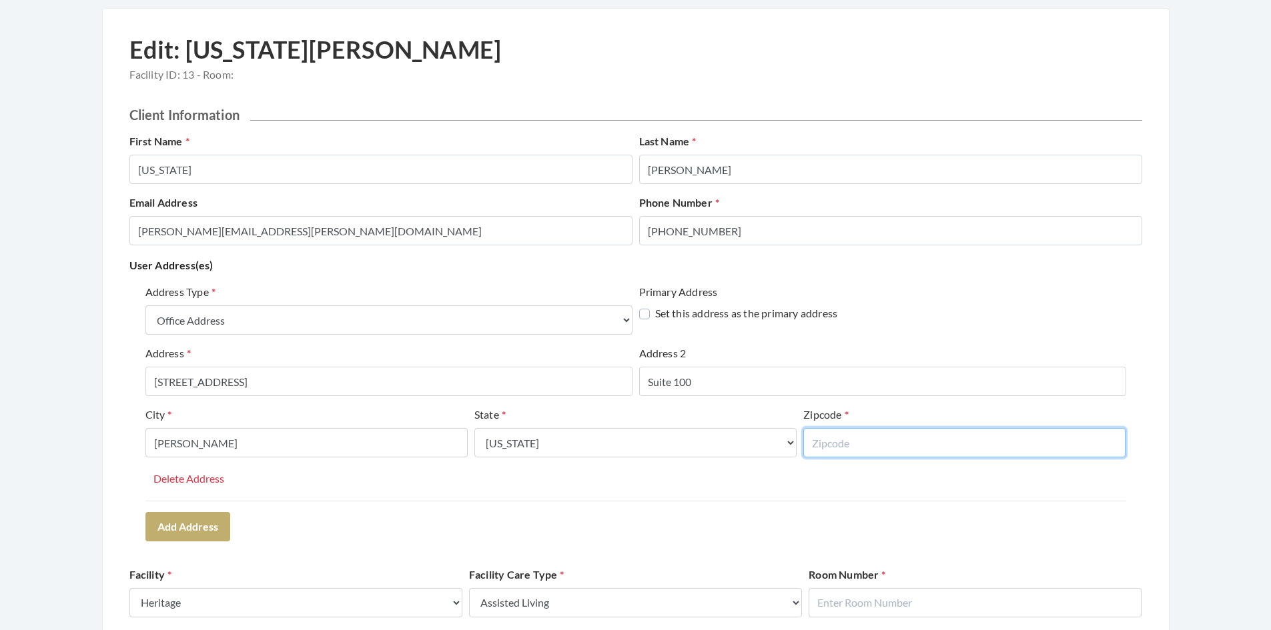
type input "35216"
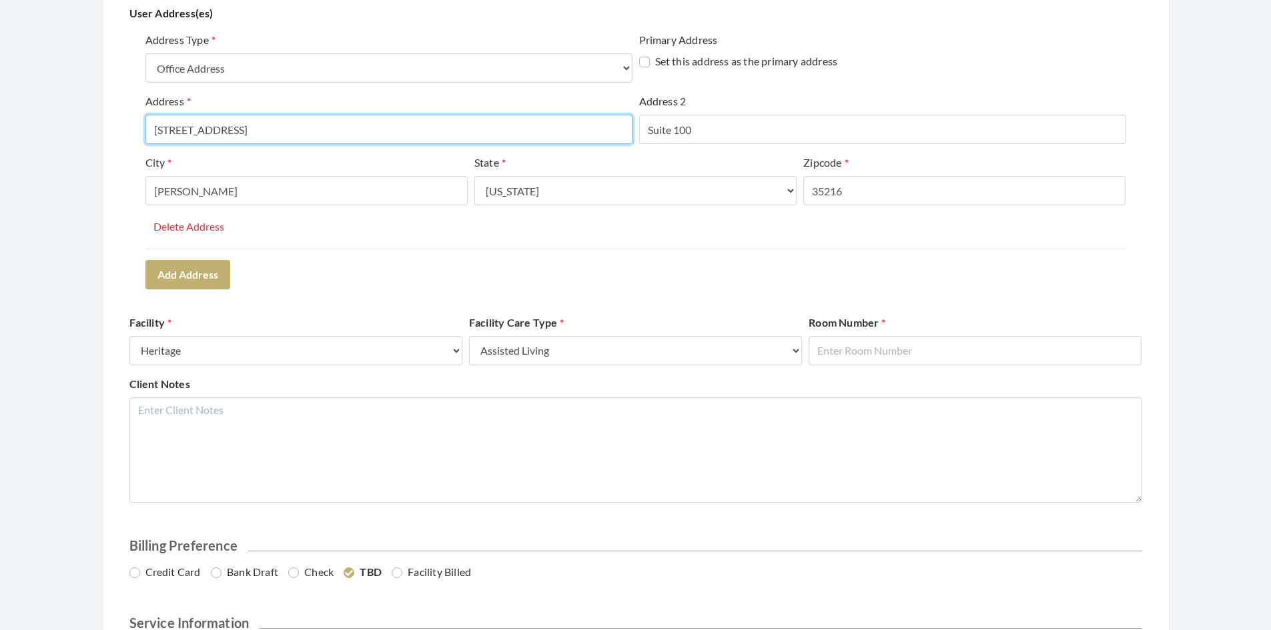
scroll to position [334, 0]
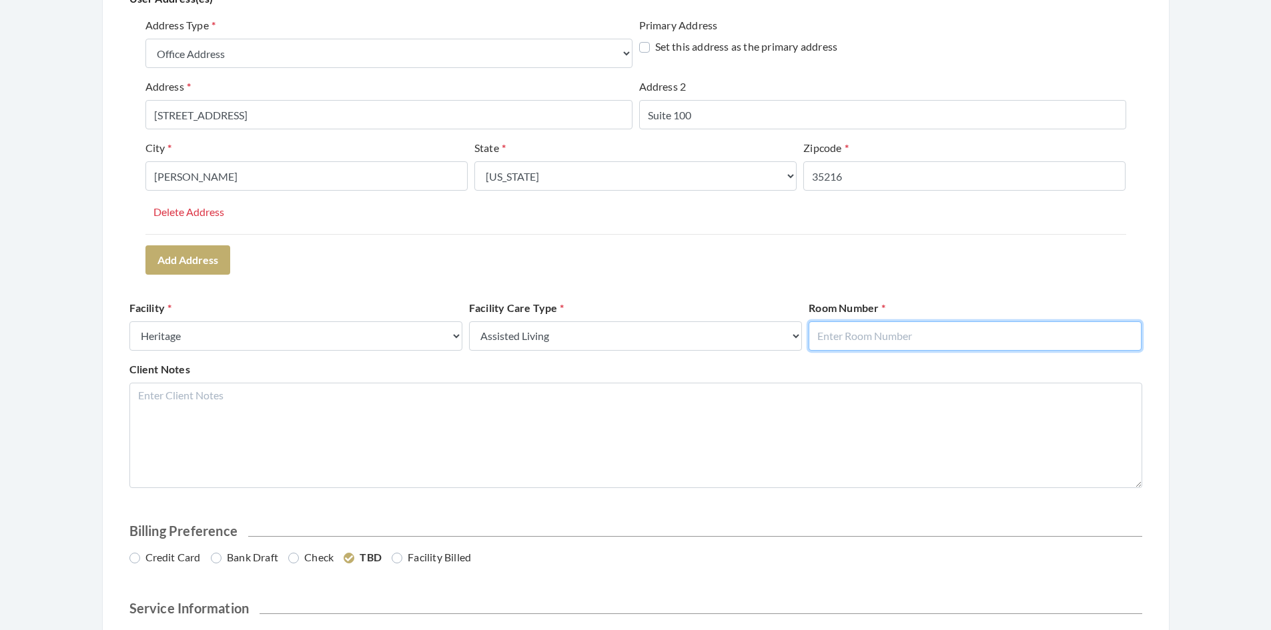
click at [888, 334] on input "text" at bounding box center [975, 336] width 333 height 29
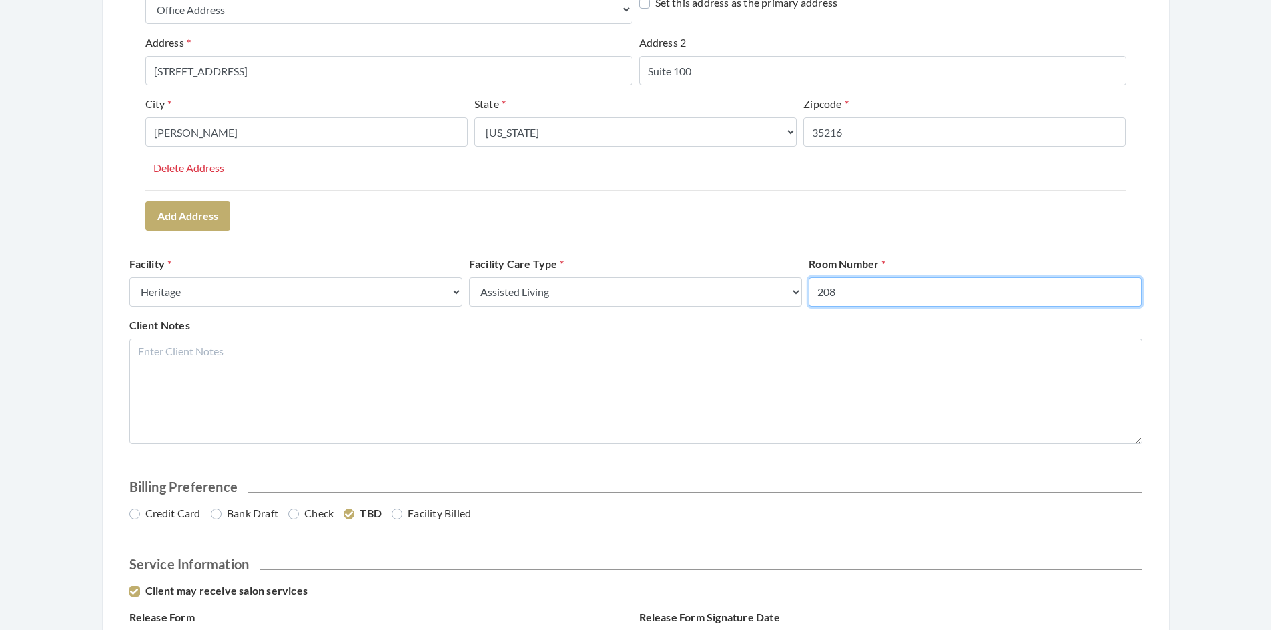
scroll to position [400, 0]
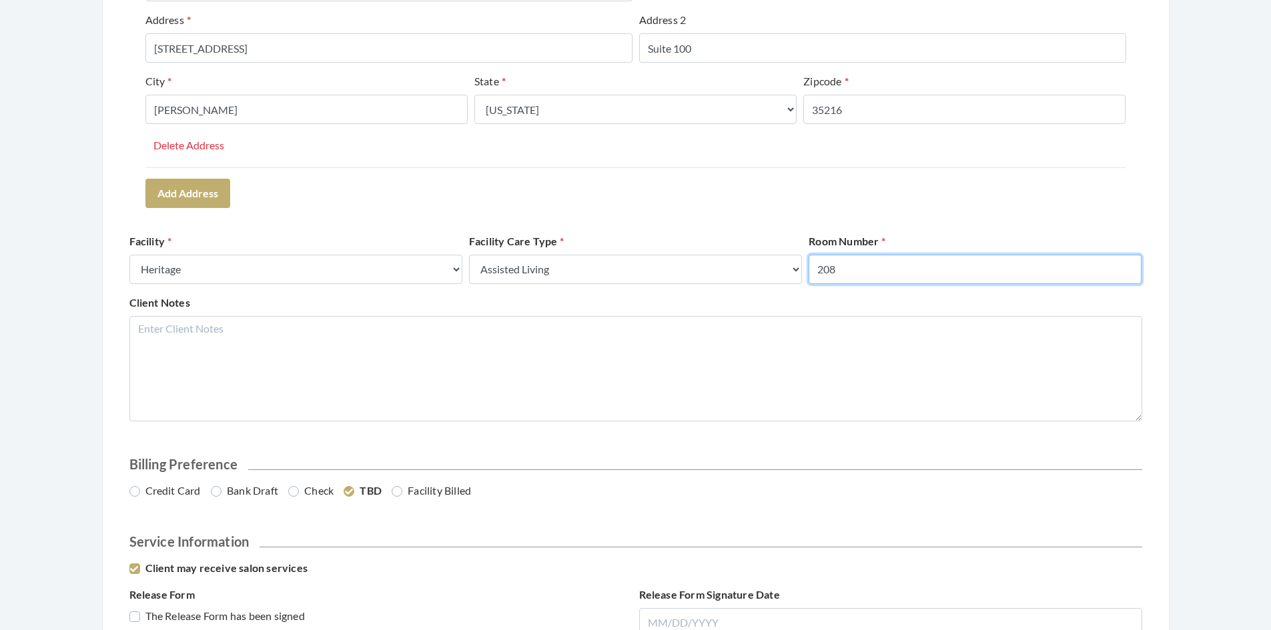
type input "208"
click at [218, 496] on label "Bank Draft" at bounding box center [244, 491] width 67 height 16
radio input "true"
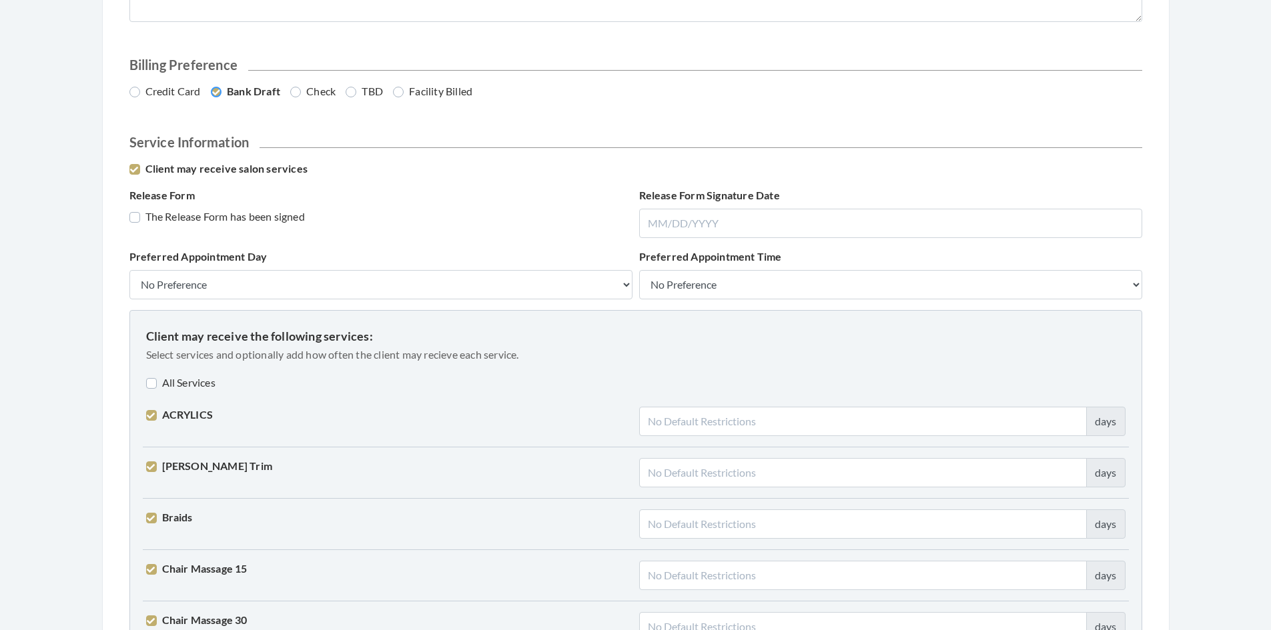
scroll to position [801, 0]
click at [153, 380] on label "All Services" at bounding box center [180, 382] width 69 height 16
click at [153, 380] on label "All Services" at bounding box center [182, 382] width 73 height 16
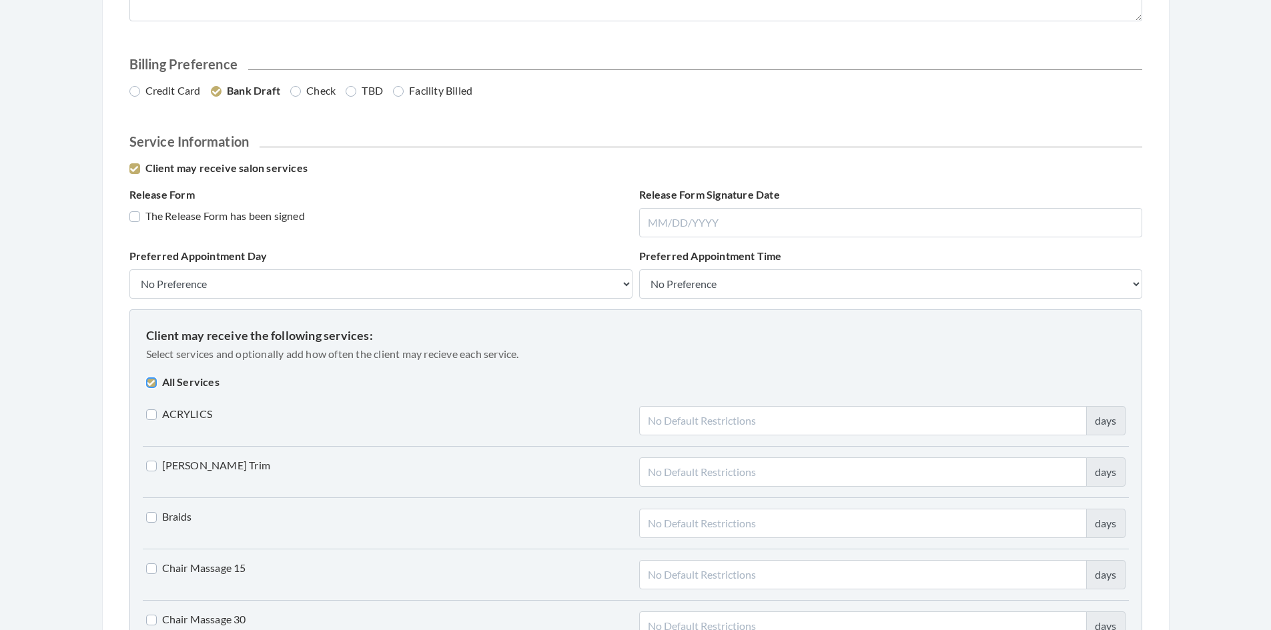
checkbox input "false"
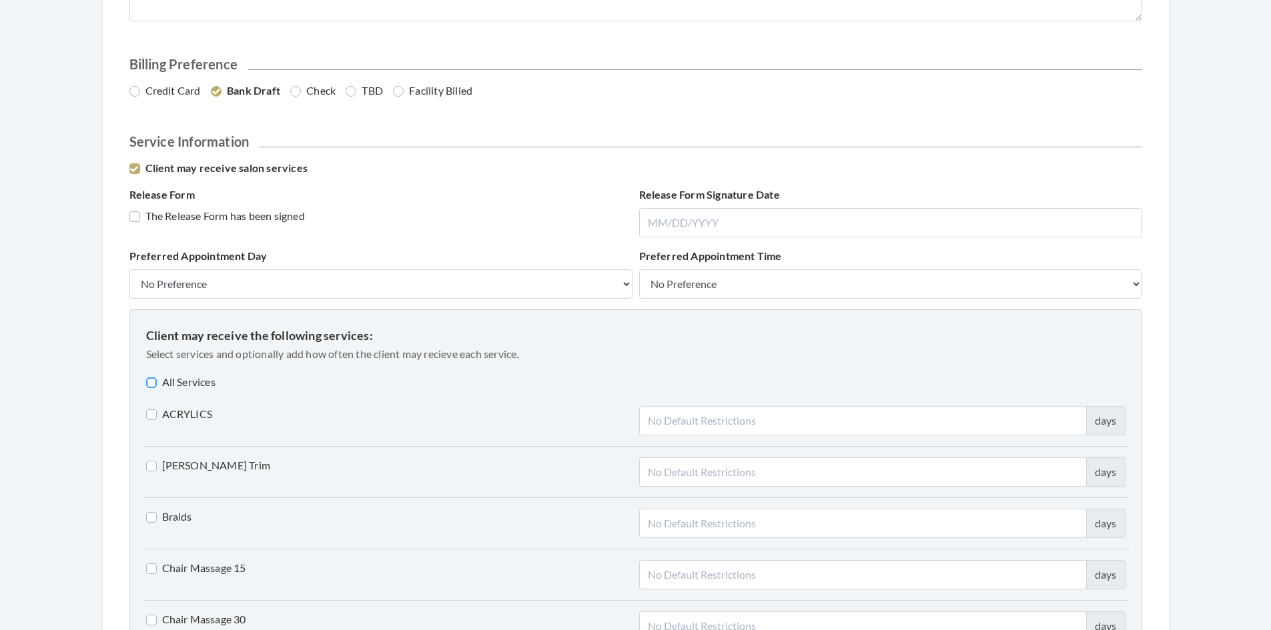
checkbox input "false"
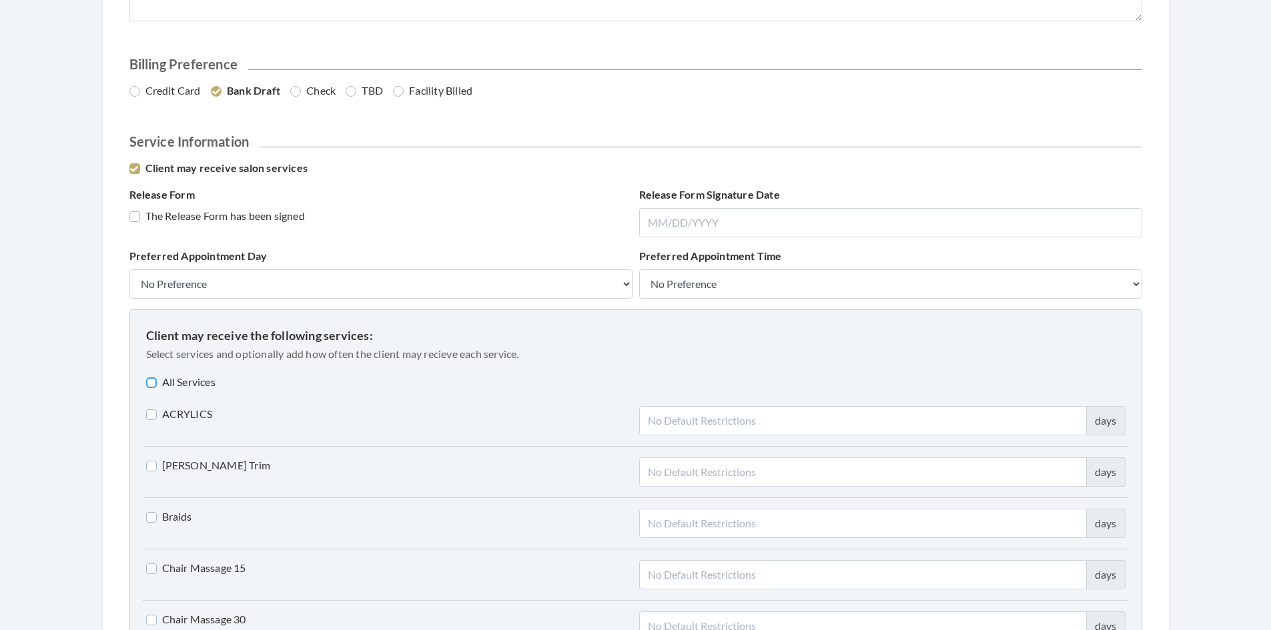
checkbox input "false"
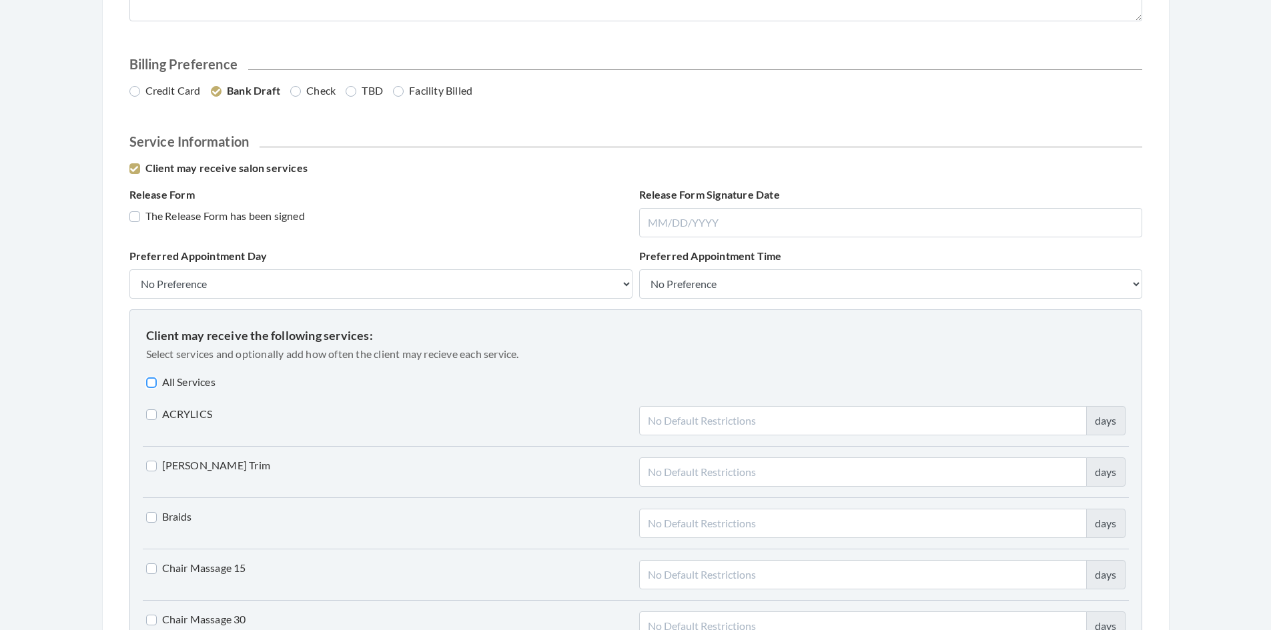
checkbox input "false"
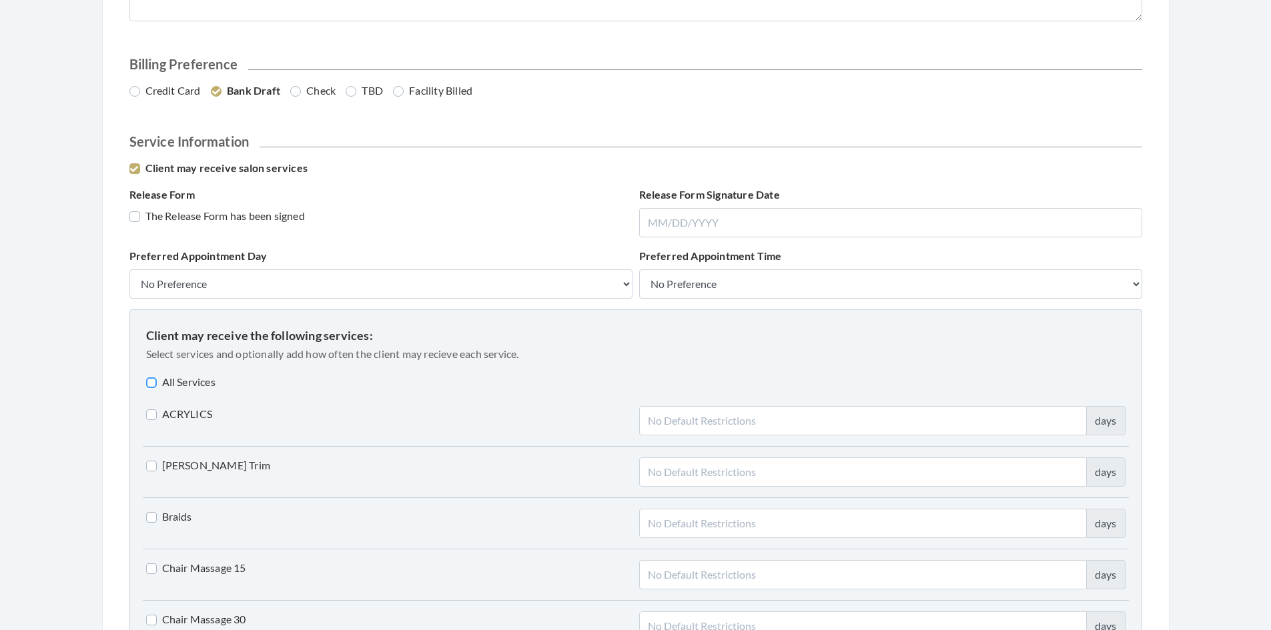
checkbox input "false"
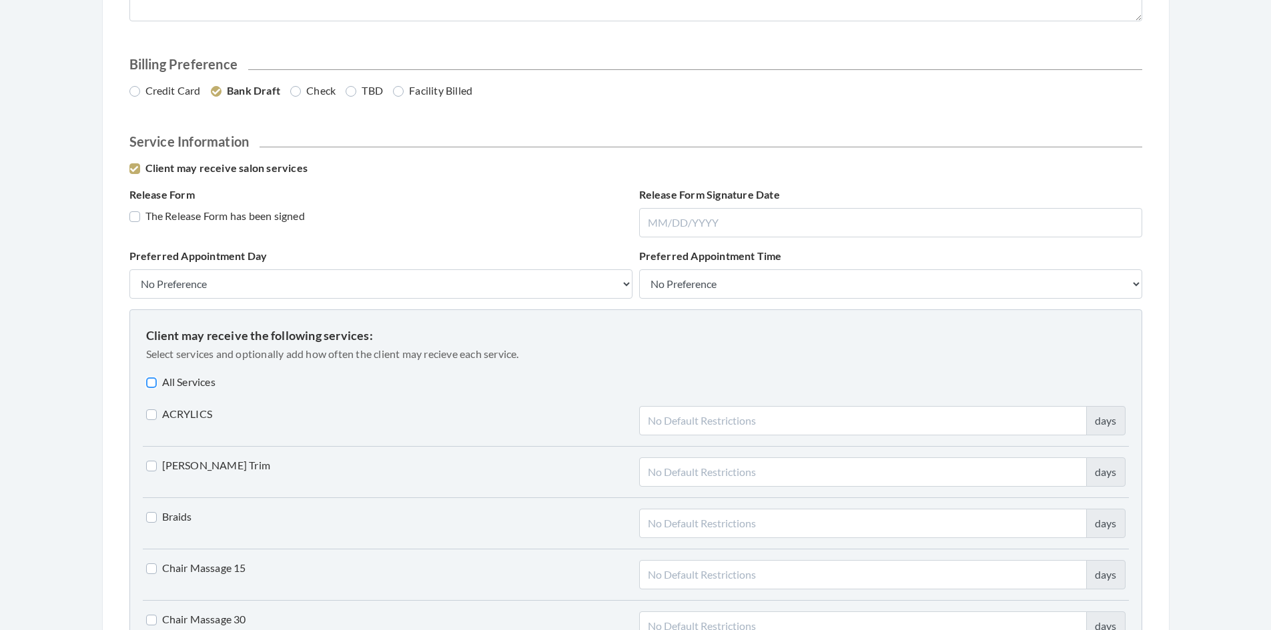
checkbox input "false"
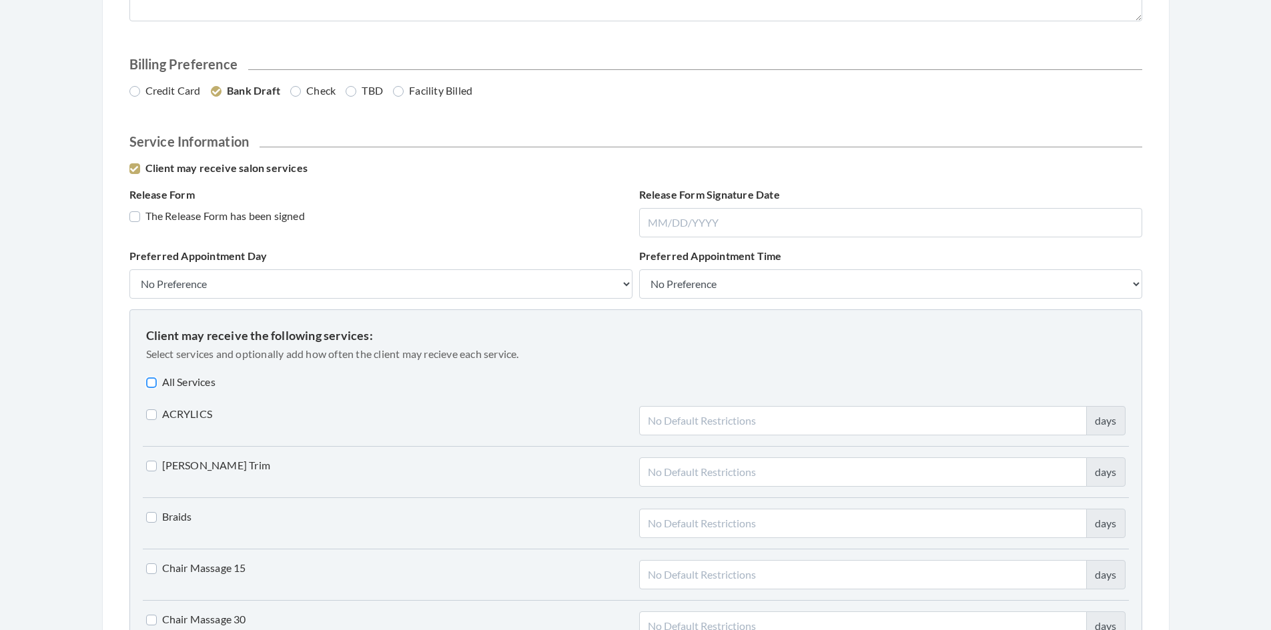
checkbox input "false"
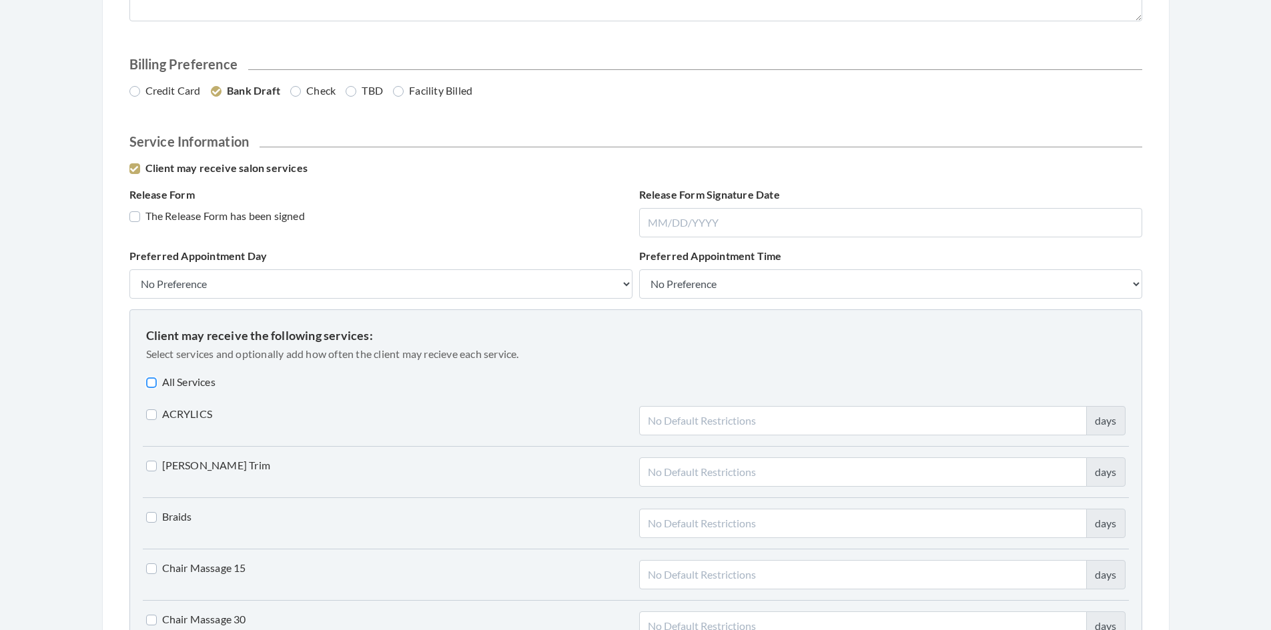
checkbox input "false"
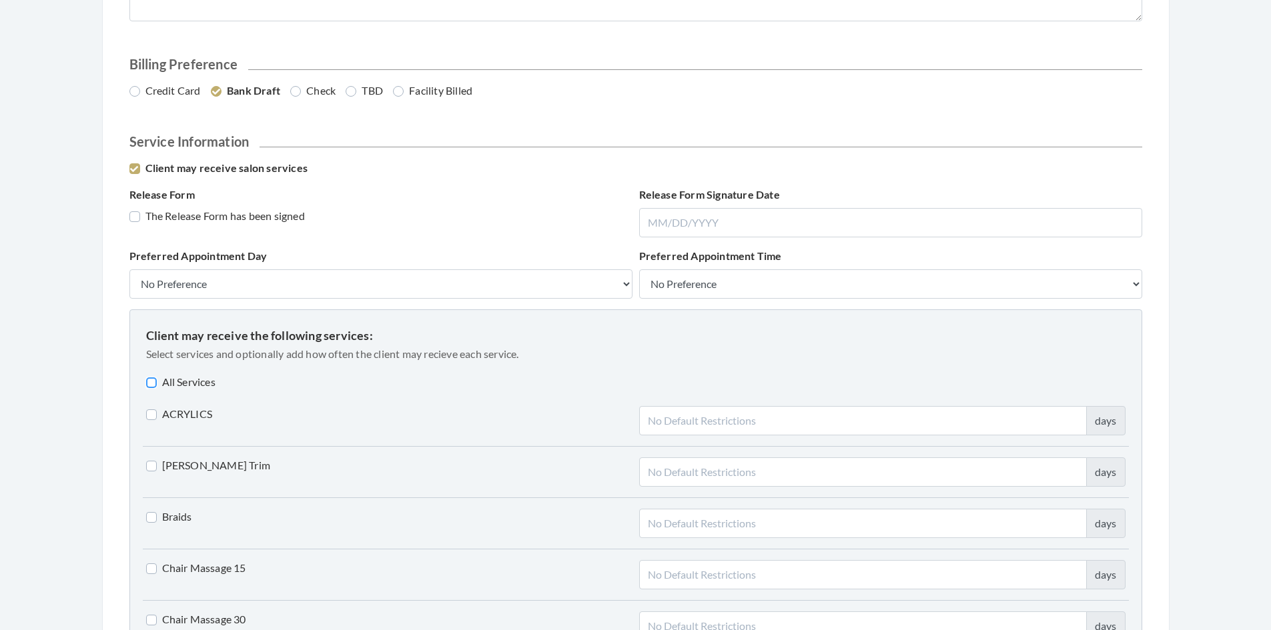
checkbox input "false"
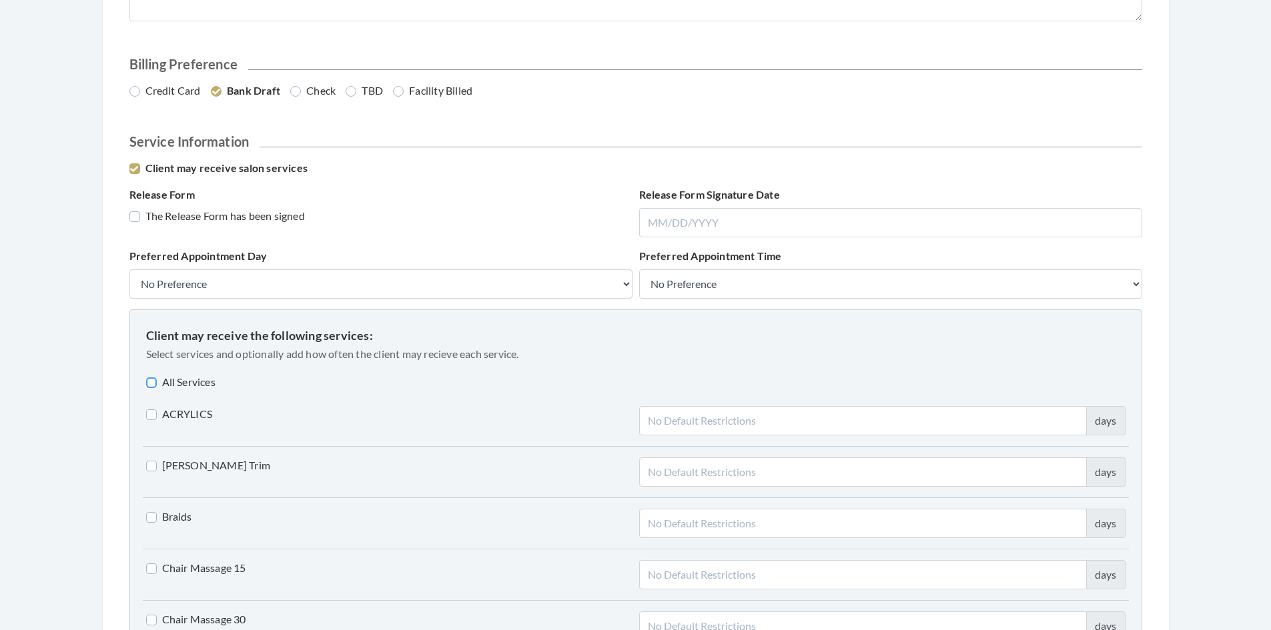
checkbox input "false"
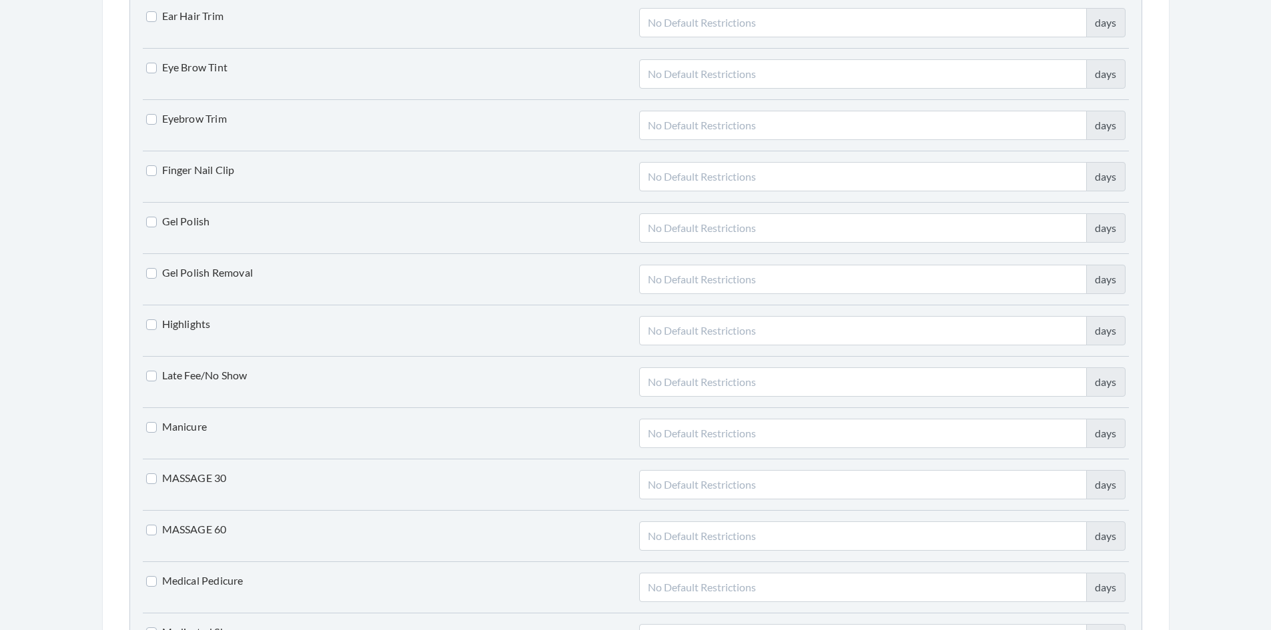
scroll to position [1868, 0]
click at [146, 428] on label "Manicure" at bounding box center [176, 426] width 61 height 16
checkbox input "true"
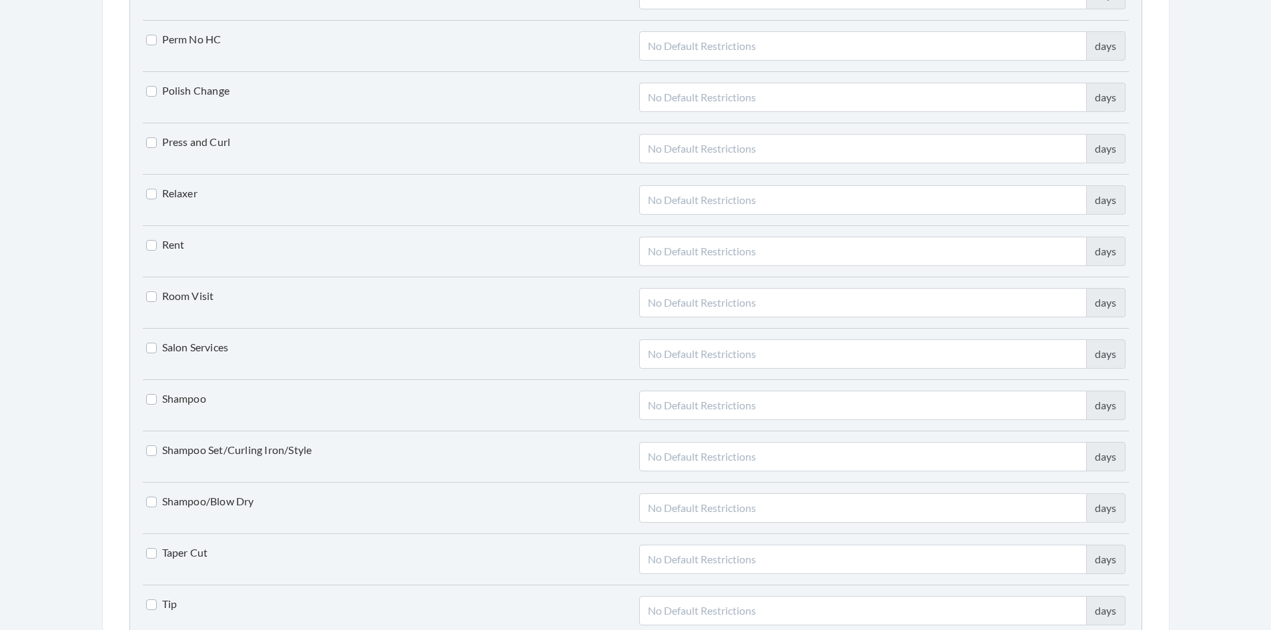
scroll to position [2735, 0]
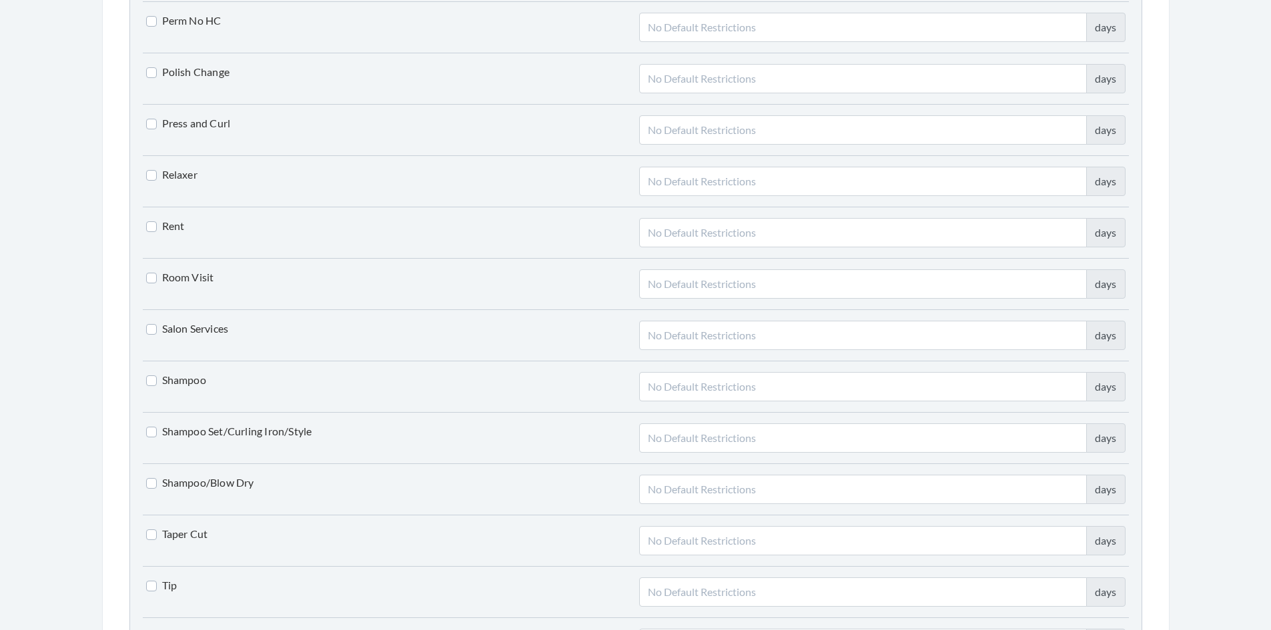
click at [150, 486] on label "Shampoo/Blow Dry" at bounding box center [200, 483] width 108 height 16
checkbox input "true"
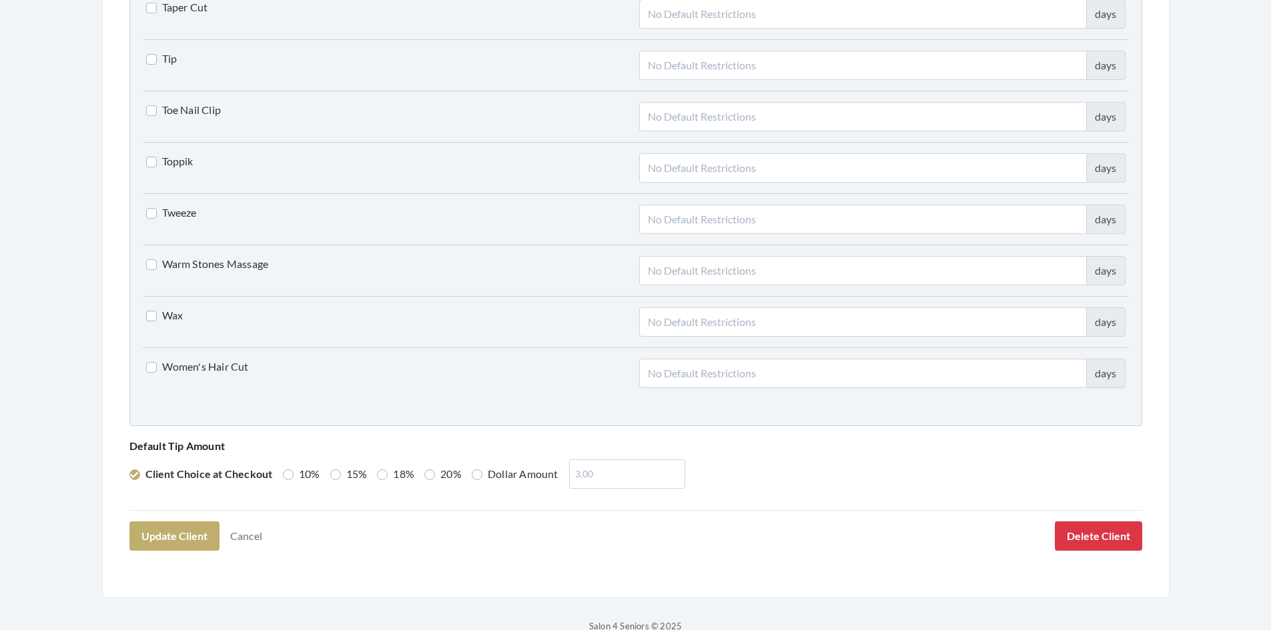
scroll to position [3269, 0]
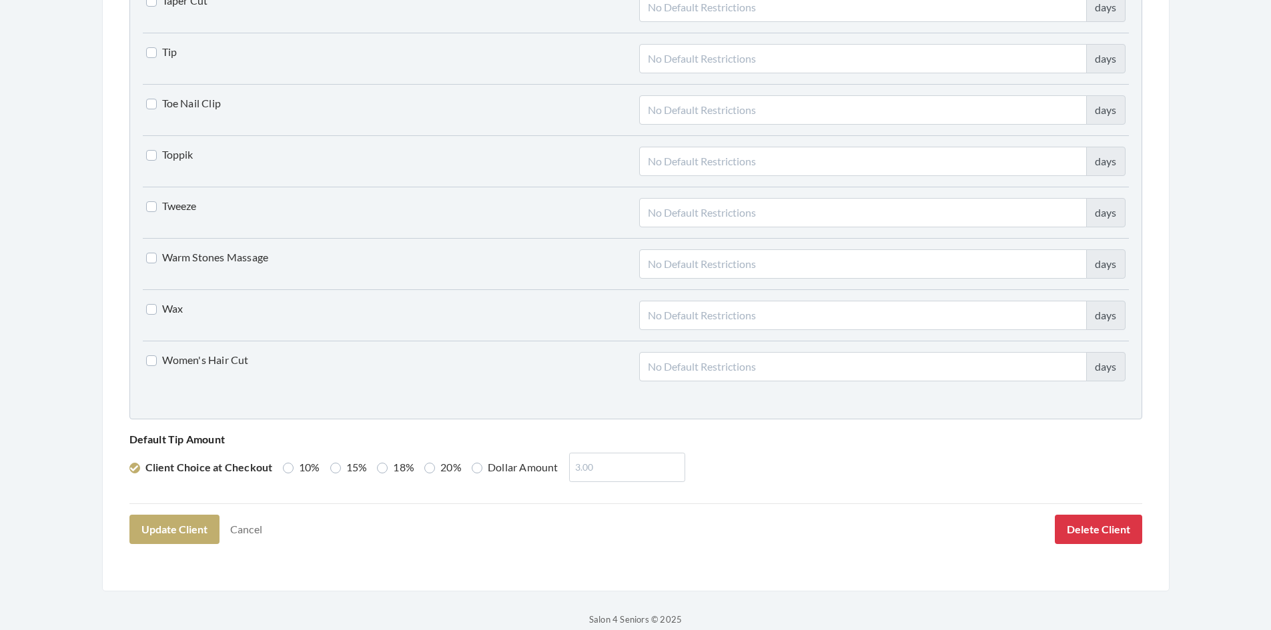
click at [147, 361] on label "Women's Hair Cut" at bounding box center [197, 360] width 103 height 16
checkbox input "true"
click at [339, 466] on label "15%" at bounding box center [348, 468] width 37 height 16
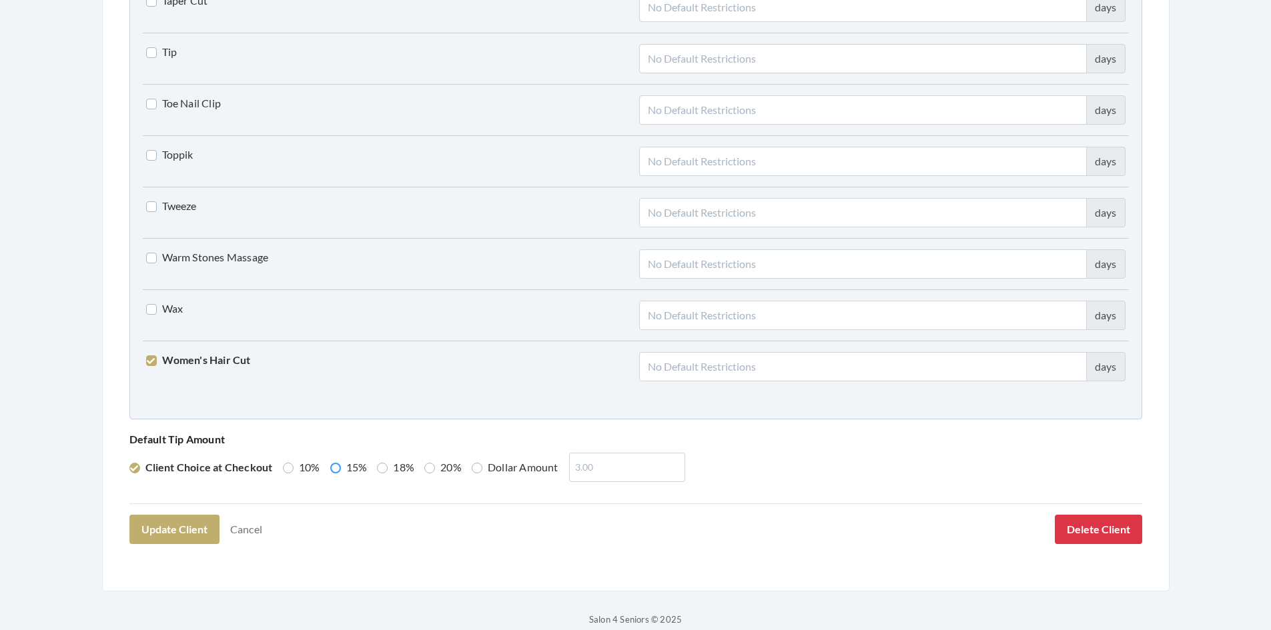
radio input "true"
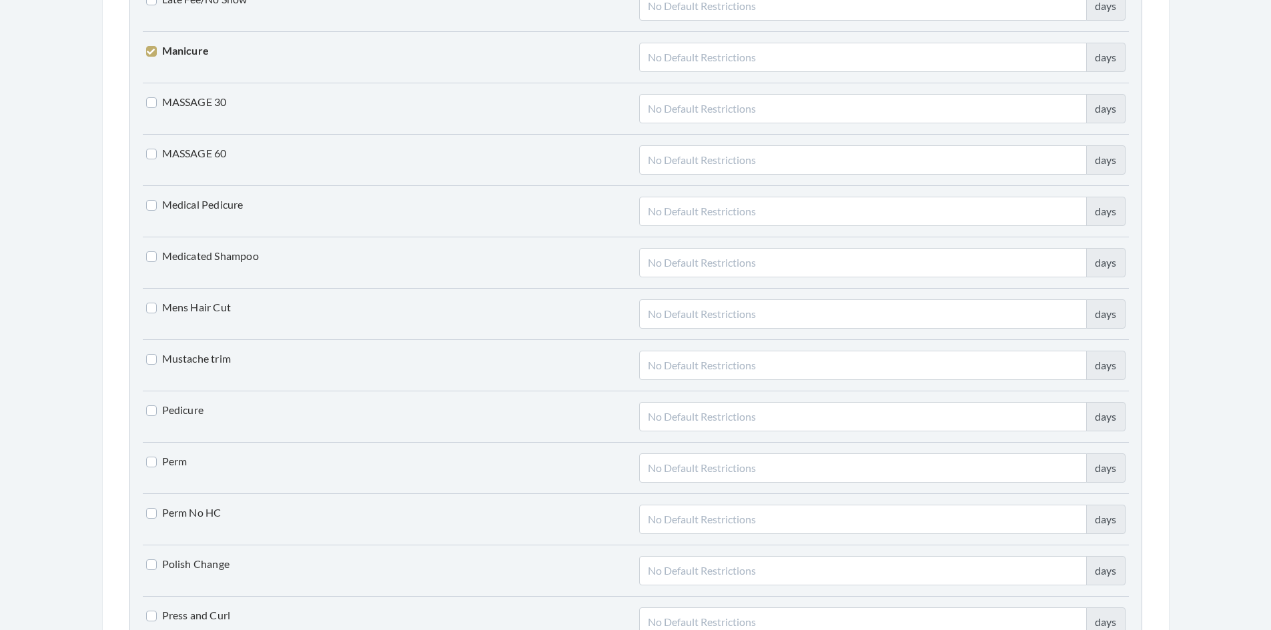
scroll to position [2219, 0]
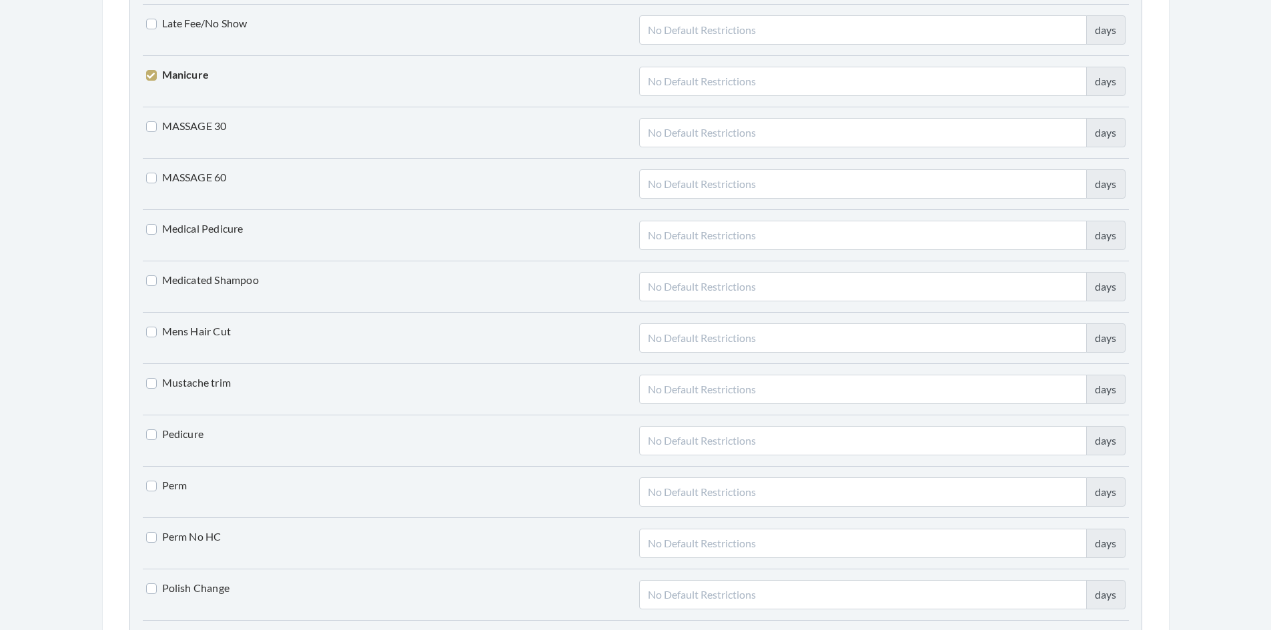
click at [155, 77] on label "Manicure" at bounding box center [177, 75] width 63 height 16
checkbox input "false"
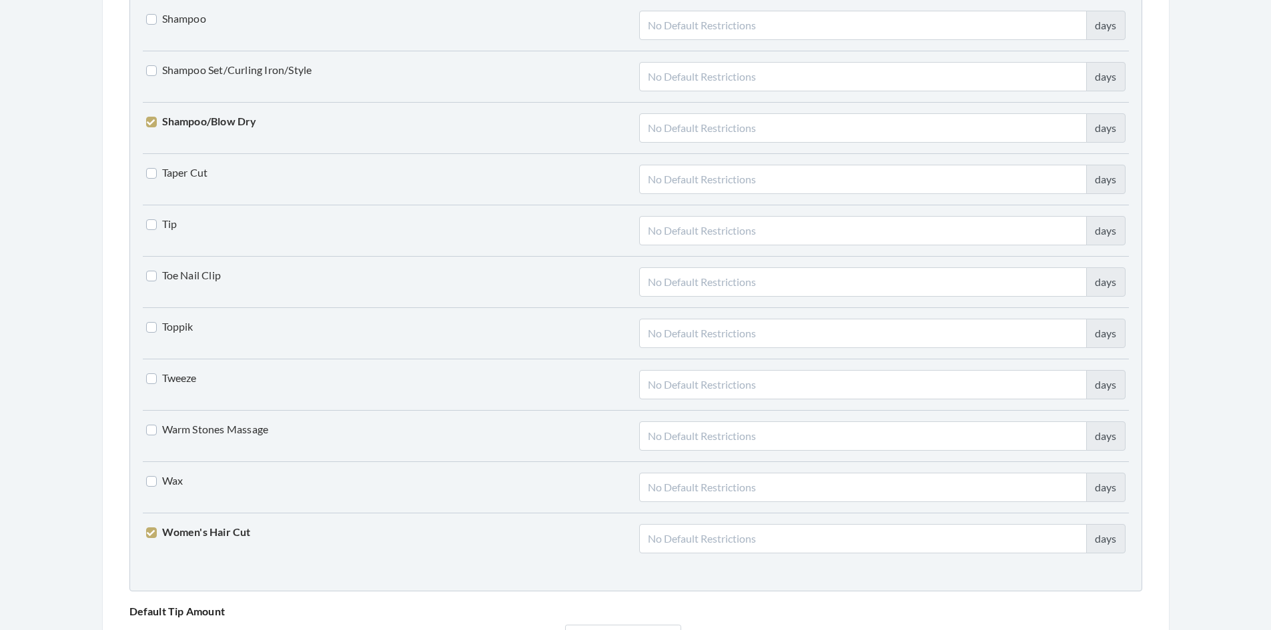
scroll to position [3287, 0]
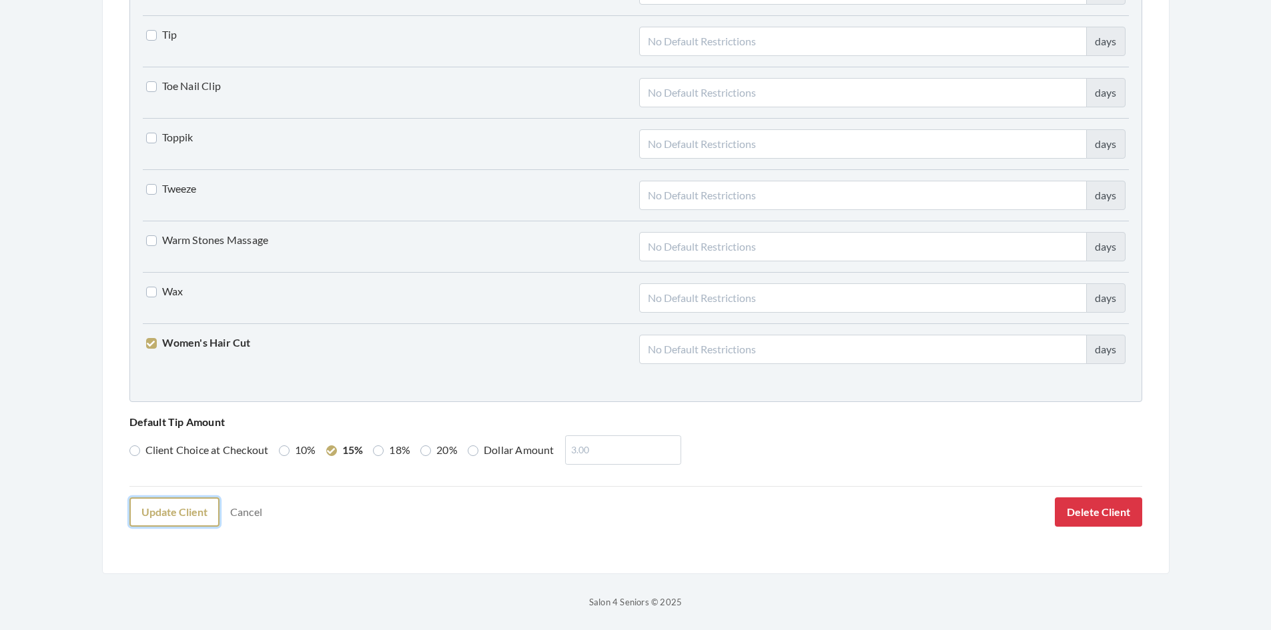
click at [176, 512] on button "Update Client" at bounding box center [174, 512] width 90 height 29
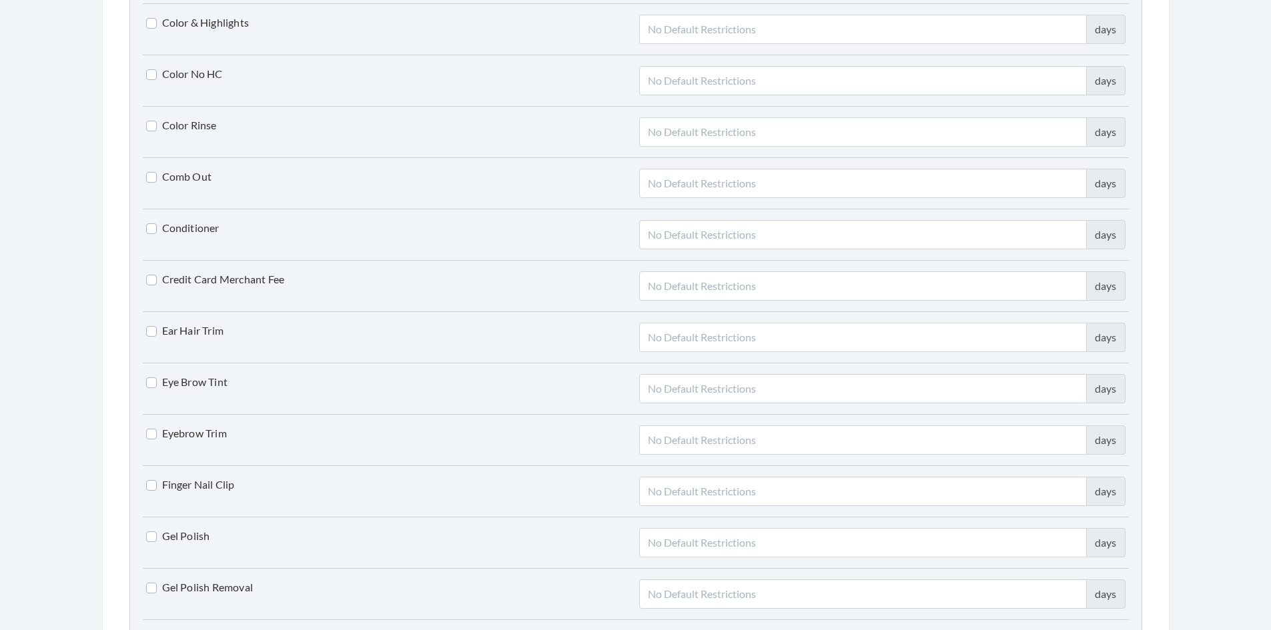
scroll to position [1285, 0]
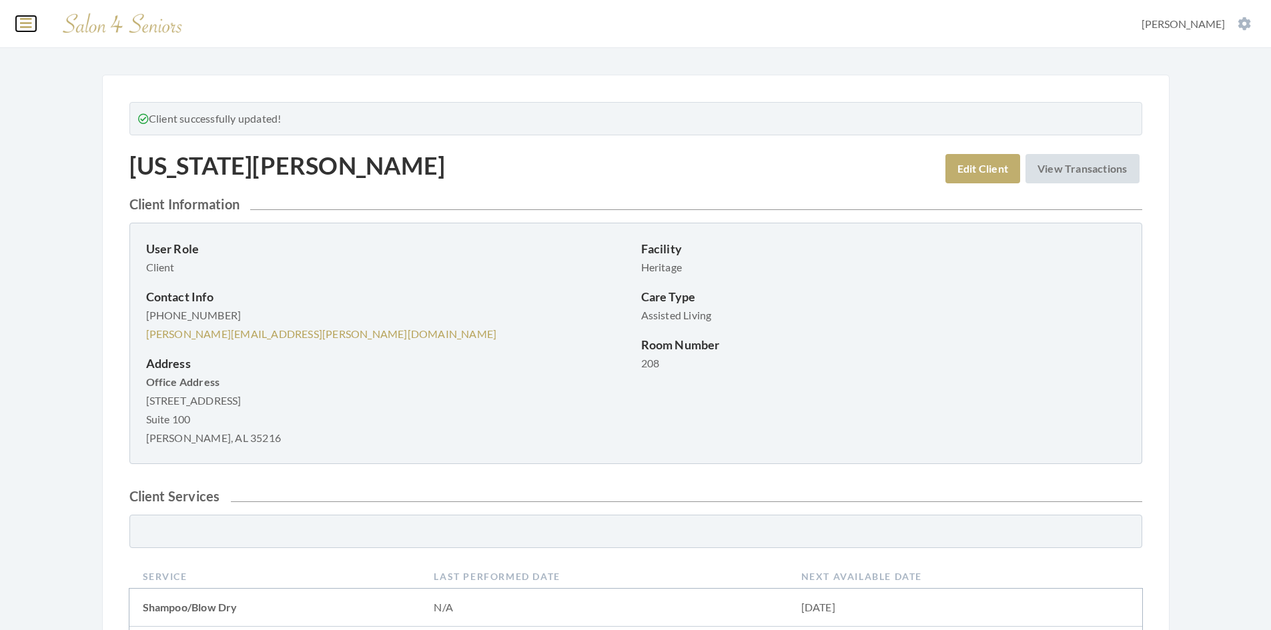
click at [23, 26] on icon at bounding box center [26, 23] width 12 height 13
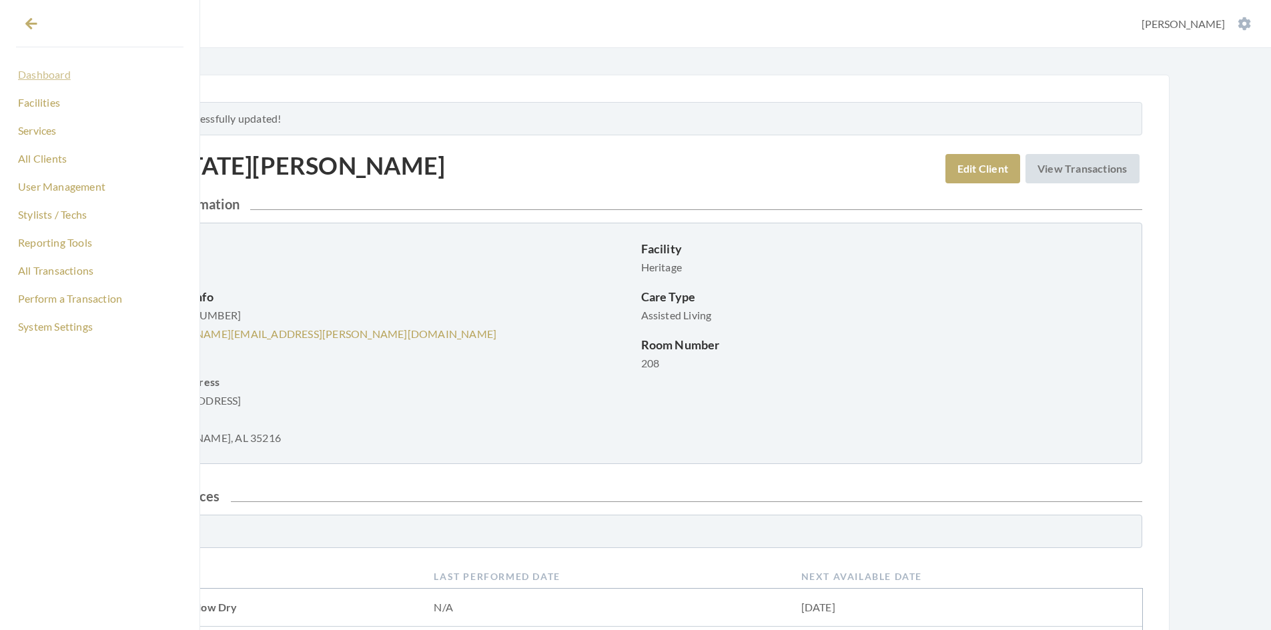
click at [44, 75] on link "Dashboard" at bounding box center [99, 74] width 167 height 23
